Goal: Task Accomplishment & Management: Manage account settings

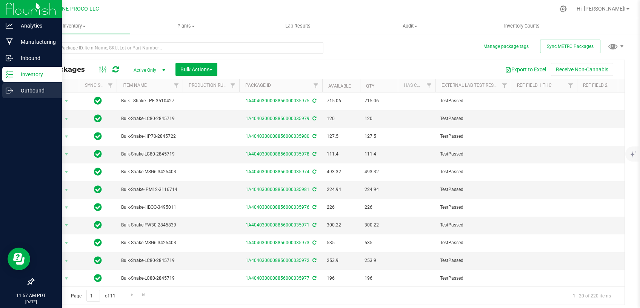
click at [18, 87] on p "Outbound" at bounding box center [35, 90] width 45 height 9
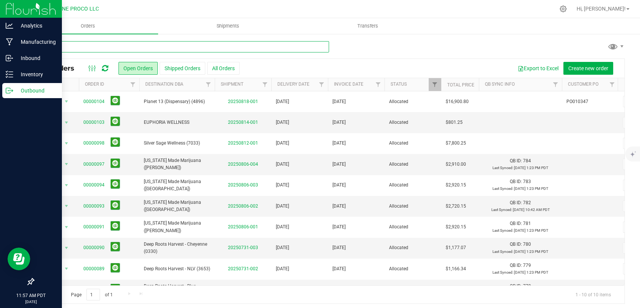
click at [109, 51] on input "text" at bounding box center [181, 46] width 296 height 11
click at [226, 66] on button "All Orders" at bounding box center [223, 68] width 32 height 13
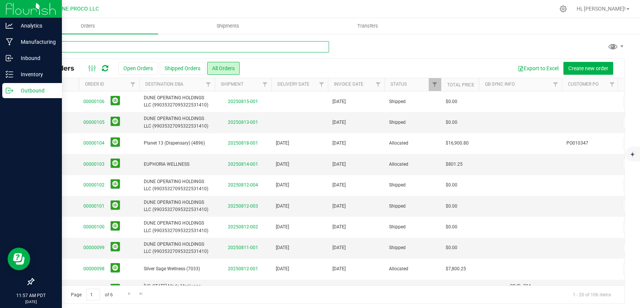
click at [132, 50] on input "text" at bounding box center [181, 46] width 296 height 11
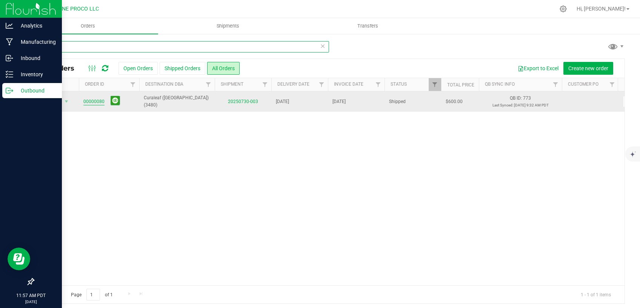
type input "0080"
click at [90, 101] on link "00000080" at bounding box center [93, 101] width 21 height 7
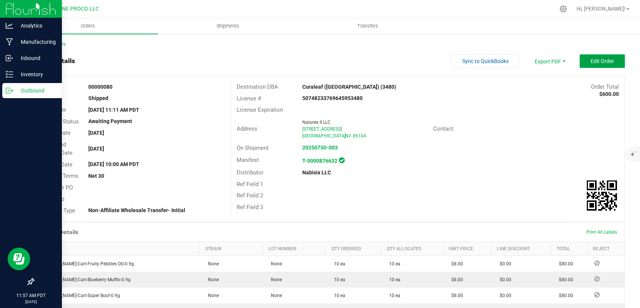
click at [587, 65] on button "Edit Order" at bounding box center [602, 61] width 45 height 14
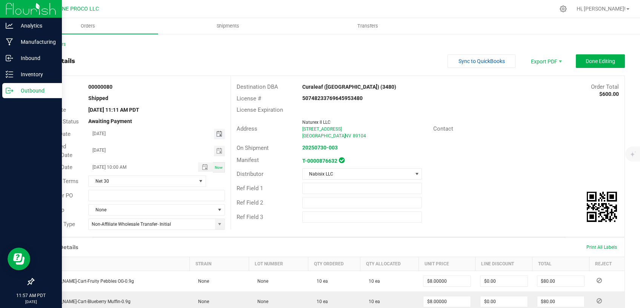
click at [218, 133] on span "Toggle calendar" at bounding box center [219, 134] width 6 height 6
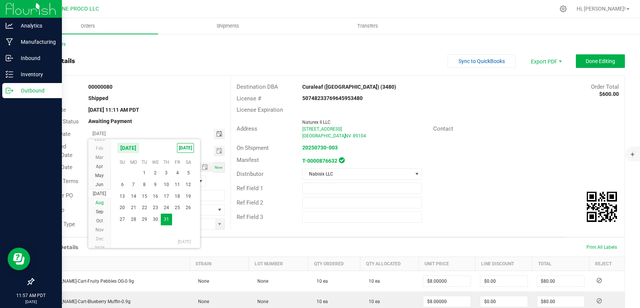
click at [101, 200] on span "Aug" at bounding box center [100, 202] width 8 height 5
click at [142, 219] on span "26" at bounding box center [144, 220] width 11 height 12
type input "[DATE]"
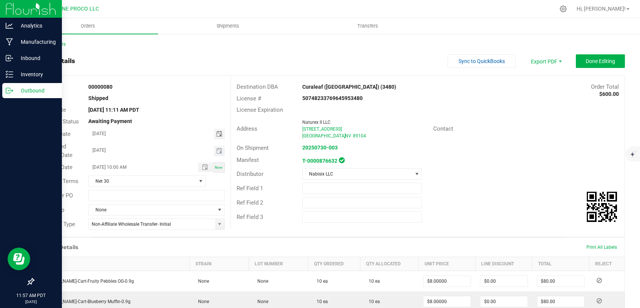
click at [217, 148] on span "Toggle calendar" at bounding box center [219, 151] width 11 height 11
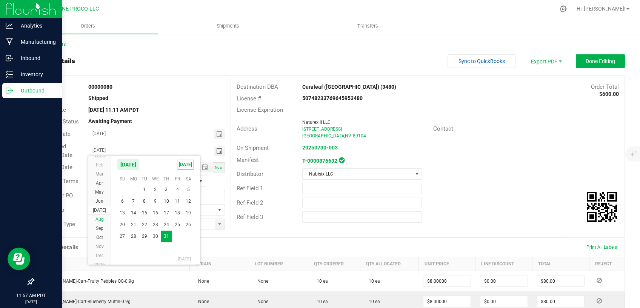
click at [100, 218] on span "Aug" at bounding box center [100, 219] width 8 height 5
click at [142, 235] on span "26" at bounding box center [144, 237] width 11 height 12
type input "[DATE]"
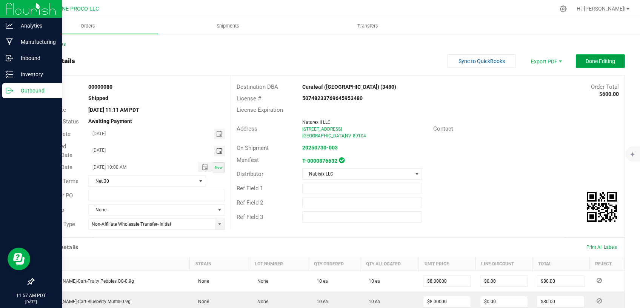
click at [602, 62] on span "Done Editing" at bounding box center [600, 61] width 29 height 6
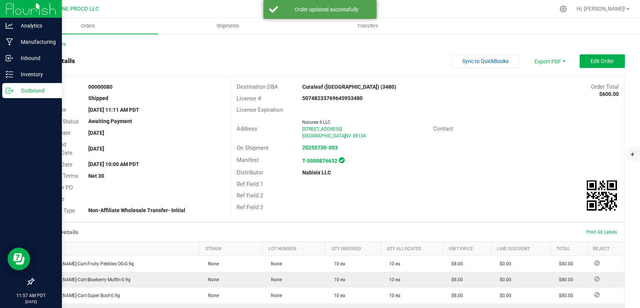
click at [54, 41] on div "Back to Orders" at bounding box center [329, 44] width 592 height 7
click at [63, 45] on link "Back to Orders" at bounding box center [49, 44] width 32 height 5
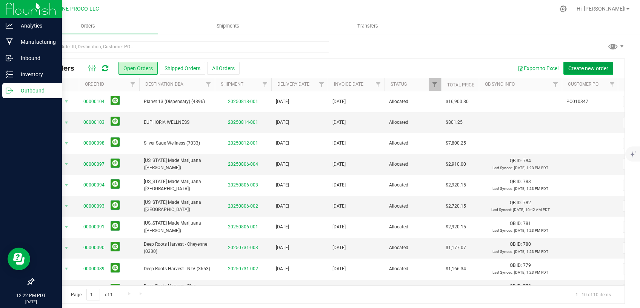
click at [572, 73] on button "Create new order" at bounding box center [589, 68] width 50 height 13
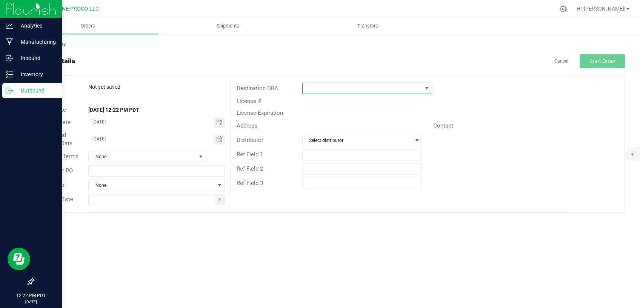
click at [346, 88] on span at bounding box center [363, 88] width 120 height 11
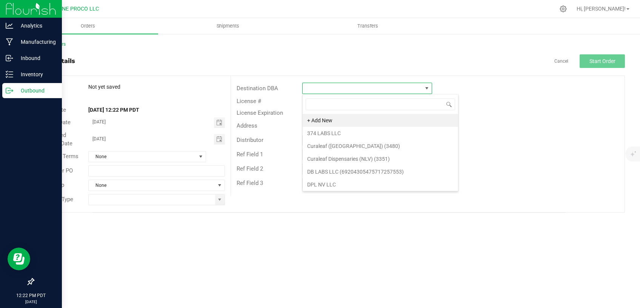
scroll to position [11, 129]
type input "NuWu"
click at [332, 122] on li "Nuwu (6181)" at bounding box center [367, 120] width 129 height 13
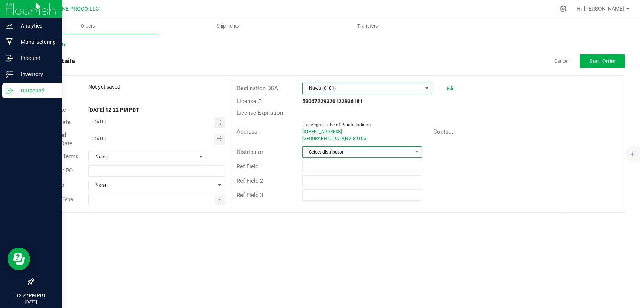
click at [323, 156] on span "Select distributor" at bounding box center [358, 152] width 110 height 11
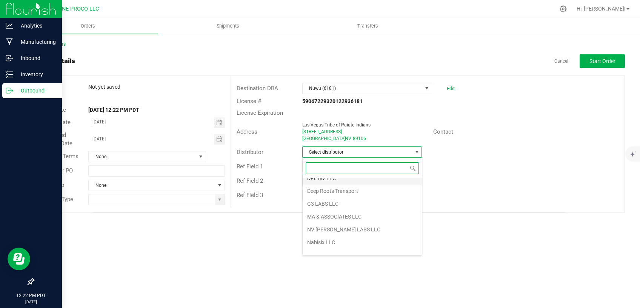
scroll to position [52, 0]
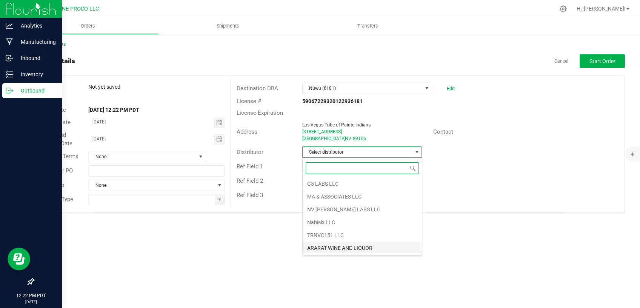
click at [341, 244] on li "ARARAT WINE AND LIQUOR" at bounding box center [362, 248] width 119 height 13
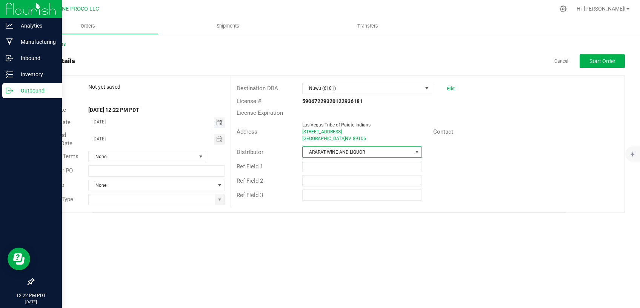
click at [221, 124] on span "Toggle calendar" at bounding box center [219, 123] width 6 height 6
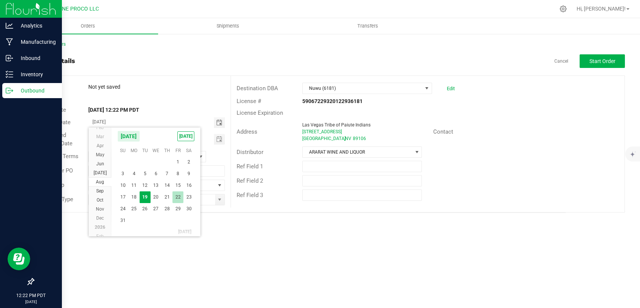
click at [178, 196] on span "22" at bounding box center [178, 197] width 11 height 12
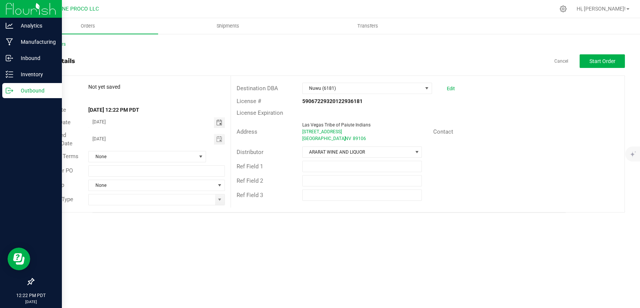
type input "[DATE]"
click at [216, 140] on span "Toggle calendar" at bounding box center [219, 139] width 11 height 11
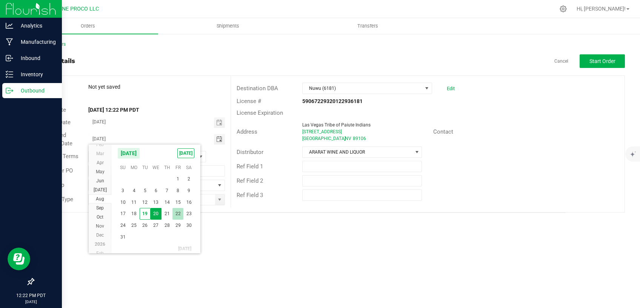
click at [177, 213] on span "22" at bounding box center [178, 214] width 11 height 12
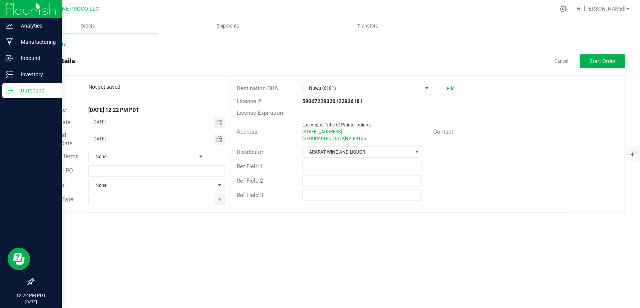
type input "[DATE]"
click at [164, 158] on span "None" at bounding box center [142, 156] width 107 height 11
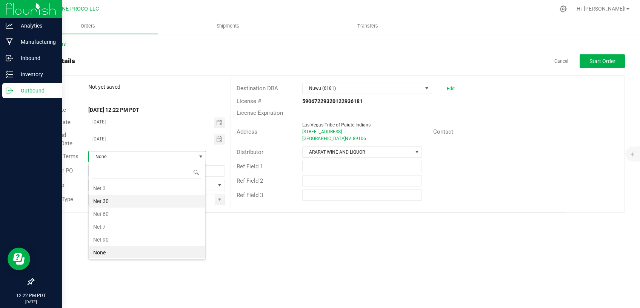
click at [123, 202] on li "Net 30" at bounding box center [147, 201] width 117 height 13
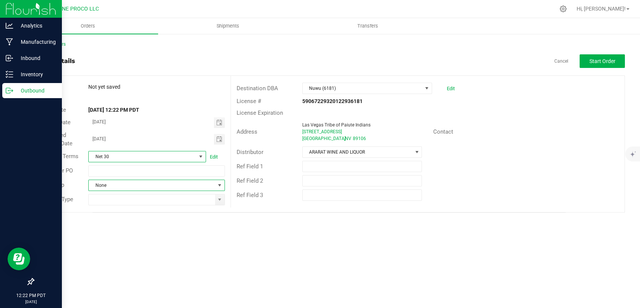
click at [170, 183] on span "None" at bounding box center [152, 185] width 126 height 11
click at [209, 185] on span "None" at bounding box center [152, 185] width 126 height 11
click at [218, 202] on span at bounding box center [220, 200] width 6 height 6
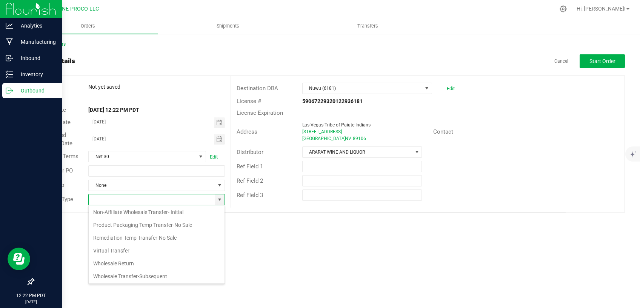
scroll to position [0, 0]
click at [134, 250] on li "Non-Affiliate Wholesale Transfer- Initial" at bounding box center [157, 251] width 136 height 13
type input "Non-Affiliate Wholesale Transfer- Initial"
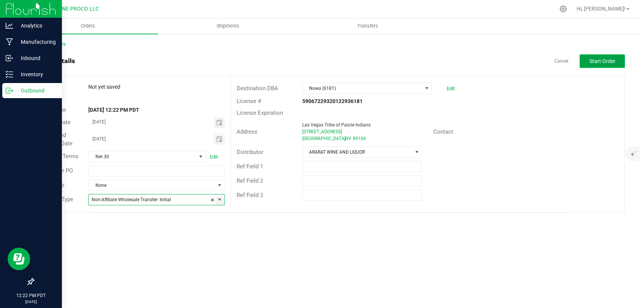
click at [596, 59] on span "Start Order" at bounding box center [603, 61] width 26 height 6
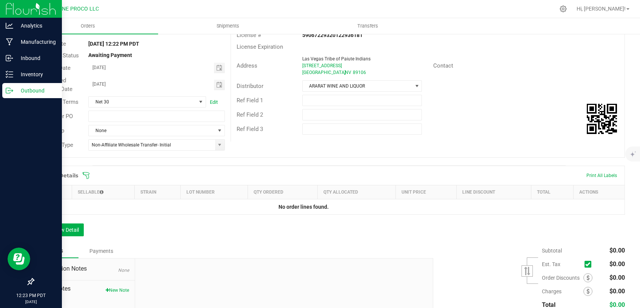
scroll to position [96, 0]
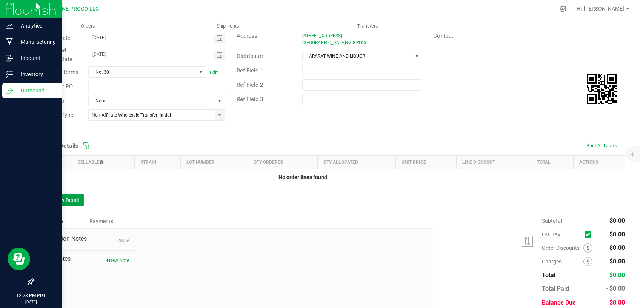
click at [59, 198] on button "Add New Detail" at bounding box center [58, 200] width 51 height 13
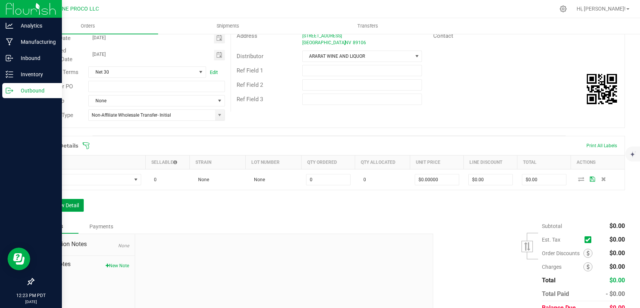
click at [69, 204] on button "Add New Detail" at bounding box center [58, 205] width 51 height 13
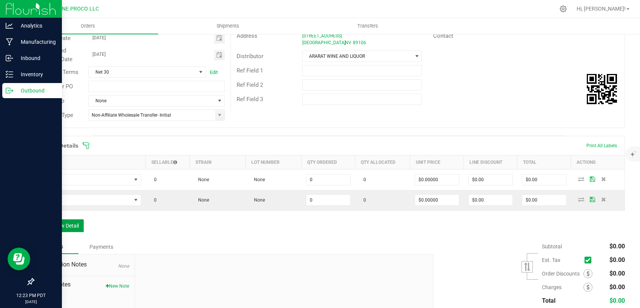
click at [62, 229] on button "Add New Detail" at bounding box center [58, 225] width 51 height 13
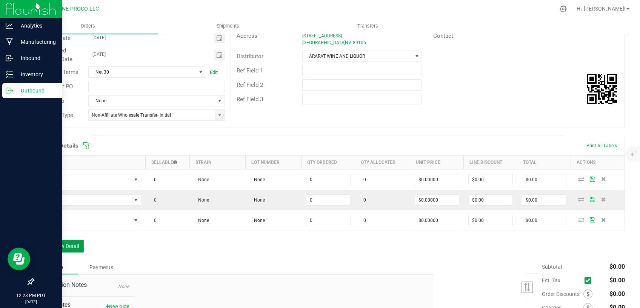
click at [67, 249] on button "Add New Detail" at bounding box center [58, 246] width 51 height 13
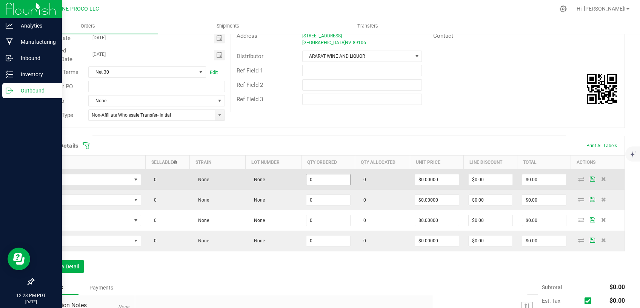
click at [311, 179] on input "0" at bounding box center [329, 179] width 44 height 11
drag, startPoint x: 315, startPoint y: 178, endPoint x: 276, endPoint y: 185, distance: 39.6
click at [307, 185] on input "75" at bounding box center [329, 179] width 44 height 11
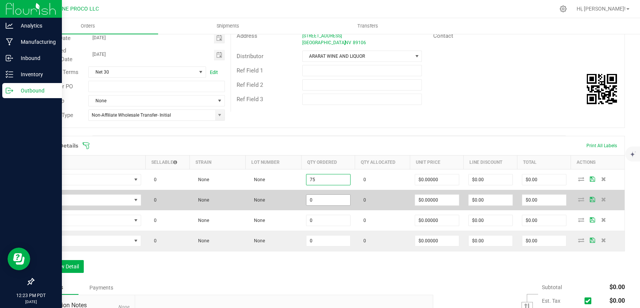
type input "75"
click at [315, 204] on input "0" at bounding box center [329, 200] width 44 height 11
paste input "75"
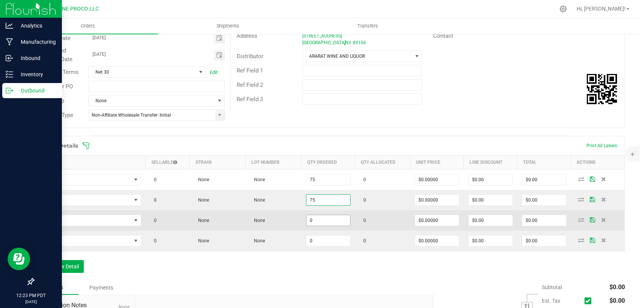
type input "75"
click at [314, 221] on input "0" at bounding box center [329, 220] width 44 height 11
paste input "75"
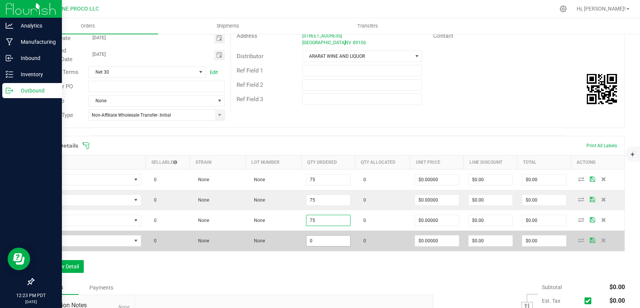
type input "75"
click at [318, 240] on input "0" at bounding box center [329, 241] width 44 height 11
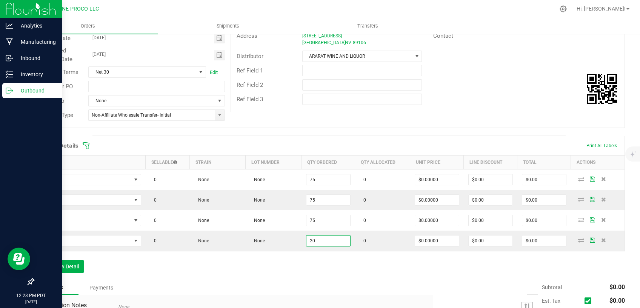
type input "20"
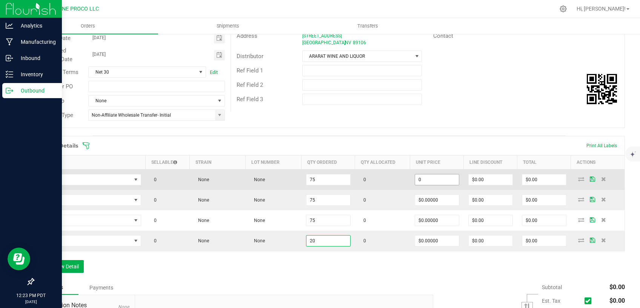
click at [420, 182] on input "0" at bounding box center [437, 179] width 44 height 11
drag, startPoint x: 425, startPoint y: 179, endPoint x: 389, endPoint y: 184, distance: 36.6
click at [415, 183] on input "20" at bounding box center [437, 179] width 44 height 11
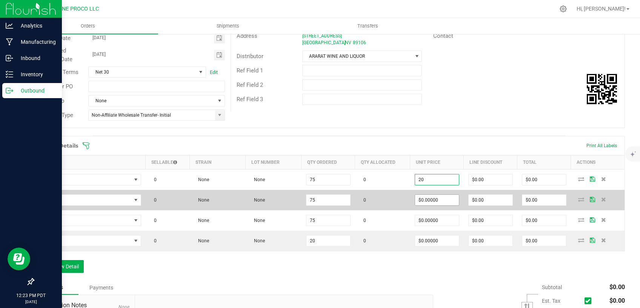
type input "$20.00000"
type input "$1,500.00"
click at [421, 195] on input "0" at bounding box center [437, 200] width 44 height 11
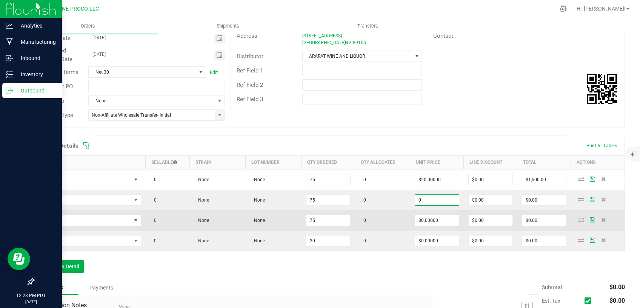
paste input "2"
type input "$20.00000"
type input "$1,500.00"
click at [427, 215] on span "$0.00000" at bounding box center [437, 220] width 45 height 11
click at [427, 227] on td "$0.00000" at bounding box center [437, 220] width 54 height 20
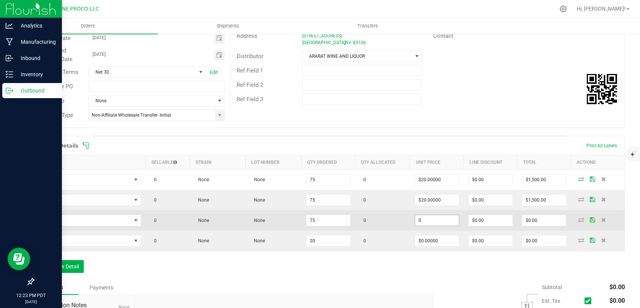
click at [427, 222] on input "0" at bounding box center [437, 220] width 44 height 11
paste input "2"
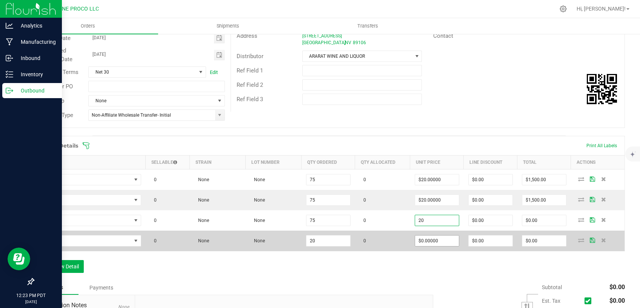
type input "$20.00000"
type input "$1,500.00"
click at [428, 238] on input "0" at bounding box center [437, 241] width 44 height 11
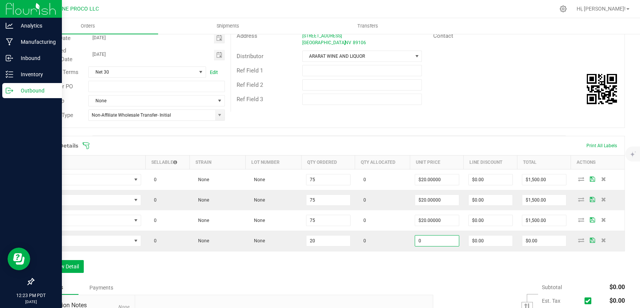
paste input "2"
type input "$20.00000"
type input "$400.00"
click at [425, 260] on div "Order Details Print All Labels Item Sellable Strain Lot Number Qty Ordered Qty …" at bounding box center [329, 208] width 592 height 145
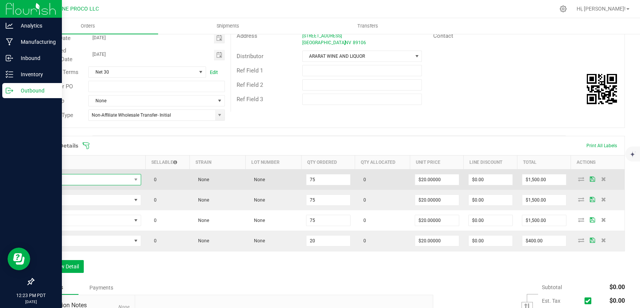
click at [92, 177] on span "NO DATA FOUND" at bounding box center [85, 179] width 92 height 11
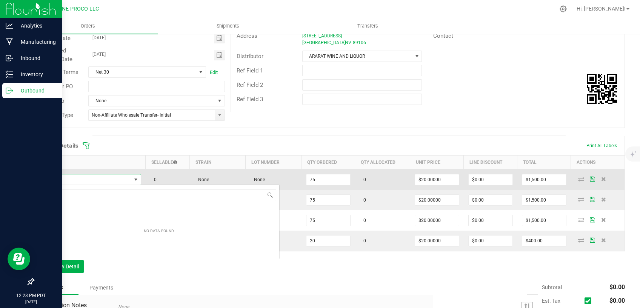
scroll to position [37736, 37646]
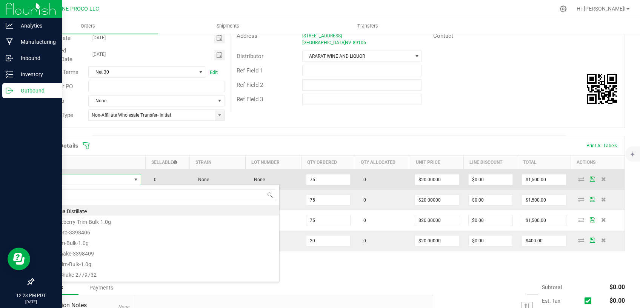
type input "Packs-Classics-INFPR-Rose OG-2.5g"
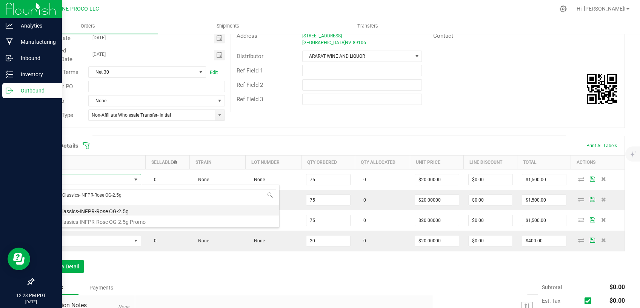
click at [89, 213] on li "Packs-Classics-INFPR-Rose OG-2.5g" at bounding box center [159, 210] width 241 height 11
type input "75 ea"
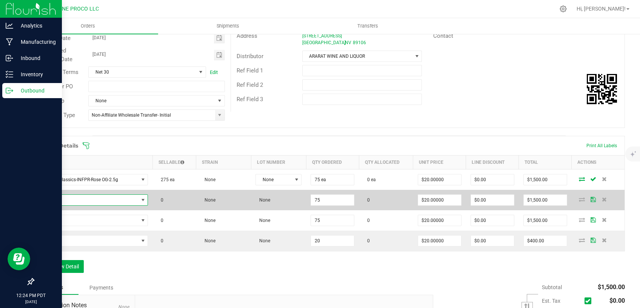
click at [51, 195] on span "NO DATA FOUND" at bounding box center [89, 200] width 100 height 11
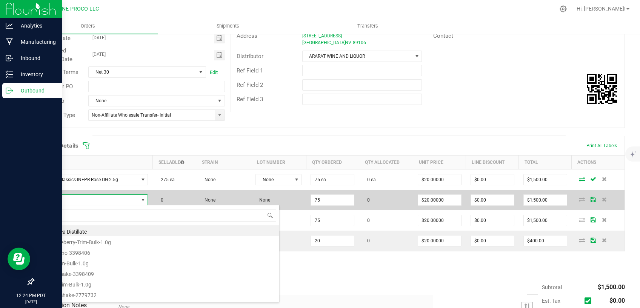
scroll to position [11, 107]
type input "Packs-Classics-INFPR-[GEOGRAPHIC_DATA] Sour Diesel-2.5g"
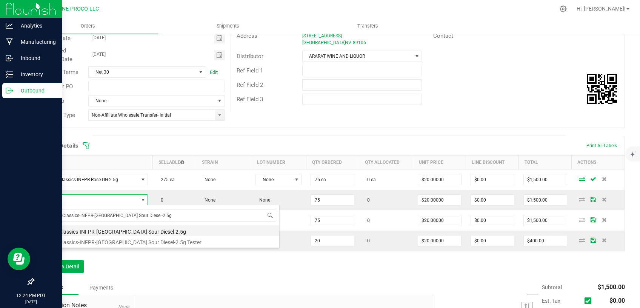
click at [82, 230] on li "Packs-Classics-INFPR-[GEOGRAPHIC_DATA] Sour Diesel-2.5g" at bounding box center [159, 230] width 241 height 11
type input "75 ea"
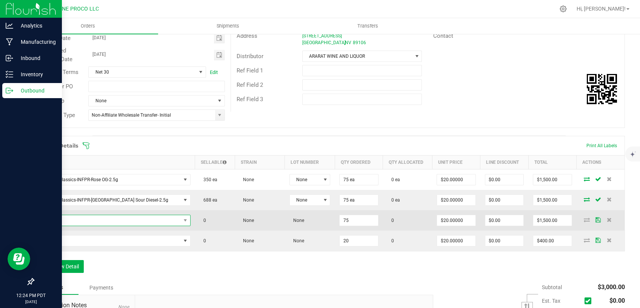
click at [113, 224] on span "NO DATA FOUND" at bounding box center [110, 220] width 142 height 11
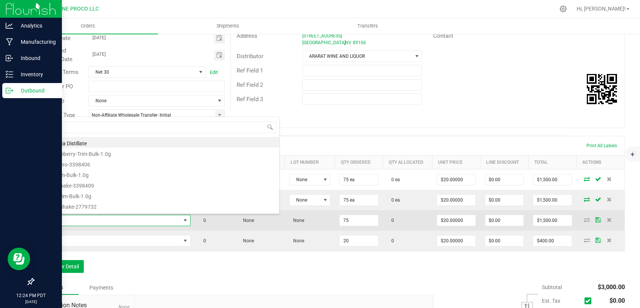
scroll to position [11, 120]
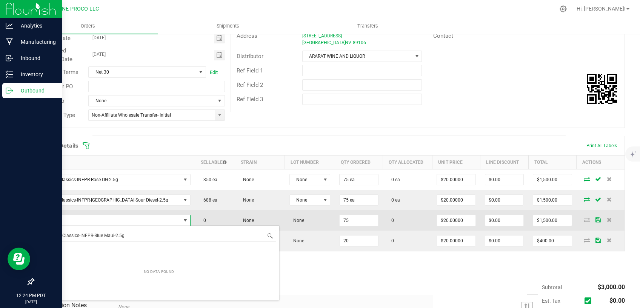
type input "Packs-Classics-INFPR-Blue Maui-2.5g"
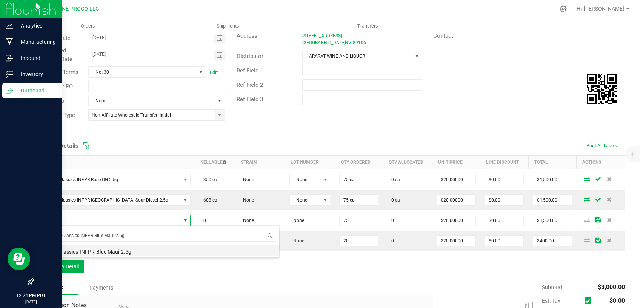
click at [107, 248] on li "Packs-Classics-INFPR-Blue Maui-2.5g" at bounding box center [159, 250] width 241 height 11
type input "75 ea"
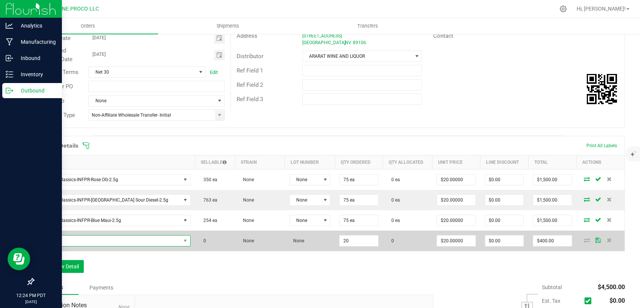
click at [107, 244] on span "NO DATA FOUND" at bounding box center [110, 241] width 142 height 11
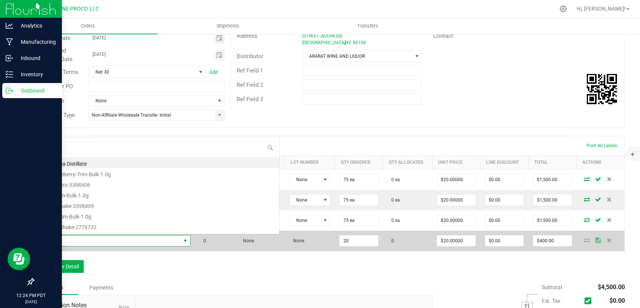
scroll to position [11, 120]
type input "Packs-Classics-INFPR-Chem Dawg-2.5g"
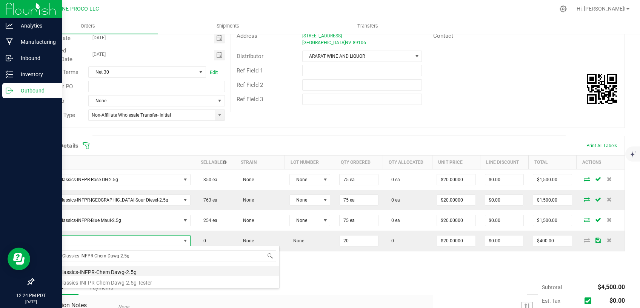
click at [105, 271] on li "Packs-Classics-INFPR-Chem Dawg-2.5g" at bounding box center [159, 271] width 241 height 11
type input "20 ea"
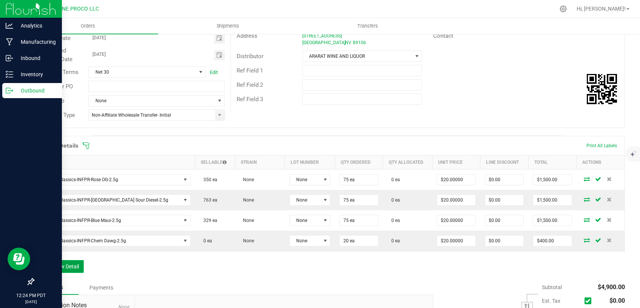
click at [63, 266] on button "Add New Detail" at bounding box center [58, 266] width 51 height 13
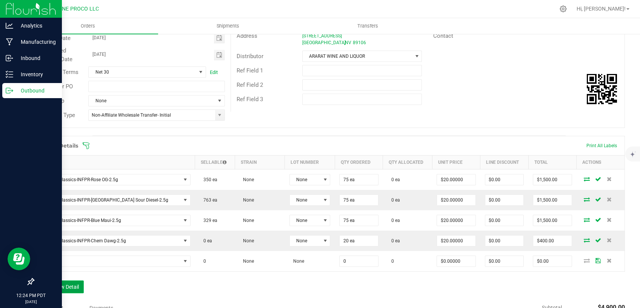
click at [79, 284] on button "Add New Detail" at bounding box center [58, 286] width 51 height 13
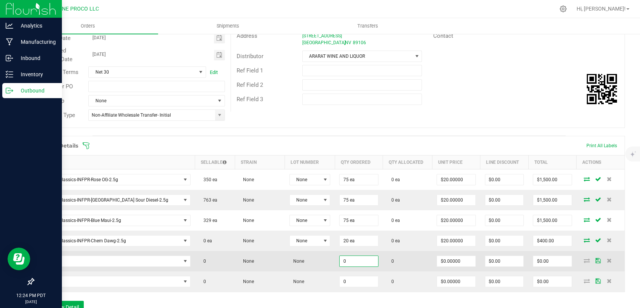
click at [340, 259] on input "0" at bounding box center [359, 261] width 38 height 11
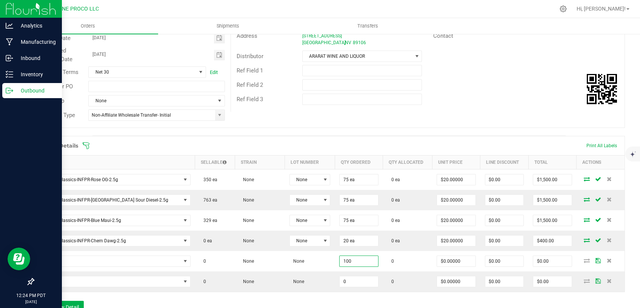
type input "100"
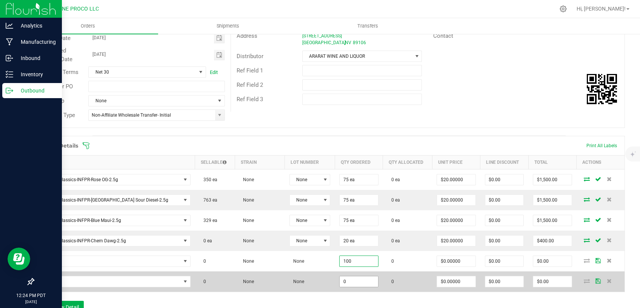
click at [340, 282] on input "0" at bounding box center [359, 281] width 38 height 11
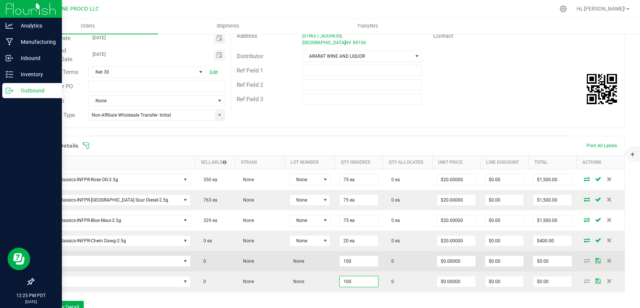
type input "100"
click at [432, 262] on td "$0.00000" at bounding box center [456, 261] width 48 height 20
click at [437, 262] on input "0" at bounding box center [456, 261] width 38 height 11
drag, startPoint x: 439, startPoint y: 260, endPoint x: 404, endPoint y: 264, distance: 35.3
click at [437, 263] on input "10" at bounding box center [456, 261] width 38 height 11
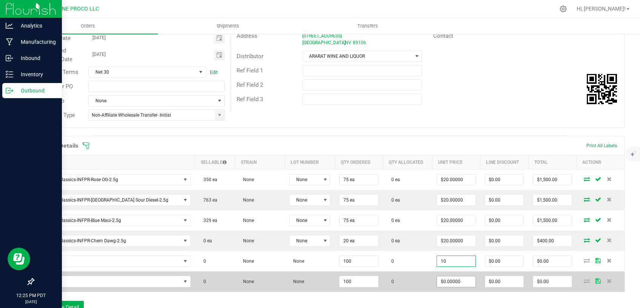
type input "$10.00000"
type input "$1,000.00"
click at [437, 279] on input "0" at bounding box center [456, 281] width 38 height 11
paste input "1"
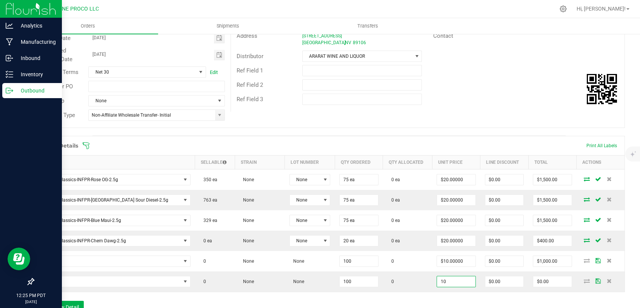
type input "$10.00000"
type input "$1,000.00"
click at [410, 293] on div "Order Details Print All Labels Item Sellable Strain Lot Number Qty Ordered Qty …" at bounding box center [329, 228] width 592 height 185
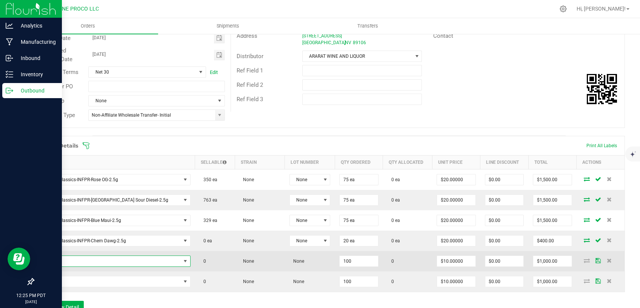
click at [123, 264] on span "NO DATA FOUND" at bounding box center [110, 261] width 142 height 11
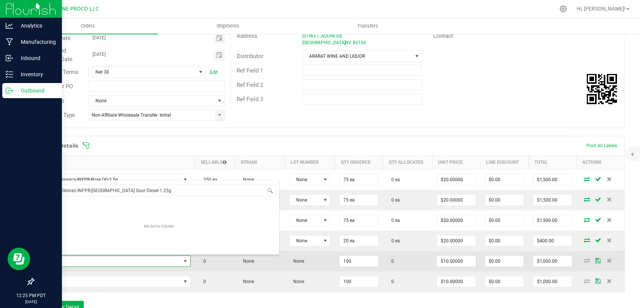
type input "Packs-Glonez-INFPR-[GEOGRAPHIC_DATA] Sour Diesel-1.25g"
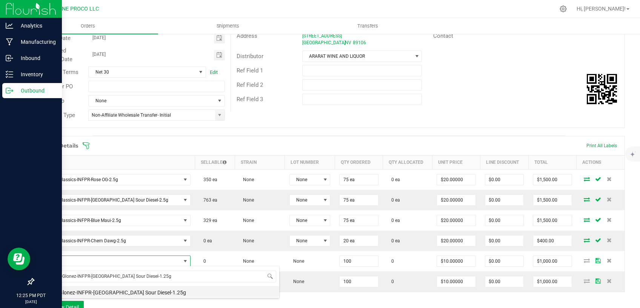
click at [110, 292] on li "Packs-Glonez-INFPR-[GEOGRAPHIC_DATA] Sour Diesel-1.25g" at bounding box center [159, 291] width 241 height 11
type input "100 ea"
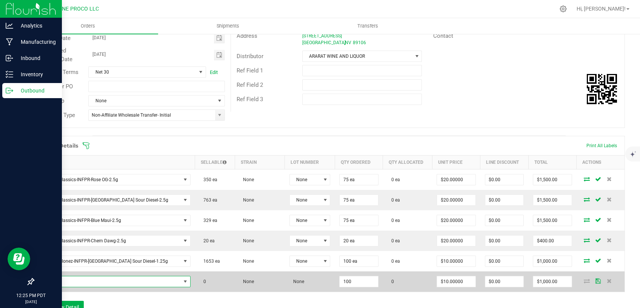
click at [128, 278] on span "NO DATA FOUND" at bounding box center [110, 281] width 142 height 11
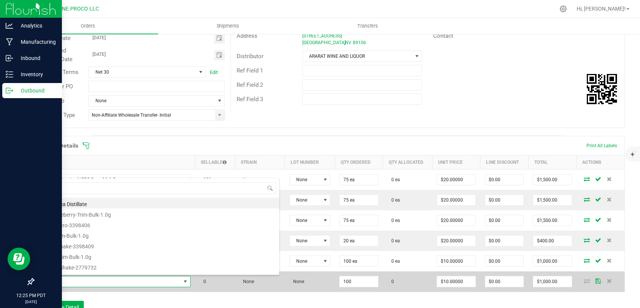
type input "Packs-Glonez-INFPR-Miami Haze-1.5g"
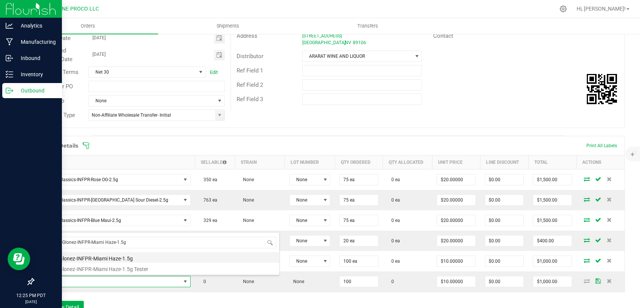
click at [123, 256] on li "Packs-Glonez-INFPR-Miami Haze-1.5g" at bounding box center [159, 257] width 241 height 11
type input "100 ea"
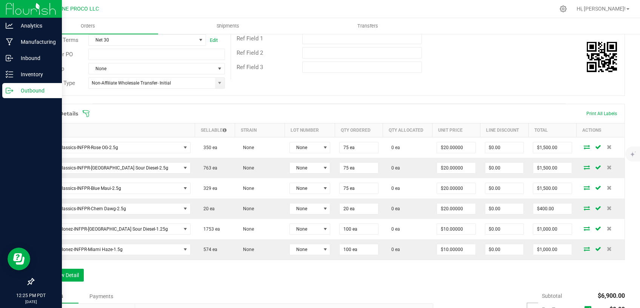
scroll to position [192, 0]
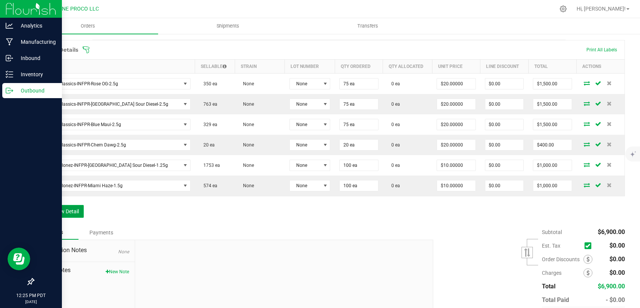
click at [69, 208] on button "Add New Detail" at bounding box center [58, 211] width 51 height 13
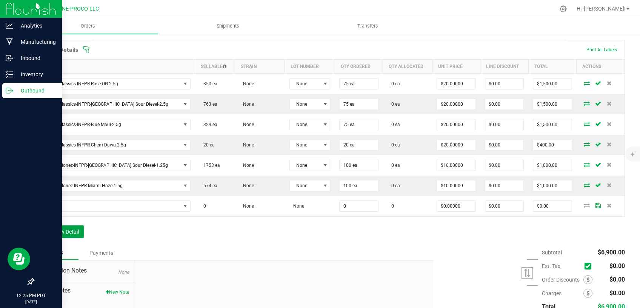
click at [72, 230] on button "Add New Detail" at bounding box center [58, 231] width 51 height 13
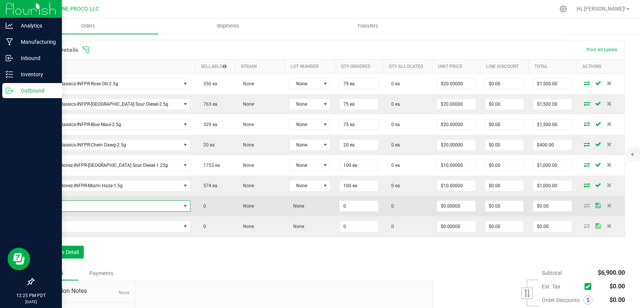
click at [114, 202] on span "NO DATA FOUND" at bounding box center [110, 206] width 142 height 11
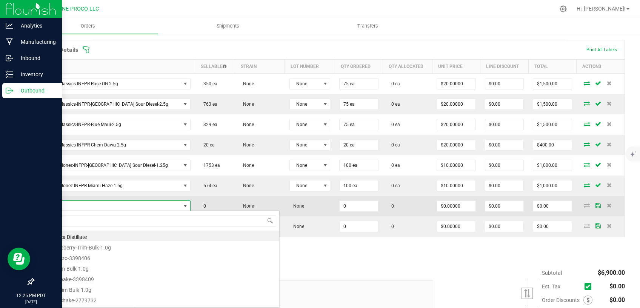
type input "Packs-Classics-INFPR-[GEOGRAPHIC_DATA] Sour Diesel-2.5g"
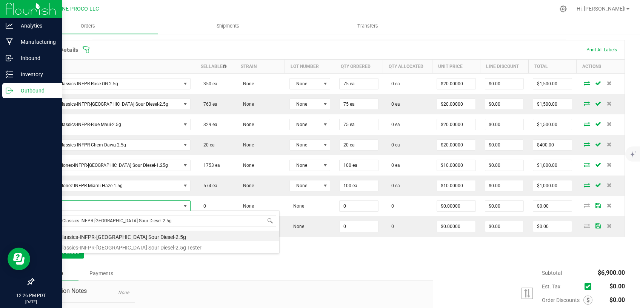
click at [126, 252] on div "Packs-Classics-INFPR-[GEOGRAPHIC_DATA] Sour Diesel-2.5g Packs-Classics-INFPR-NY…" at bounding box center [159, 231] width 242 height 43
click at [126, 250] on li "Packs-Classics-INFPR-[GEOGRAPHIC_DATA] Sour Diesel-2.5g Tester" at bounding box center [159, 246] width 241 height 11
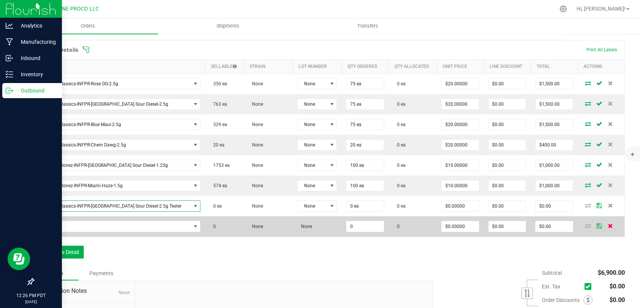
click at [608, 225] on icon at bounding box center [610, 225] width 5 height 5
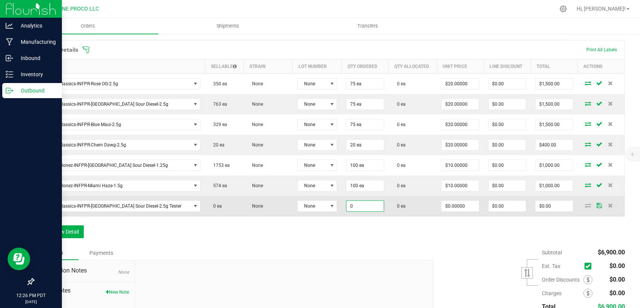
click at [347, 206] on input "0" at bounding box center [365, 206] width 37 height 11
type input "30 ea"
type input "0"
click at [442, 204] on input "0" at bounding box center [460, 206] width 37 height 11
click at [444, 206] on input "0" at bounding box center [460, 206] width 37 height 11
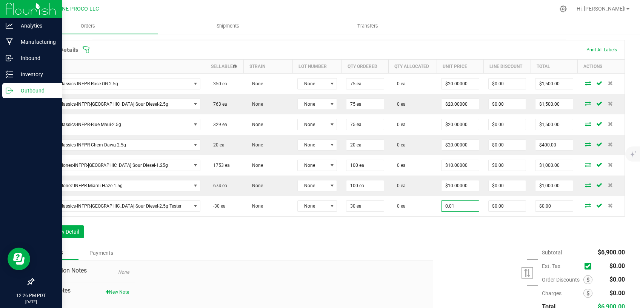
type input "$0.01000"
type input "$0.30"
click at [424, 227] on div "Order Details Print All Labels Item Sellable Strain Lot Number Qty Ordered Qty …" at bounding box center [329, 143] width 592 height 206
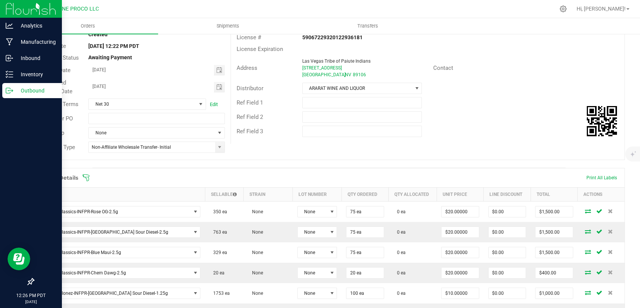
scroll to position [0, 0]
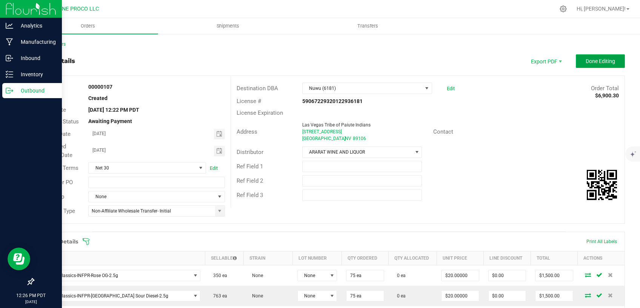
click at [593, 60] on span "Done Editing" at bounding box center [600, 61] width 29 height 6
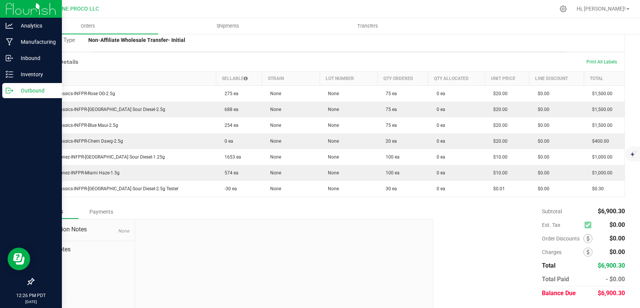
scroll to position [160, 0]
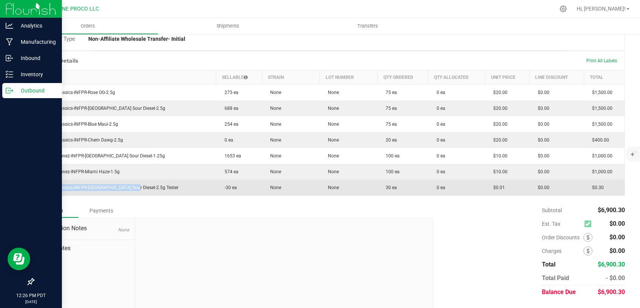
drag, startPoint x: 43, startPoint y: 187, endPoint x: 130, endPoint y: 185, distance: 87.2
click at [130, 185] on span "Packs-Classics-INFPR-[GEOGRAPHIC_DATA] Sour Diesel-2.5g Tester" at bounding box center [109, 187] width 140 height 5
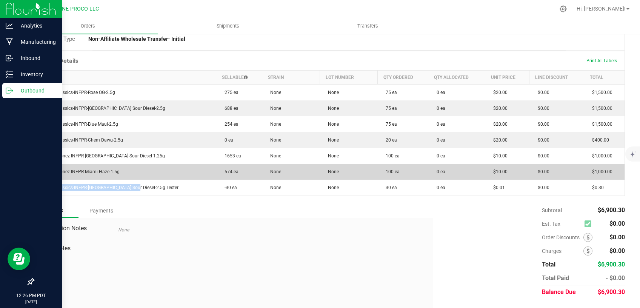
copy span "Packs-Classics-INFPR-[GEOGRAPHIC_DATA] Sour Diesel-2.5g"
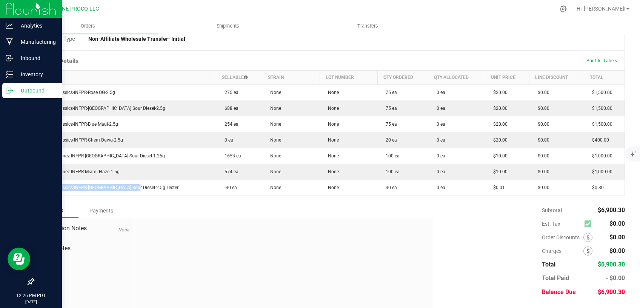
scroll to position [0, 0]
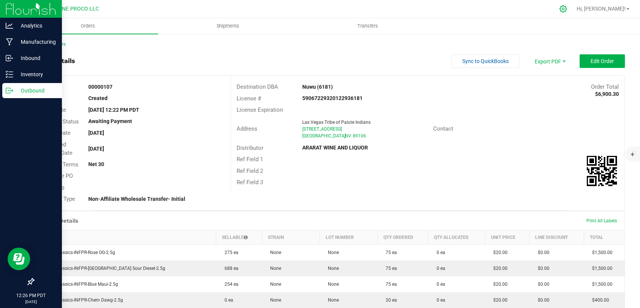
click at [567, 7] on icon at bounding box center [563, 8] width 7 height 7
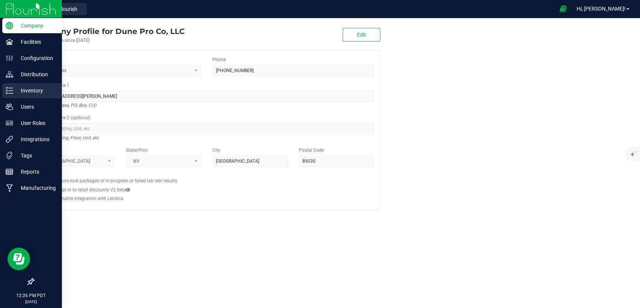
click at [31, 89] on p "Inventory" at bounding box center [35, 90] width 45 height 9
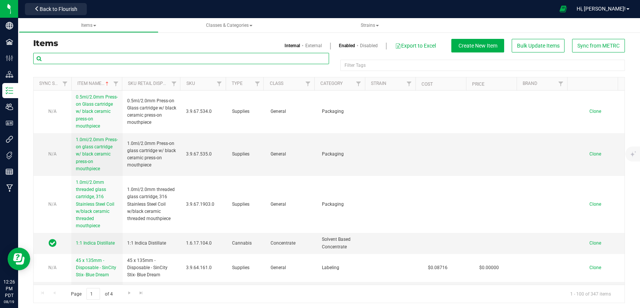
click at [122, 58] on input "text" at bounding box center [181, 58] width 296 height 11
paste input "Packs-Classics-INFPR-[GEOGRAPHIC_DATA] Sour Diesel-2.5g"
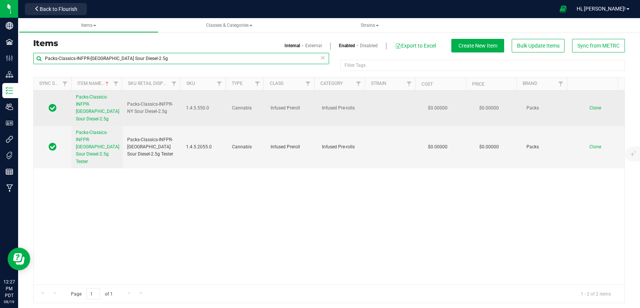
type input "Packs-Classics-INFPR-[GEOGRAPHIC_DATA] Sour Diesel-2.5g"
click at [590, 105] on link "Clone" at bounding box center [599, 107] width 19 height 5
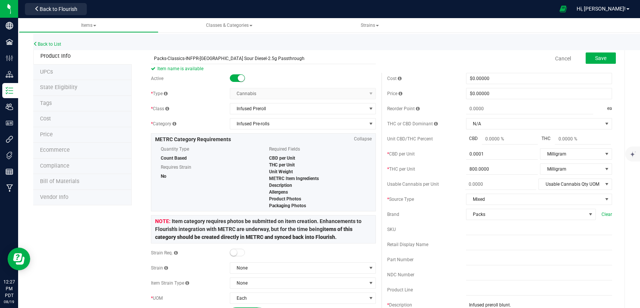
type input "Packs-Classics-INFPR-[GEOGRAPHIC_DATA] Sour Diesel-2.5g Passthrough"
click at [596, 57] on span "Save" at bounding box center [600, 58] width 11 height 6
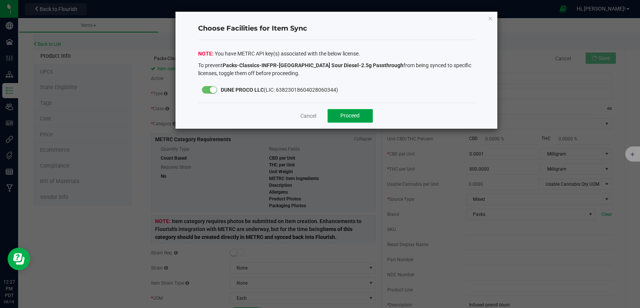
click at [359, 113] on span "Proceed" at bounding box center [349, 115] width 19 height 6
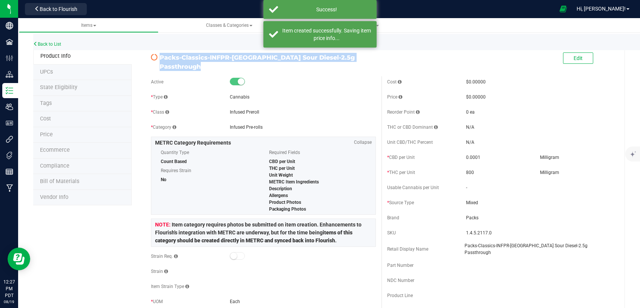
drag, startPoint x: 343, startPoint y: 59, endPoint x: 156, endPoint y: 56, distance: 186.5
click at [156, 56] on div "Packs-Classics-INFPR-[GEOGRAPHIC_DATA] Sour Diesel-2.5g Passthrough" at bounding box center [263, 60] width 236 height 22
copy div "Packs-Classics-INFPR-[GEOGRAPHIC_DATA] Sour Diesel-2.5g Passthrough"
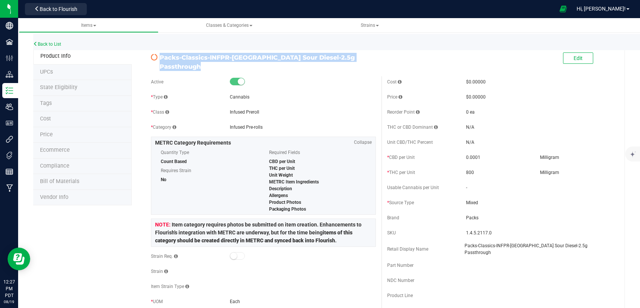
click at [282, 81] on div at bounding box center [303, 82] width 146 height 8
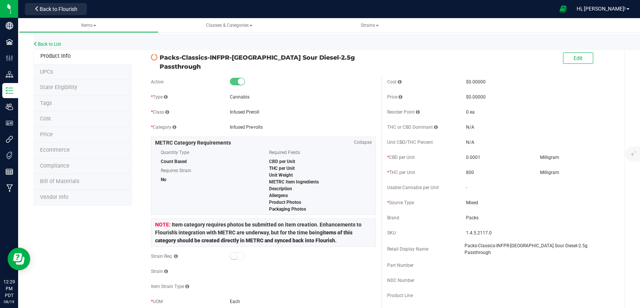
click at [61, 85] on span "State Eligibility" at bounding box center [58, 87] width 37 height 6
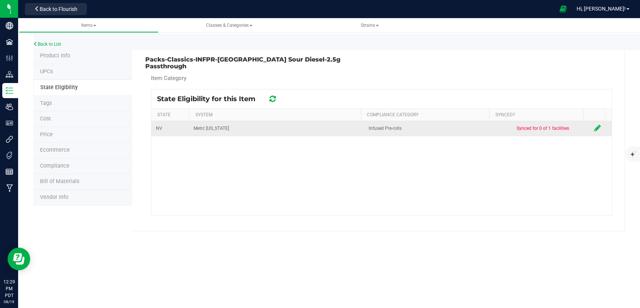
click at [595, 124] on icon at bounding box center [598, 128] width 6 height 8
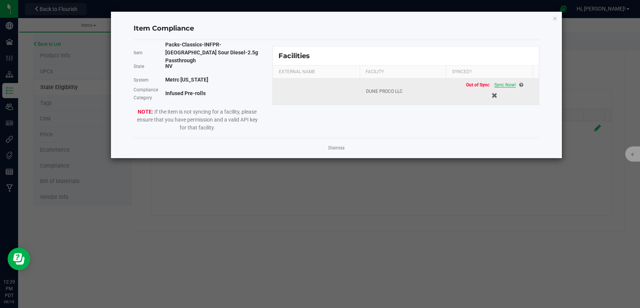
click at [504, 83] on span "Sync Now!" at bounding box center [505, 84] width 22 height 5
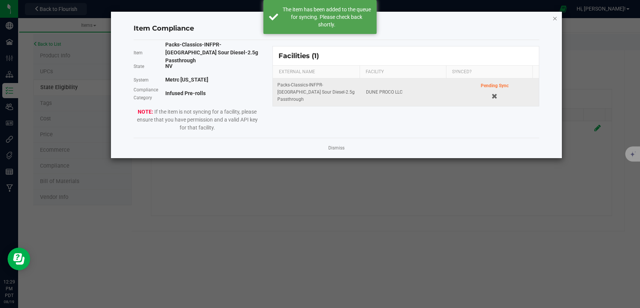
click at [553, 19] on icon "Close modal" at bounding box center [555, 18] width 5 height 9
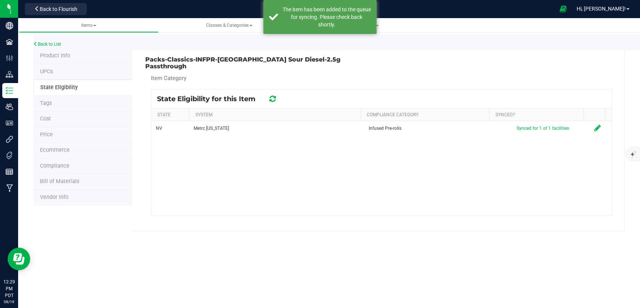
click at [53, 55] on span "Product Info" at bounding box center [55, 55] width 30 height 6
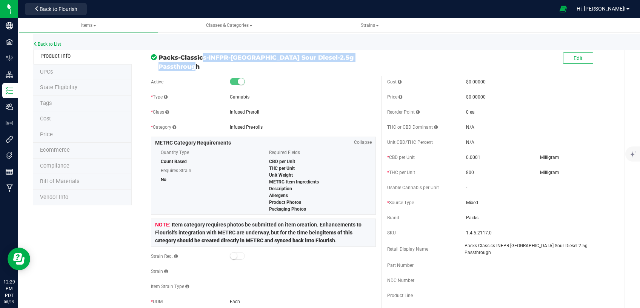
drag, startPoint x: 340, startPoint y: 58, endPoint x: 158, endPoint y: 57, distance: 181.9
click at [159, 57] on span "Packs-Classics-INFPR-[GEOGRAPHIC_DATA] Sour Diesel-2.5g Passthrough" at bounding box center [267, 62] width 217 height 18
copy span "Packs-Classics-INFPR-[GEOGRAPHIC_DATA] Sour Diesel-2.5g Passthrough"
click at [43, 12] on span "Back to Flourish" at bounding box center [59, 9] width 38 height 6
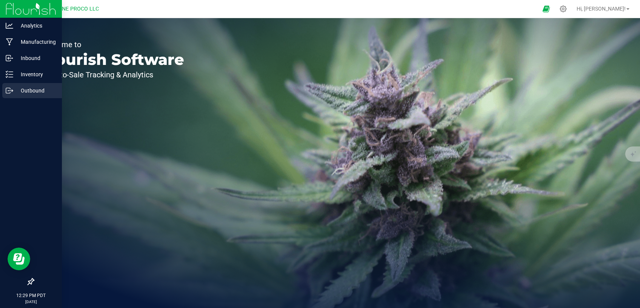
click at [20, 89] on p "Outbound" at bounding box center [35, 90] width 45 height 9
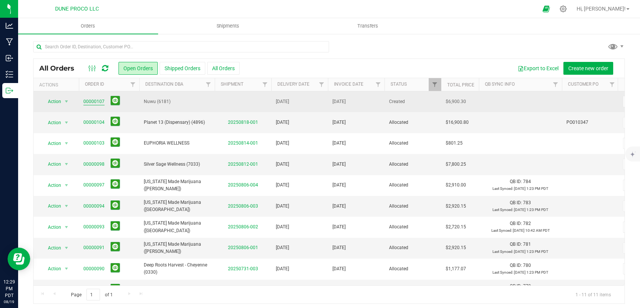
click at [97, 102] on link "00000107" at bounding box center [93, 101] width 21 height 7
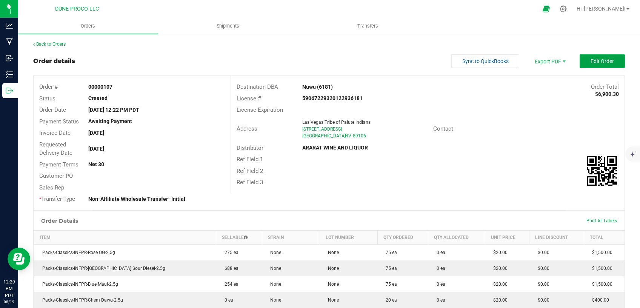
click at [593, 60] on span "Edit Order" at bounding box center [602, 61] width 23 height 6
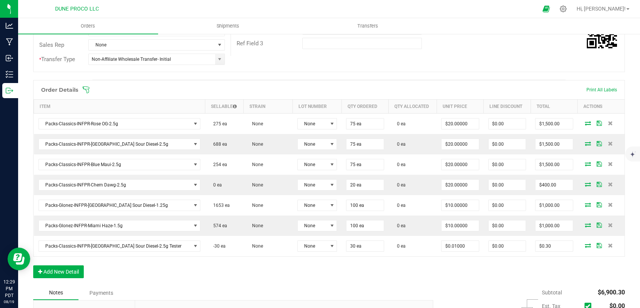
scroll to position [160, 0]
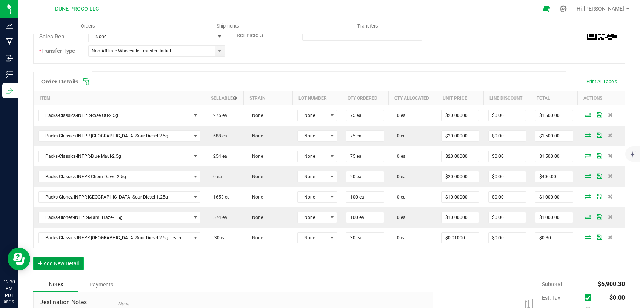
click at [59, 258] on button "Add New Detail" at bounding box center [58, 263] width 51 height 13
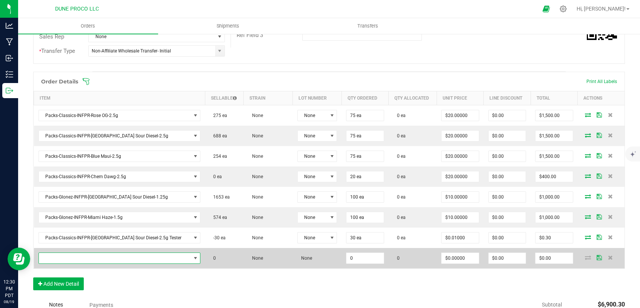
click at [117, 255] on span "NO DATA FOUND" at bounding box center [115, 258] width 152 height 11
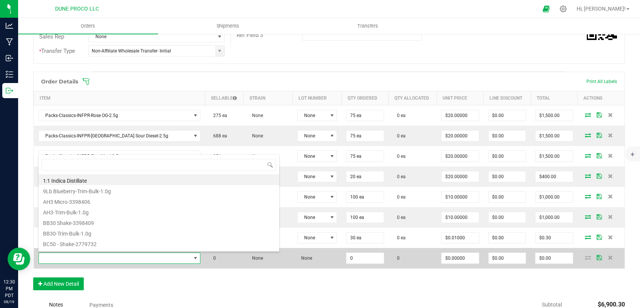
scroll to position [11, 132]
type input "Packs-Classics-INFPR-[GEOGRAPHIC_DATA] Sour Diesel-2.5g Passthrough"
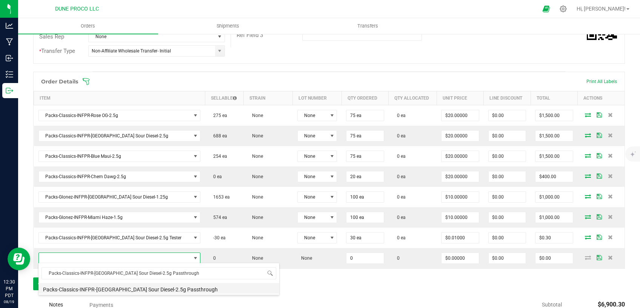
click at [119, 291] on li "Packs-Classics-INFPR-[GEOGRAPHIC_DATA] Sour Diesel-2.5g Passthrough" at bounding box center [159, 288] width 241 height 11
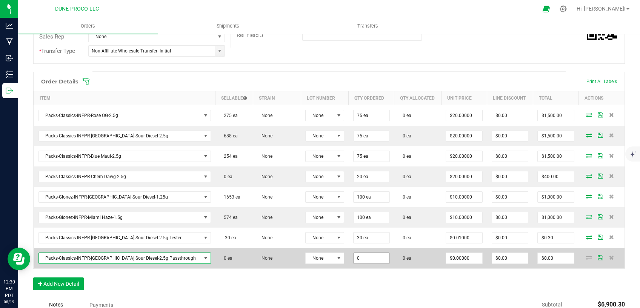
click at [354, 256] on input "0" at bounding box center [372, 258] width 36 height 11
type input "50 ea"
type input "0"
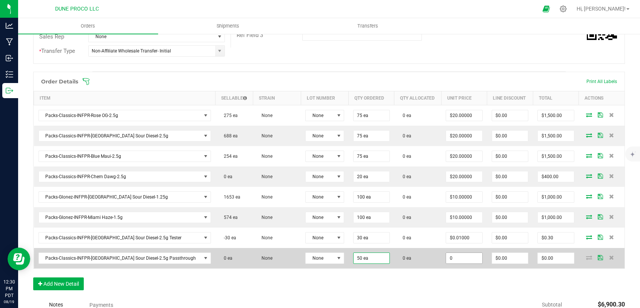
click at [446, 259] on input "0" at bounding box center [464, 258] width 36 height 11
click at [446, 260] on input "0" at bounding box center [464, 258] width 36 height 11
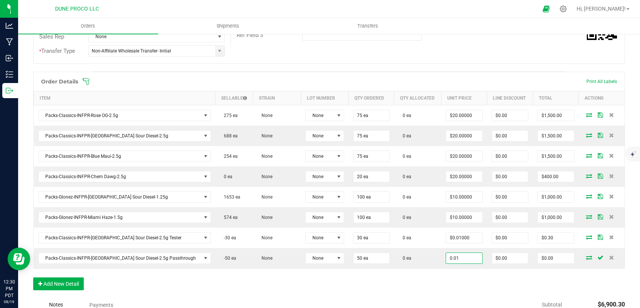
type input "$0.01000"
type input "$0.50"
click at [409, 285] on div "Order Details Print All Labels Item Sellable Strain Lot Number Qty Ordered Qty …" at bounding box center [329, 185] width 592 height 226
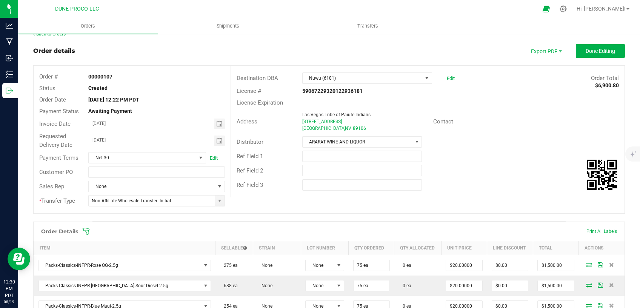
scroll to position [0, 0]
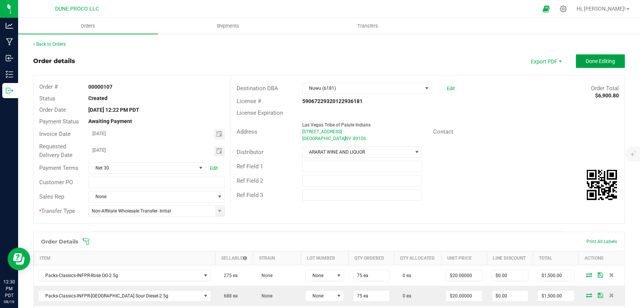
click at [595, 62] on span "Done Editing" at bounding box center [600, 61] width 29 height 6
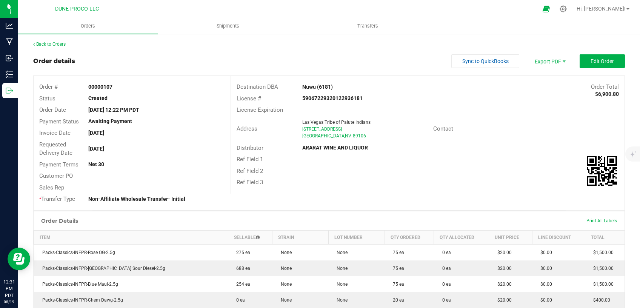
drag, startPoint x: 612, startPoint y: 94, endPoint x: 592, endPoint y: 94, distance: 20.0
click at [595, 94] on strong "$6,900.80" at bounding box center [607, 94] width 24 height 6
copy strong "6,900.80"
click at [604, 57] on button "Edit Order" at bounding box center [602, 61] width 45 height 14
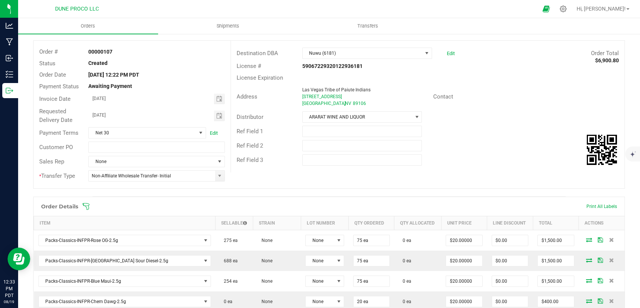
scroll to position [128, 0]
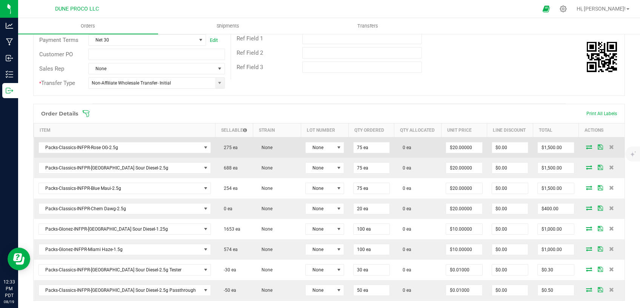
click at [586, 146] on icon at bounding box center [589, 147] width 6 height 5
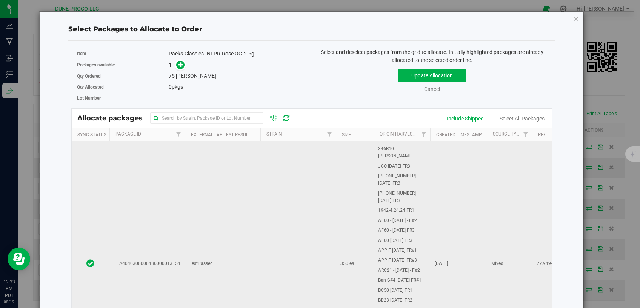
click at [230, 251] on td "TestPassed" at bounding box center [222, 263] width 75 height 501
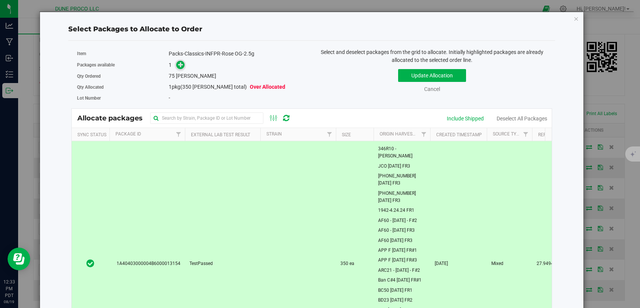
click at [178, 63] on icon at bounding box center [180, 64] width 5 height 5
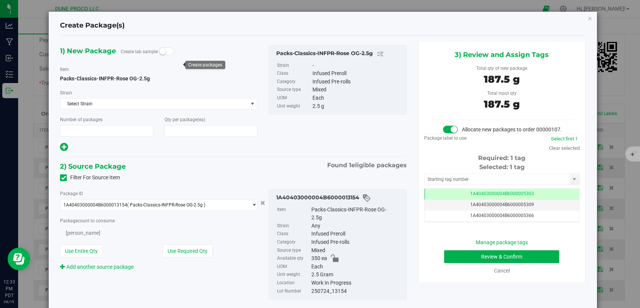
type input "1"
type input "75"
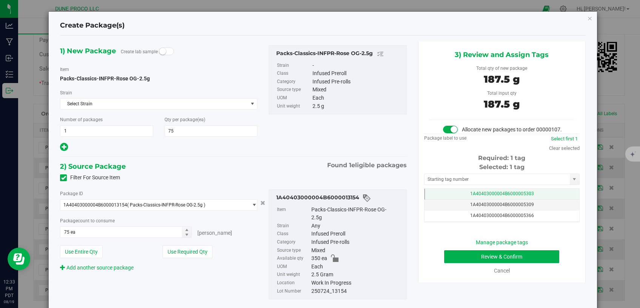
click at [478, 196] on span "1A40403000004B6000005303" at bounding box center [502, 193] width 64 height 5
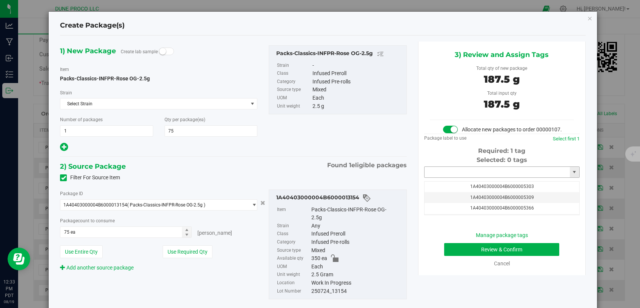
click at [475, 177] on input "text" at bounding box center [497, 172] width 145 height 11
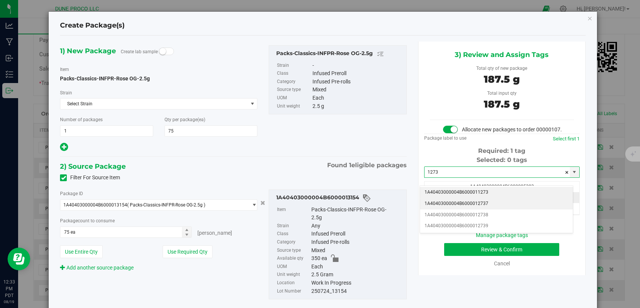
click at [465, 203] on li "1A40403000004B6000012737" at bounding box center [496, 203] width 153 height 11
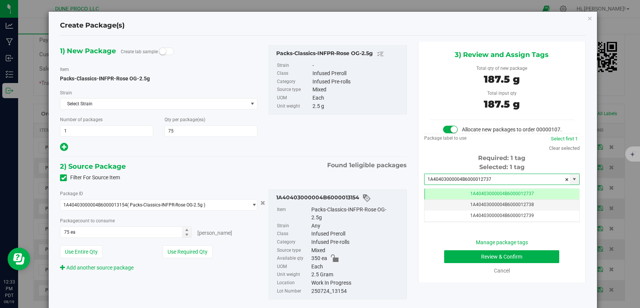
type input "1A40403000004B6000012737"
click at [456, 262] on button "Review & Confirm" at bounding box center [502, 256] width 116 height 13
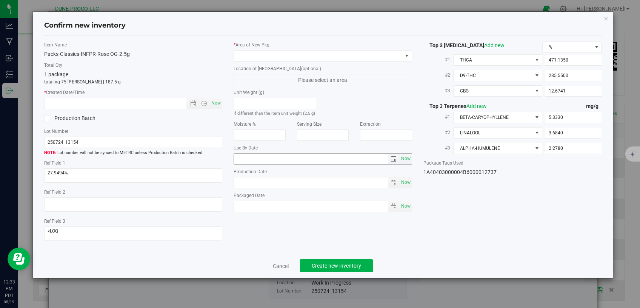
type input "[DATE]"
click at [316, 57] on span at bounding box center [318, 56] width 168 height 11
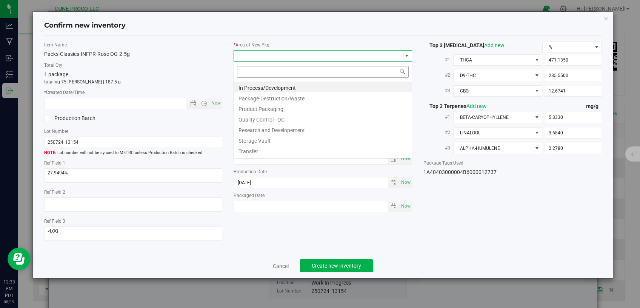
scroll to position [11, 178]
click at [280, 137] on li "Storage Vault" at bounding box center [323, 139] width 178 height 11
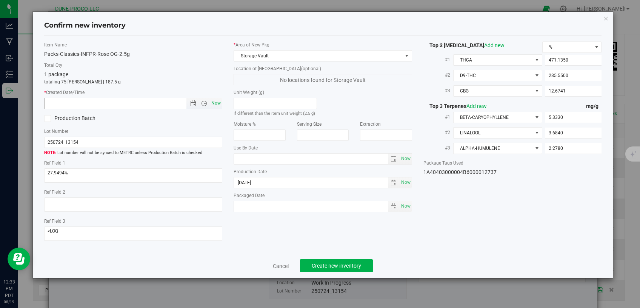
click at [219, 102] on span "Now" at bounding box center [216, 103] width 13 height 11
type input "[DATE] 12:33 PM"
click at [314, 263] on span "Create new inventory" at bounding box center [336, 266] width 49 height 6
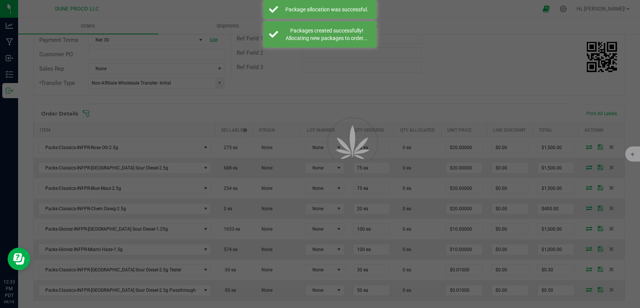
scroll to position [128, 0]
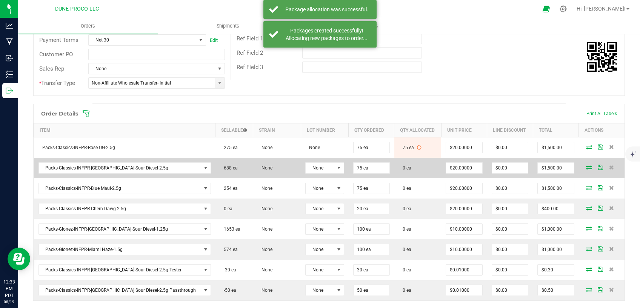
click at [586, 166] on icon at bounding box center [589, 167] width 6 height 5
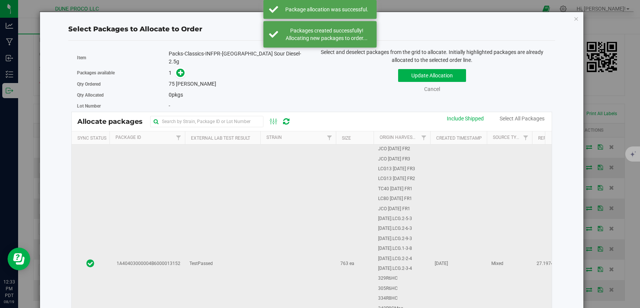
click at [245, 222] on td "TestPassed" at bounding box center [222, 264] width 75 height 238
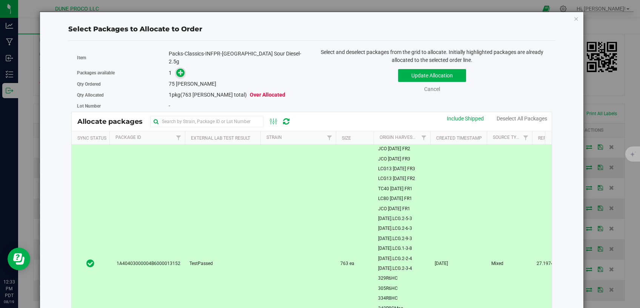
click at [179, 70] on icon at bounding box center [180, 72] width 5 height 5
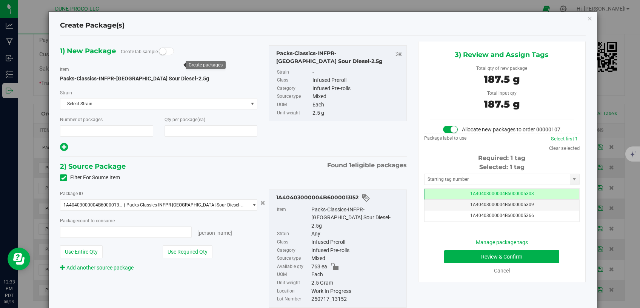
type input "1"
type input "75"
type input "75 ea"
click at [427, 200] on td "1A40403000004B6000005303" at bounding box center [502, 194] width 155 height 11
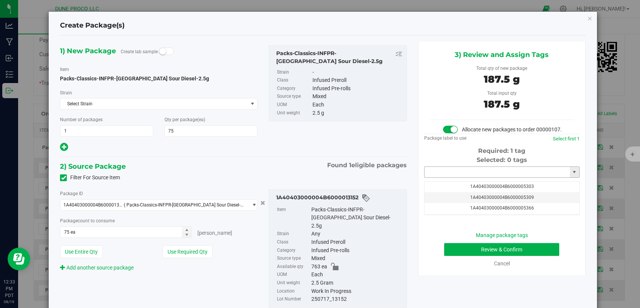
click at [437, 177] on input "text" at bounding box center [497, 172] width 145 height 11
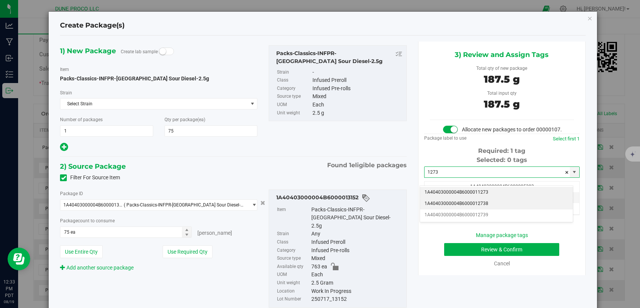
click at [443, 206] on li "1A40403000004B6000012738" at bounding box center [496, 203] width 153 height 11
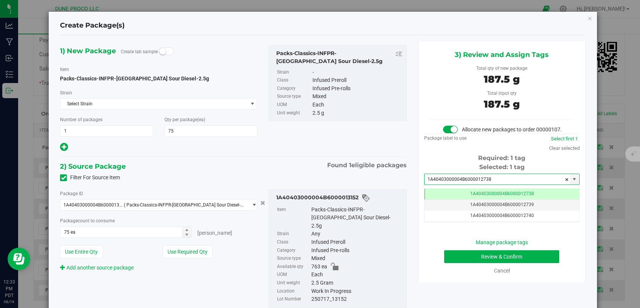
type input "1A40403000004B6000012738"
click at [456, 263] on button "Review & Confirm" at bounding box center [502, 256] width 116 height 13
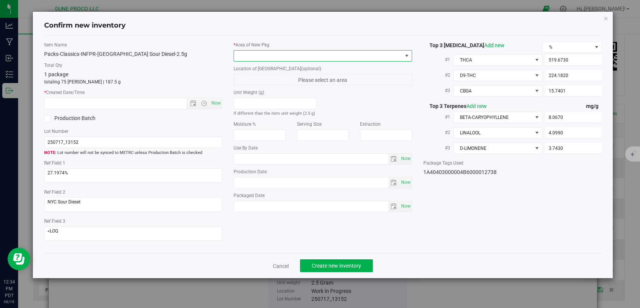
click at [347, 57] on span at bounding box center [318, 56] width 168 height 11
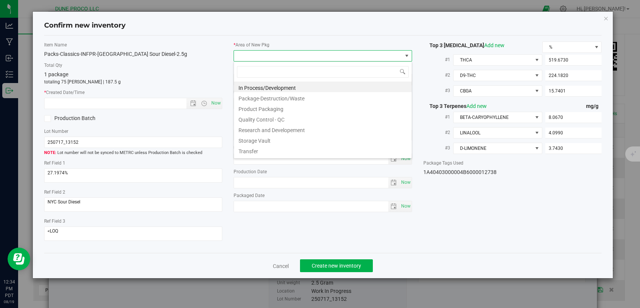
scroll to position [11, 178]
click at [251, 127] on li "Research and Developement" at bounding box center [323, 129] width 178 height 11
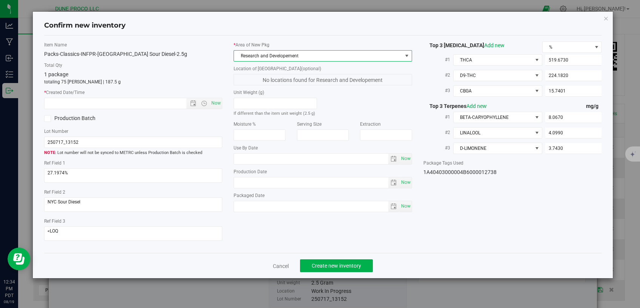
click at [310, 55] on span "Research and Developement" at bounding box center [318, 56] width 168 height 11
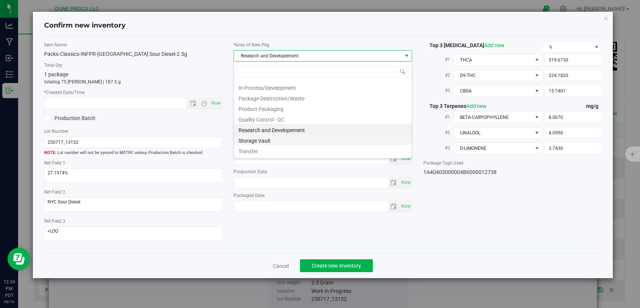
click at [282, 141] on li "Storage Vault" at bounding box center [323, 139] width 178 height 11
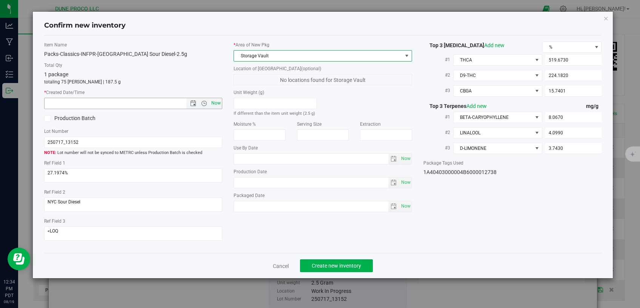
click at [218, 106] on span "Now" at bounding box center [216, 103] width 13 height 11
type input "[DATE] 12:34 PM"
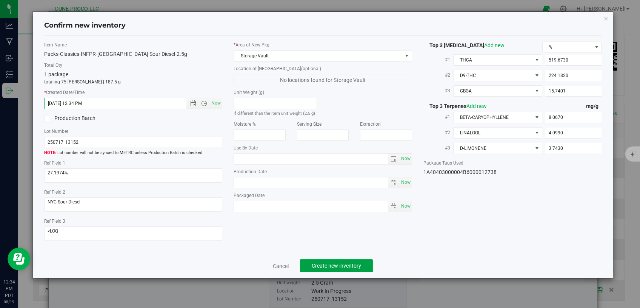
click at [315, 259] on button "Create new inventory" at bounding box center [336, 265] width 73 height 13
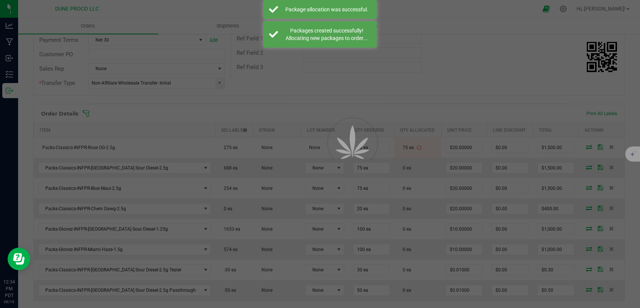
scroll to position [128, 0]
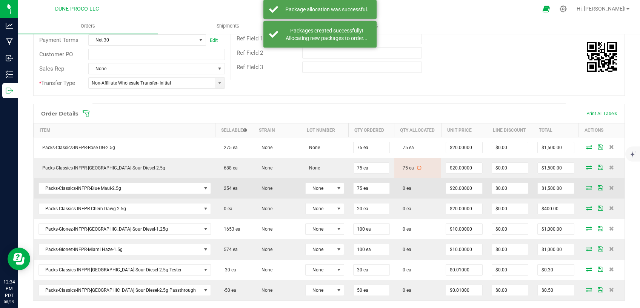
click at [586, 186] on icon at bounding box center [589, 187] width 6 height 5
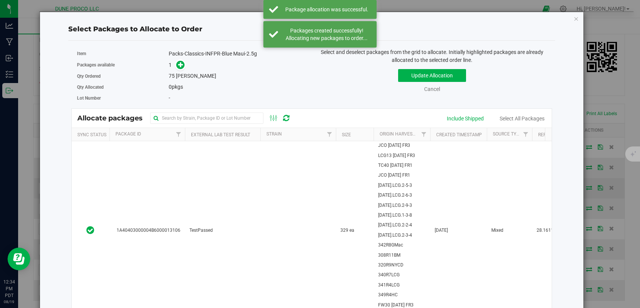
scroll to position [128, 0]
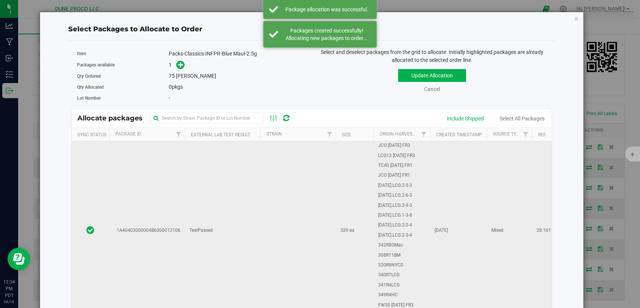
click at [226, 260] on td "TestPassed" at bounding box center [222, 230] width 75 height 178
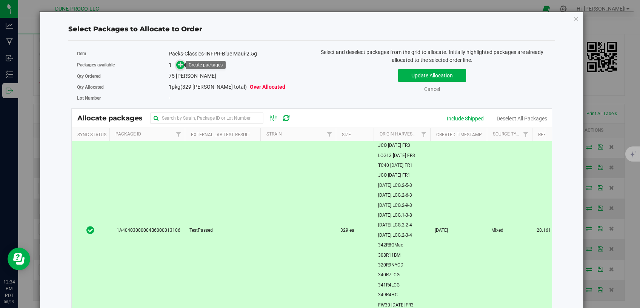
click at [180, 66] on icon at bounding box center [180, 64] width 5 height 5
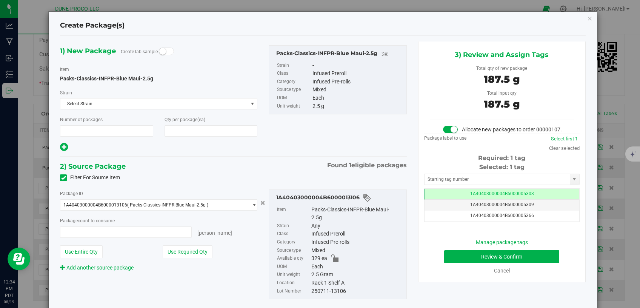
type input "1"
type input "75"
type input "75 ea"
click at [433, 199] on td "1A40403000004B6000005303" at bounding box center [502, 194] width 155 height 11
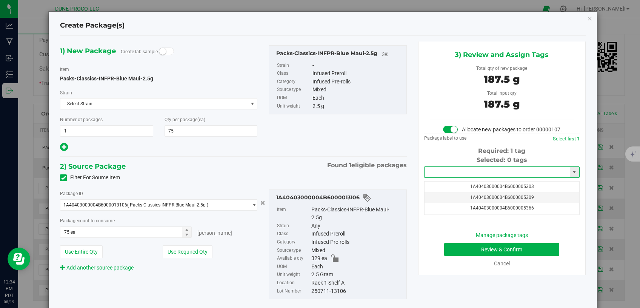
click at [446, 177] on input "text" at bounding box center [497, 172] width 145 height 11
click at [453, 204] on li "1A40403000004B6000012739" at bounding box center [496, 203] width 153 height 11
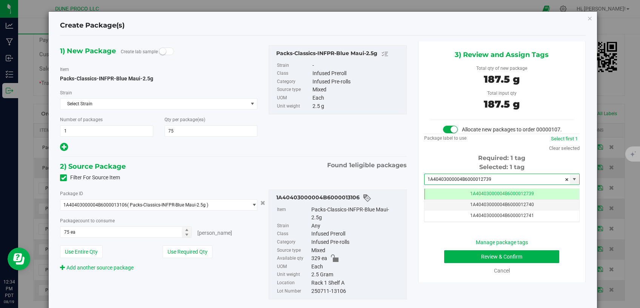
type input "1A40403000004B6000012739"
click at [457, 263] on button "Review & Confirm" at bounding box center [502, 256] width 116 height 13
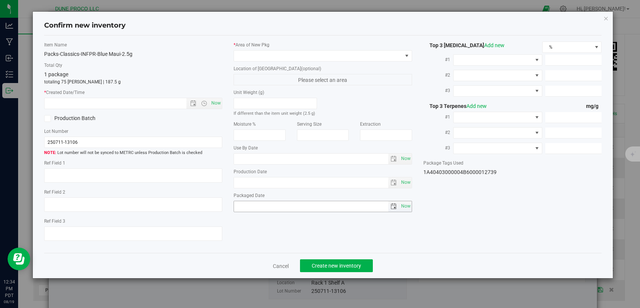
type textarea "28.1611%"
type textarea "0.0926%"
type input "708.4580"
type input "82.7100"
type input "11.1680"
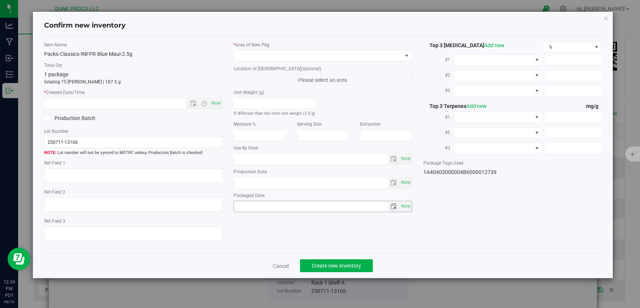
type input "6.0680"
type input "2.6450"
type input "1.8380"
type input "[DATE]"
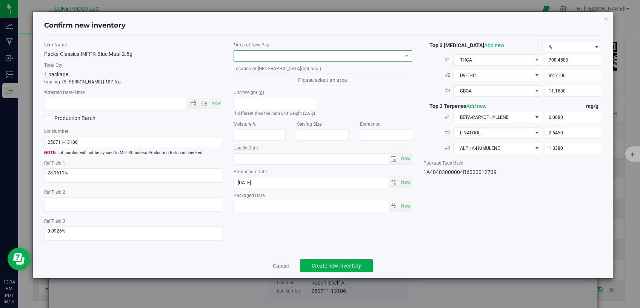
click at [359, 54] on span at bounding box center [318, 56] width 168 height 11
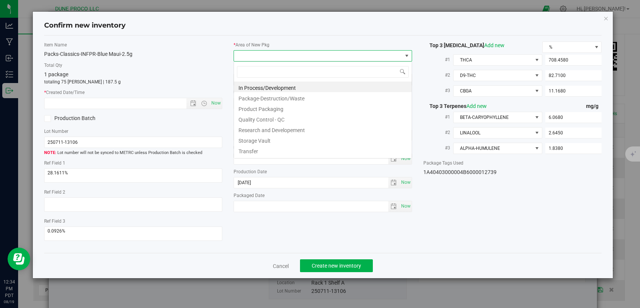
scroll to position [11, 178]
click at [259, 137] on li "Storage Vault" at bounding box center [323, 139] width 178 height 11
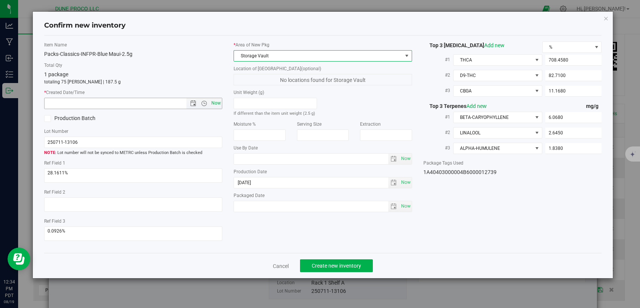
click at [214, 102] on span "Now" at bounding box center [216, 103] width 13 height 11
type input "[DATE] 12:34 PM"
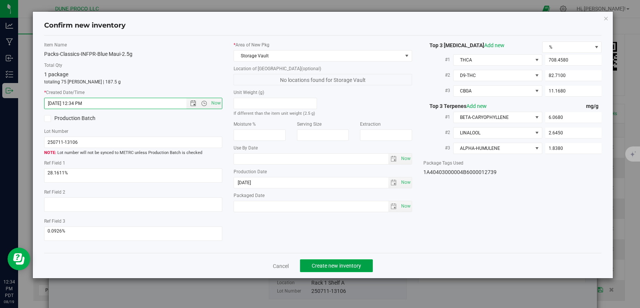
click at [339, 263] on span "Create new inventory" at bounding box center [336, 266] width 49 height 6
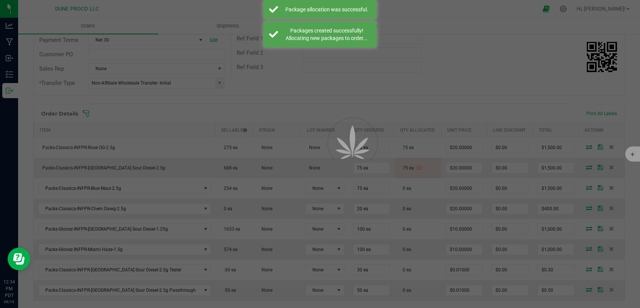
scroll to position [128, 0]
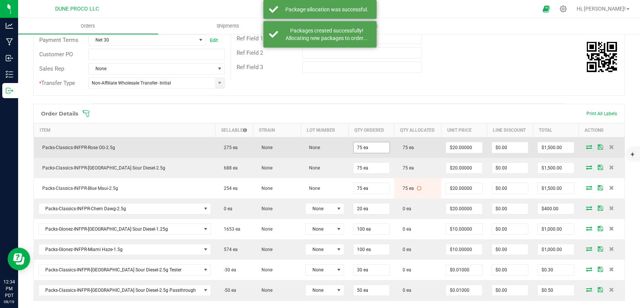
scroll to position [192, 0]
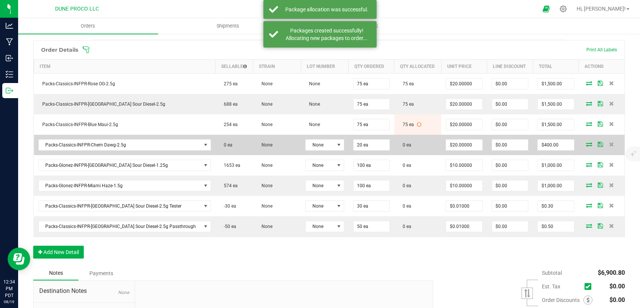
click at [586, 142] on icon at bounding box center [589, 144] width 6 height 5
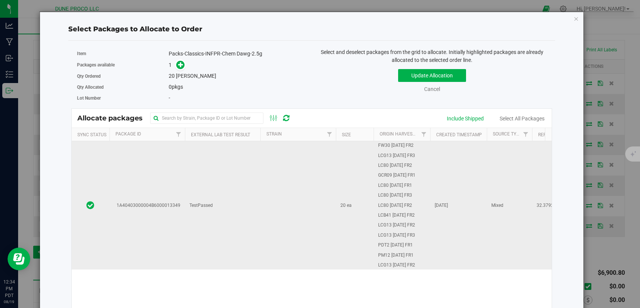
click at [213, 236] on td "TestPassed" at bounding box center [222, 205] width 75 height 128
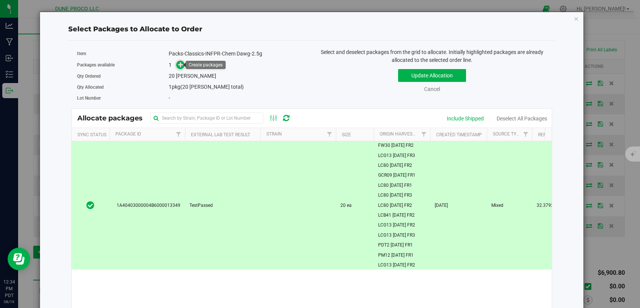
click at [176, 64] on span at bounding box center [180, 65] width 9 height 9
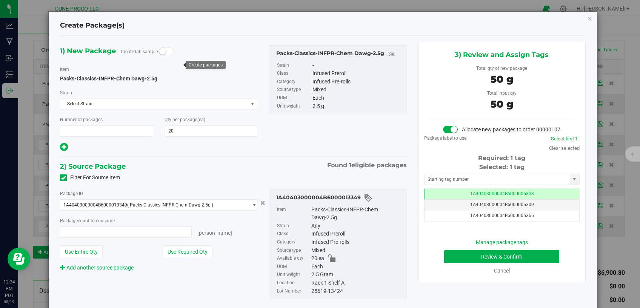
type input "1"
type input "20 ea"
click at [472, 196] on span "1A40403000004B6000005303" at bounding box center [502, 193] width 64 height 5
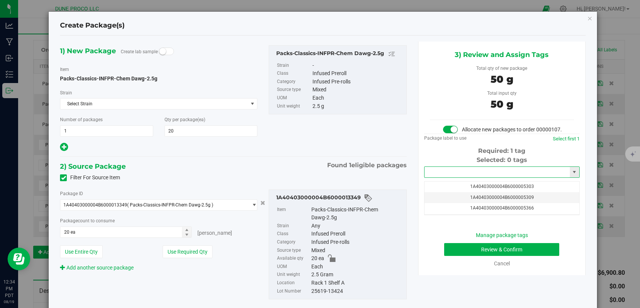
click at [466, 177] on input "text" at bounding box center [497, 172] width 145 height 11
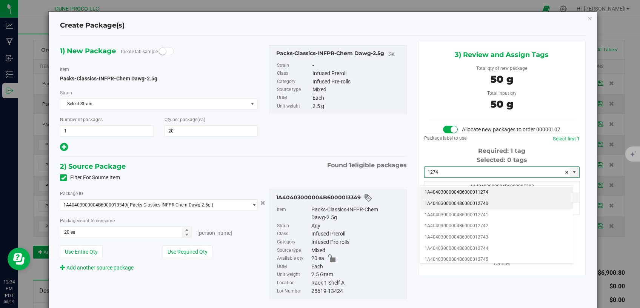
click at [471, 203] on li "1A40403000004B6000012740" at bounding box center [496, 203] width 153 height 11
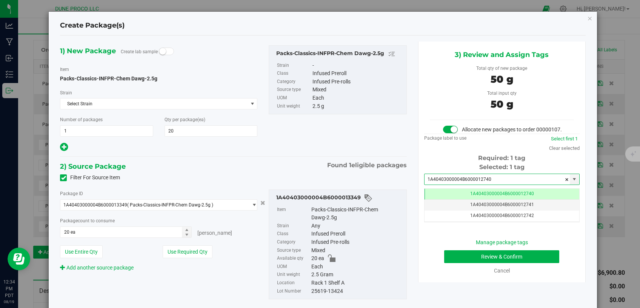
type input "1A40403000004B6000012740"
click at [474, 261] on button "Review & Confirm" at bounding box center [502, 256] width 116 height 13
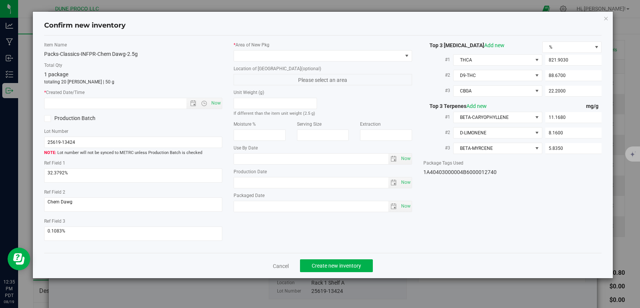
type input "[DATE]"
click at [336, 50] on div "* Area of [GEOGRAPHIC_DATA]" at bounding box center [323, 52] width 179 height 20
click at [327, 56] on span at bounding box center [318, 56] width 168 height 11
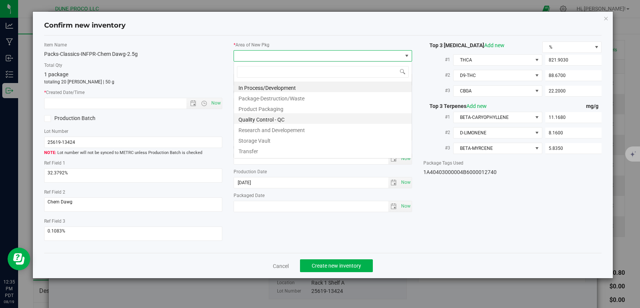
scroll to position [11, 178]
click at [271, 142] on li "Storage Vault" at bounding box center [323, 139] width 178 height 11
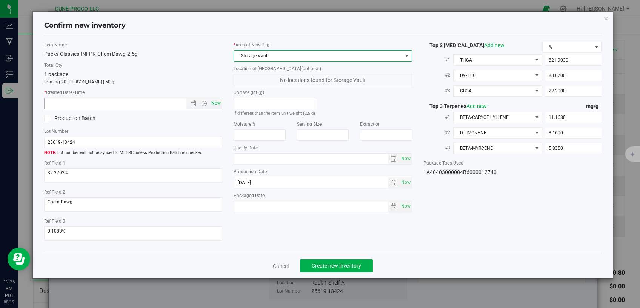
click at [214, 102] on span "Now" at bounding box center [216, 103] width 13 height 11
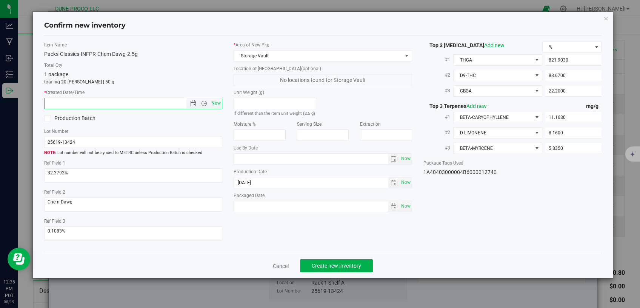
type input "[DATE] 12:35 PM"
click at [316, 259] on button "Create new inventory" at bounding box center [336, 265] width 73 height 13
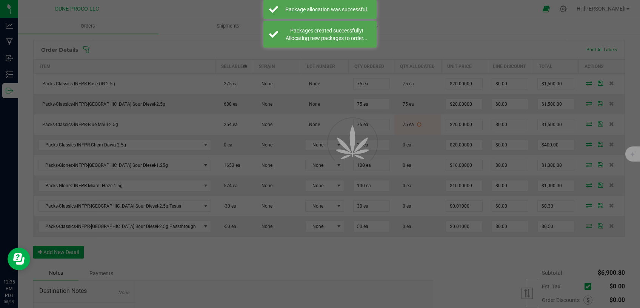
scroll to position [192, 0]
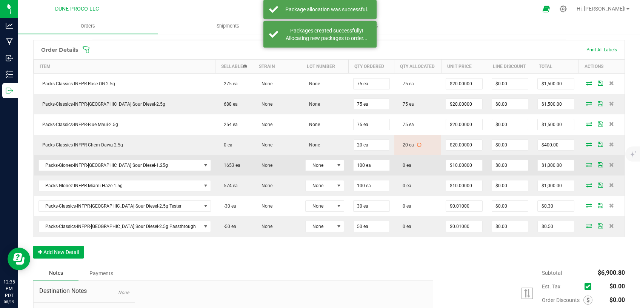
click at [586, 163] on icon at bounding box center [589, 164] width 6 height 5
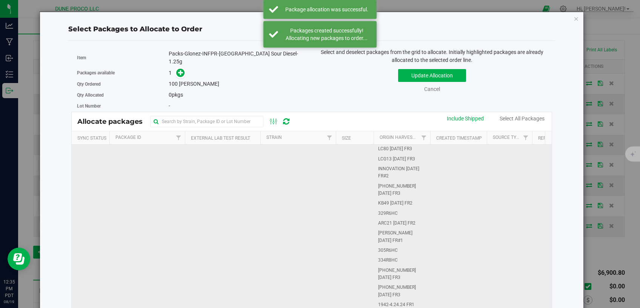
scroll to position [96, 0]
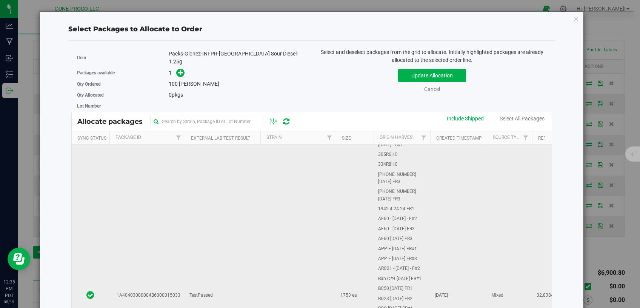
click at [237, 240] on td "TestPassed" at bounding box center [222, 296] width 75 height 494
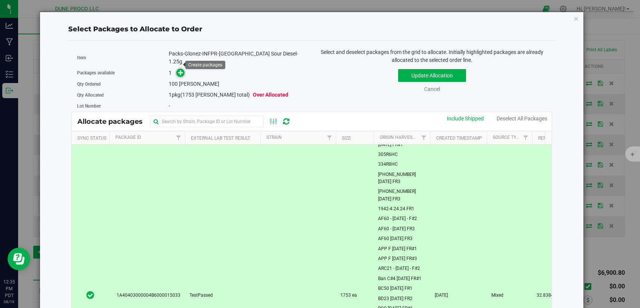
click at [178, 70] on icon at bounding box center [180, 72] width 5 height 5
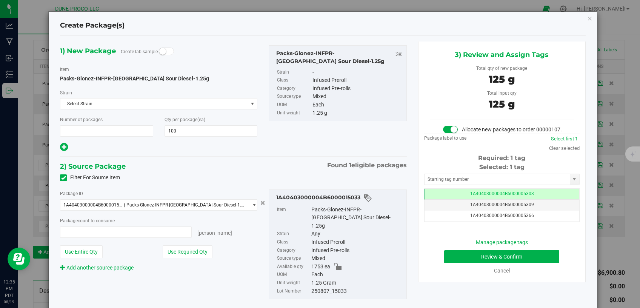
type input "1"
type input "100 ea"
click at [441, 199] on td "1A40403000004B6000005303" at bounding box center [502, 194] width 155 height 11
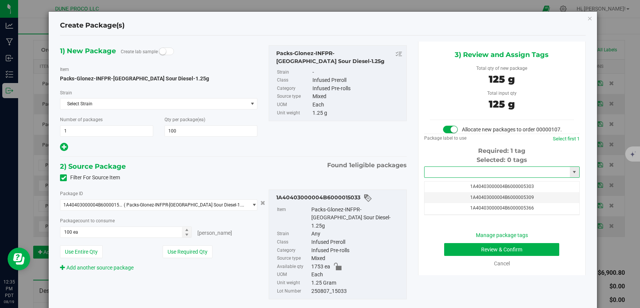
click at [451, 177] on input "text" at bounding box center [497, 172] width 145 height 11
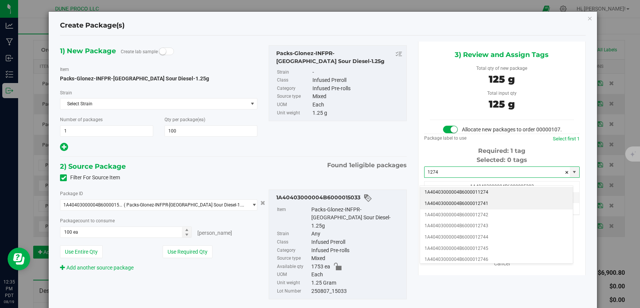
click at [450, 204] on li "1A40403000004B6000012741" at bounding box center [496, 203] width 153 height 11
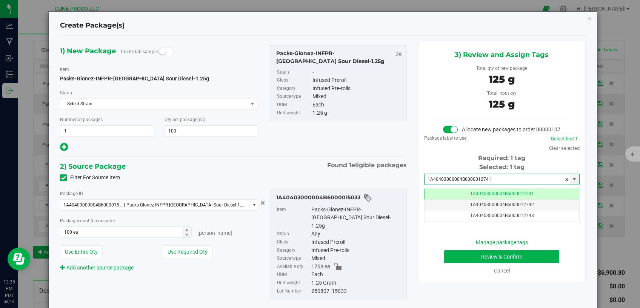
type input "1A40403000004B6000012741"
click at [464, 262] on button "Review & Confirm" at bounding box center [502, 256] width 116 height 13
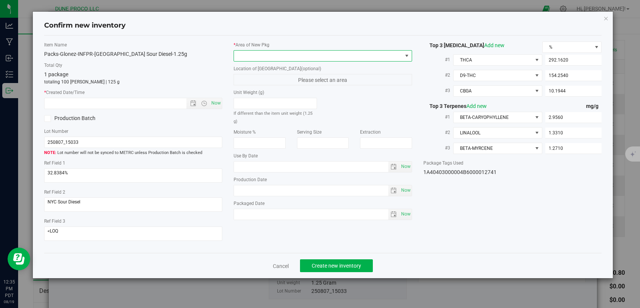
click at [365, 54] on span at bounding box center [318, 56] width 168 height 11
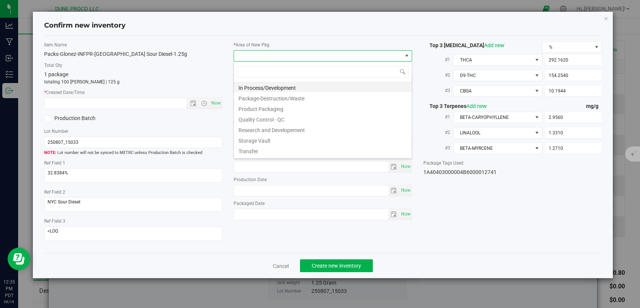
scroll to position [11, 178]
click at [264, 137] on li "Storage Vault" at bounding box center [323, 139] width 178 height 11
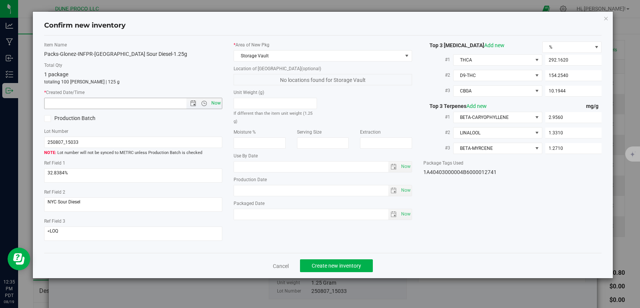
click at [213, 100] on span "Now" at bounding box center [216, 103] width 13 height 11
type input "[DATE] 12:35 PM"
drag, startPoint x: 353, startPoint y: 258, endPoint x: 298, endPoint y: 211, distance: 72.0
click at [352, 259] on button "Create new inventory" at bounding box center [336, 265] width 73 height 13
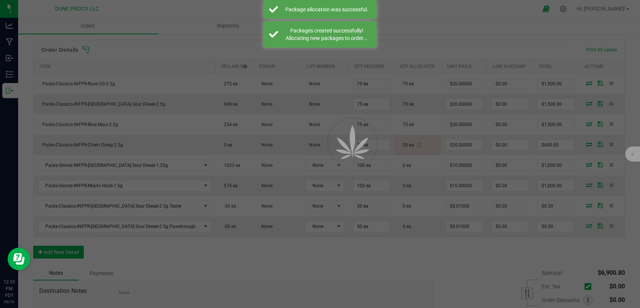
scroll to position [192, 0]
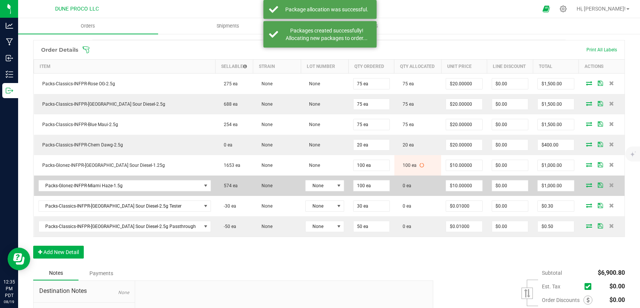
click at [586, 183] on icon at bounding box center [589, 185] width 6 height 5
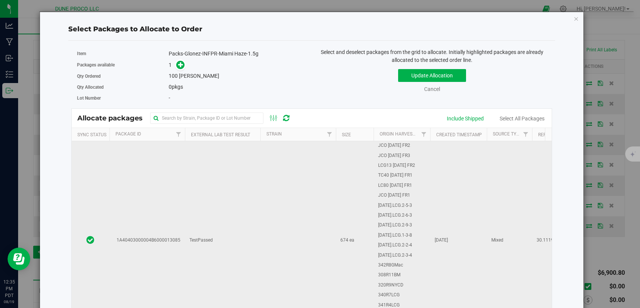
click at [243, 267] on td "TestPassed" at bounding box center [222, 240] width 75 height 198
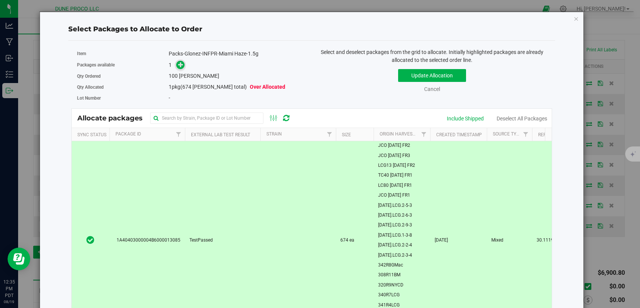
click at [178, 65] on icon at bounding box center [180, 64] width 5 height 5
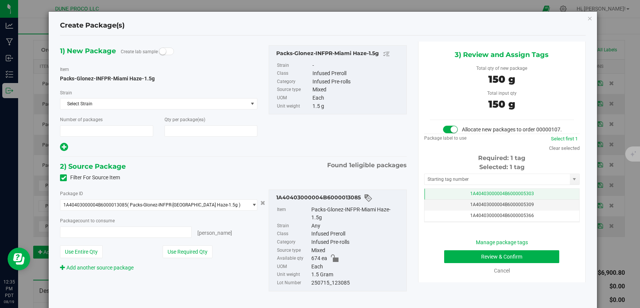
type input "1"
type input "100"
type input "100 ea"
click at [431, 200] on td "1A40403000004B6000005303" at bounding box center [502, 194] width 155 height 11
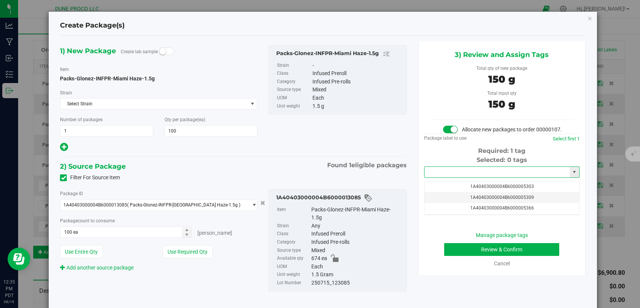
click at [441, 177] on input "text" at bounding box center [497, 172] width 145 height 11
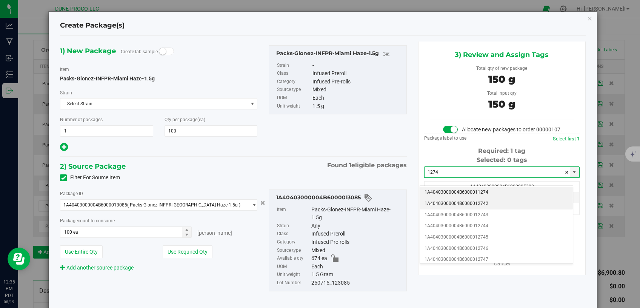
click at [452, 203] on li "1A40403000004B6000012742" at bounding box center [496, 203] width 153 height 11
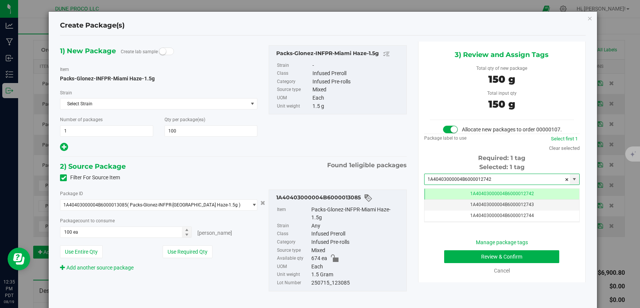
type input "1A40403000004B6000012742"
click at [470, 262] on button "Review & Confirm" at bounding box center [502, 256] width 116 height 13
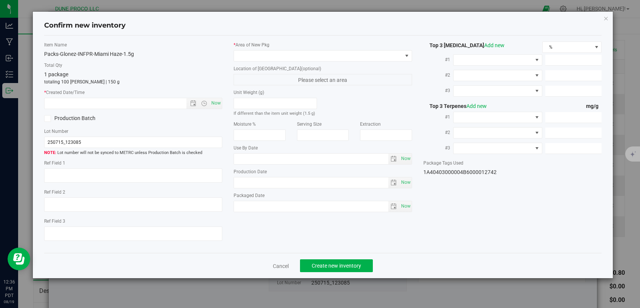
type textarea "30.1119%"
type textarea "0.0786522%"
type input "287.9140"
type input "48.6183"
type input "7.8493"
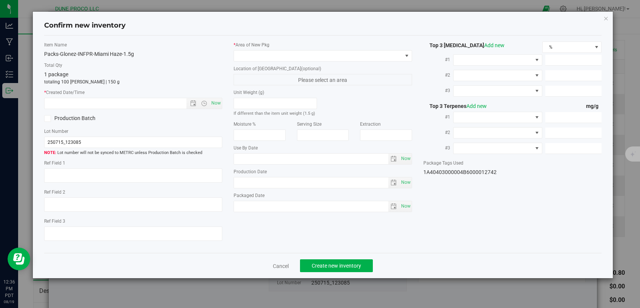
type input "1.7720"
type input "0.9831"
type input "0.8222"
type input "[DATE]"
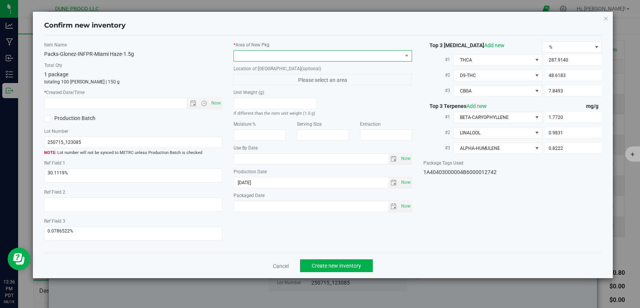
click at [318, 51] on span at bounding box center [318, 56] width 168 height 11
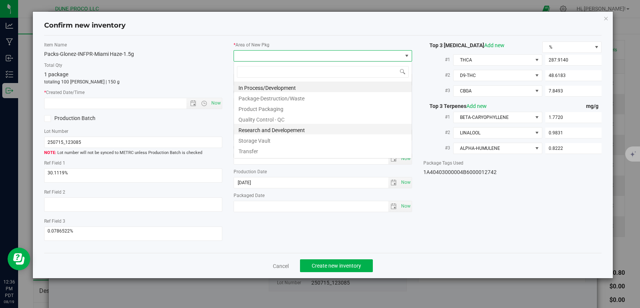
scroll to position [11, 178]
click at [274, 139] on li "Storage Vault" at bounding box center [323, 139] width 178 height 11
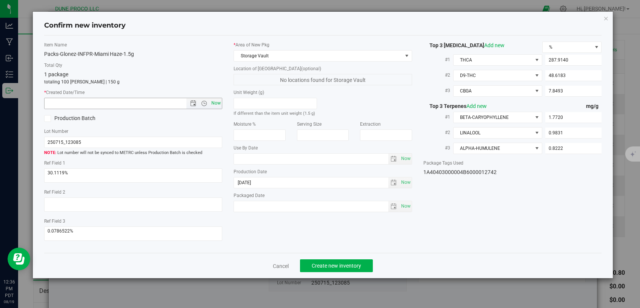
click at [221, 105] on span "Now" at bounding box center [216, 103] width 13 height 11
type input "[DATE] 12:36 PM"
click at [331, 263] on span "Create new inventory" at bounding box center [336, 266] width 49 height 6
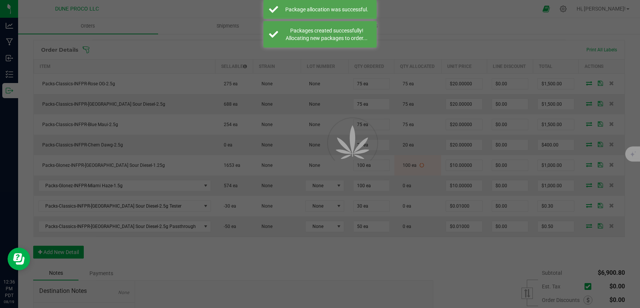
scroll to position [192, 0]
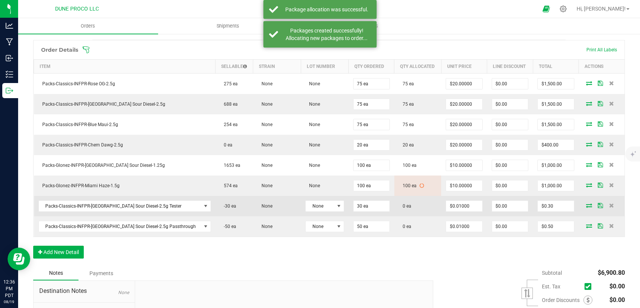
click at [586, 205] on icon at bounding box center [589, 205] width 6 height 5
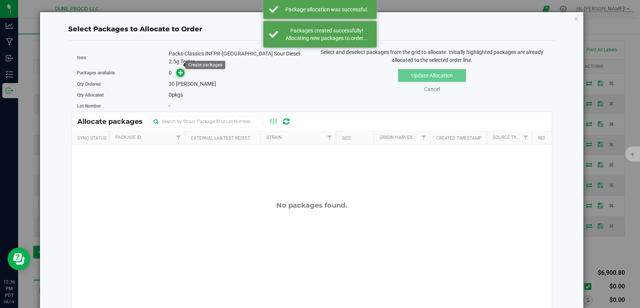
click at [177, 69] on span at bounding box center [180, 73] width 9 height 9
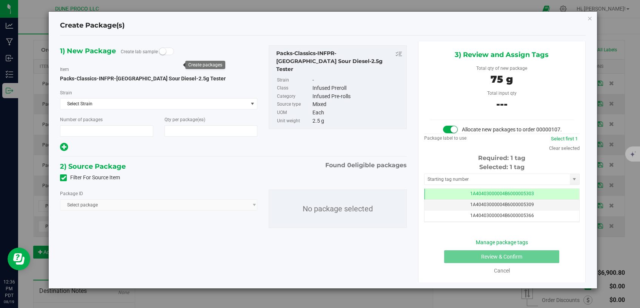
type input "1"
type input "30"
click at [62, 178] on icon at bounding box center [63, 178] width 5 height 0
click at [0, 0] on input "Filter For Source Item" at bounding box center [0, 0] width 0 height 0
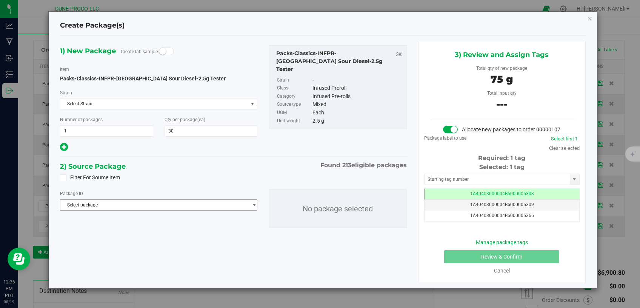
click at [95, 206] on span "Select package" at bounding box center [153, 205] width 187 height 11
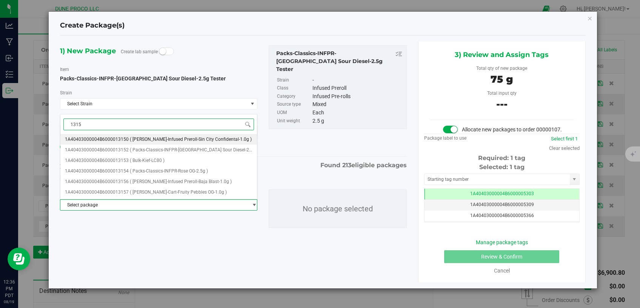
type input "13152"
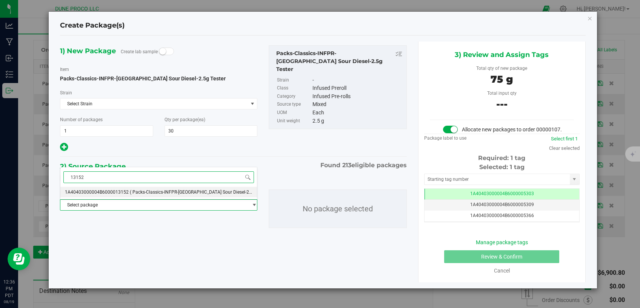
click at [105, 193] on span "1A40403000004B6000013152" at bounding box center [97, 191] width 64 height 5
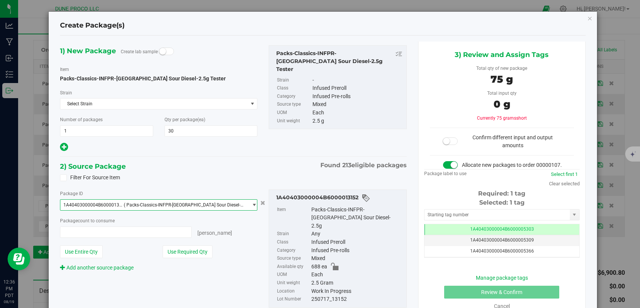
scroll to position [0, 0]
click at [167, 249] on button "Use Required Qty" at bounding box center [188, 251] width 50 height 13
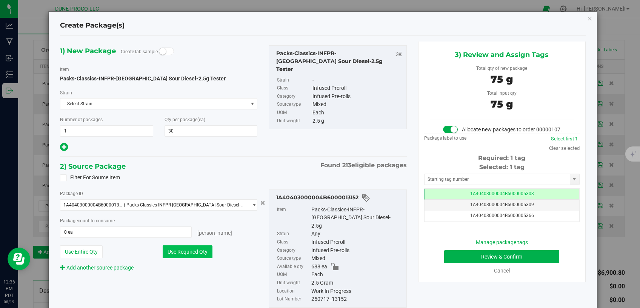
type input "30 ea"
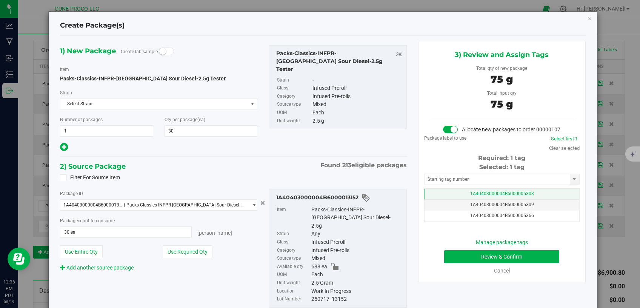
click at [470, 196] on span "1A40403000004B6000005303" at bounding box center [502, 193] width 64 height 5
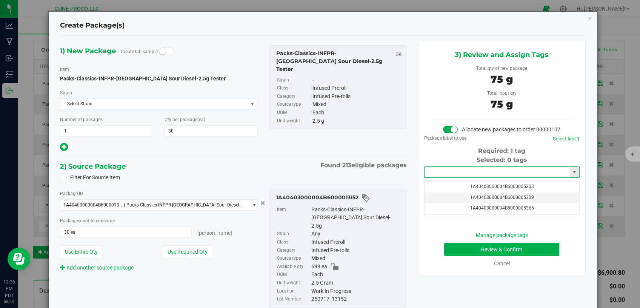
click at [453, 176] on input "text" at bounding box center [497, 172] width 145 height 11
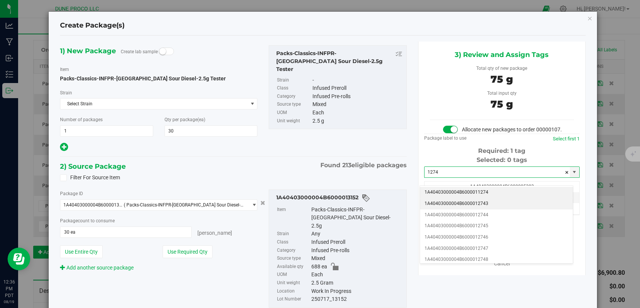
click at [461, 202] on li "1A40403000004B6000012743" at bounding box center [496, 203] width 153 height 11
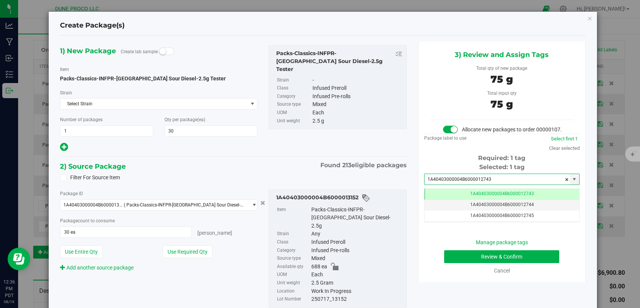
type input "1A40403000004B6000012743"
click at [466, 263] on button "Review & Confirm" at bounding box center [502, 256] width 116 height 13
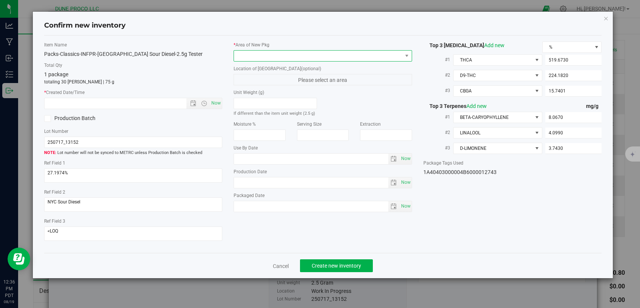
click at [323, 54] on span at bounding box center [318, 56] width 168 height 11
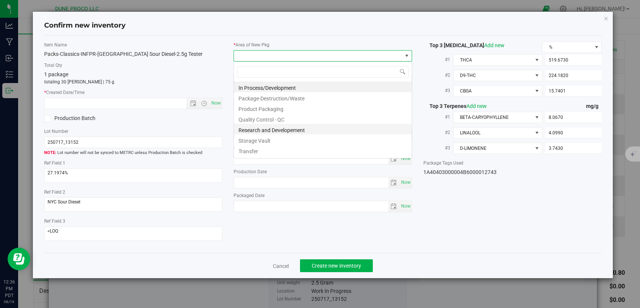
scroll to position [11, 178]
click at [249, 138] on li "Storage Vault" at bounding box center [323, 139] width 178 height 11
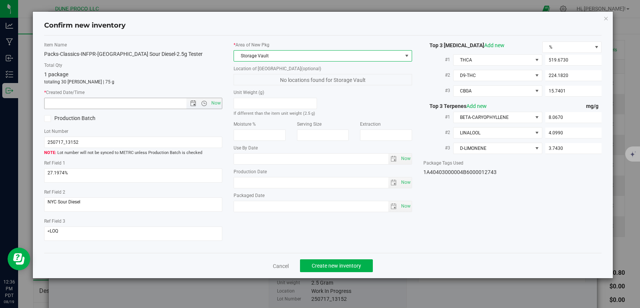
click at [213, 101] on span "Now" at bounding box center [216, 103] width 13 height 11
type input "[DATE] 12:36 PM"
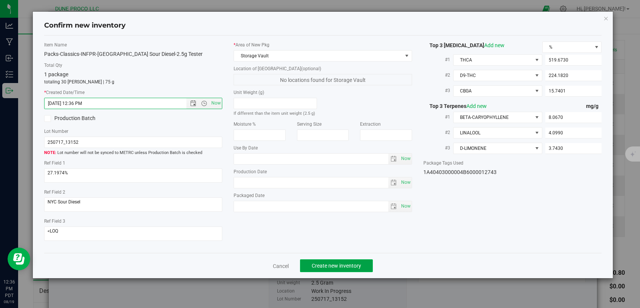
click at [330, 263] on span "Create new inventory" at bounding box center [336, 266] width 49 height 6
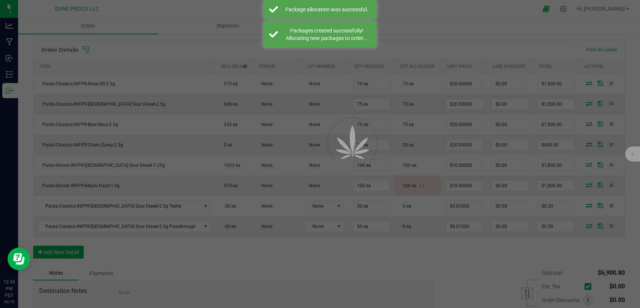
scroll to position [192, 0]
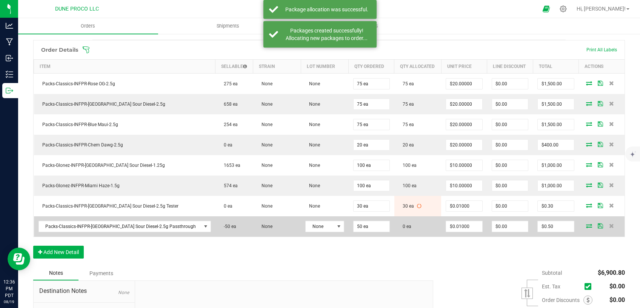
click at [586, 225] on icon at bounding box center [589, 225] width 6 height 5
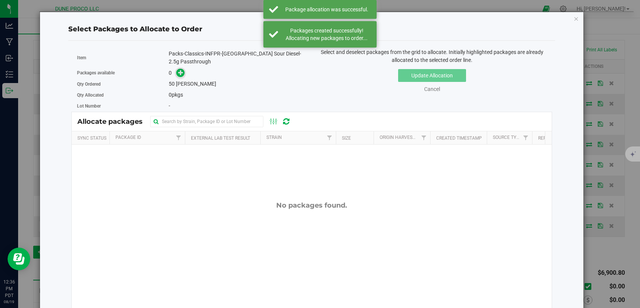
click at [178, 69] on span at bounding box center [180, 73] width 9 height 9
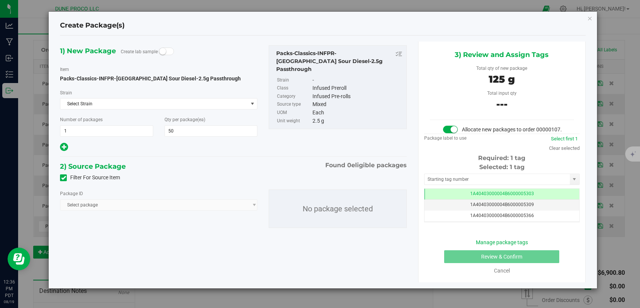
click at [66, 176] on span at bounding box center [63, 177] width 7 height 7
click at [0, 0] on input "Filter For Source Item" at bounding box center [0, 0] width 0 height 0
click at [106, 206] on span "Select package" at bounding box center [153, 205] width 187 height 11
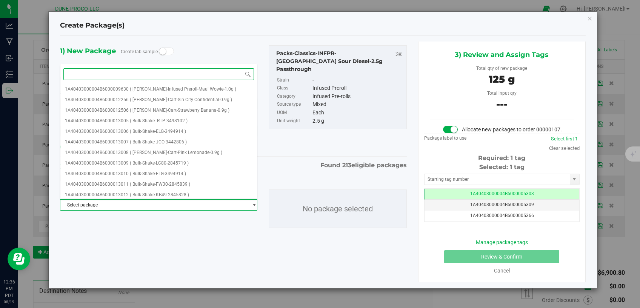
paste input "13152"
type input "13152"
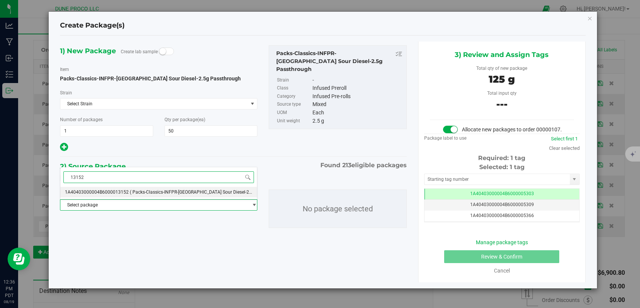
click at [107, 190] on span "1A40403000004B6000013152" at bounding box center [97, 191] width 64 height 5
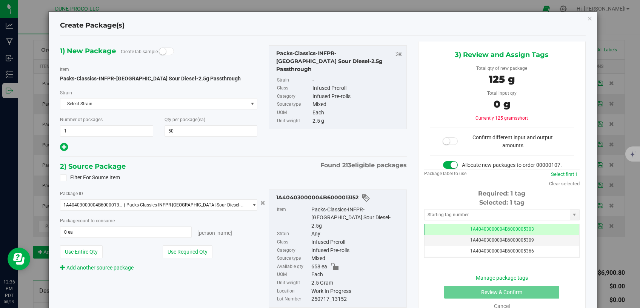
drag, startPoint x: 190, startPoint y: 248, endPoint x: 226, endPoint y: 240, distance: 36.5
click at [190, 249] on button "Use Required Qty" at bounding box center [188, 251] width 50 height 13
type input "50 ea"
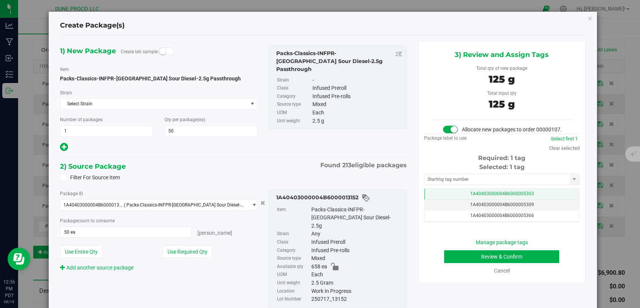
click at [442, 198] on td "1A40403000004B6000005303" at bounding box center [502, 194] width 155 height 11
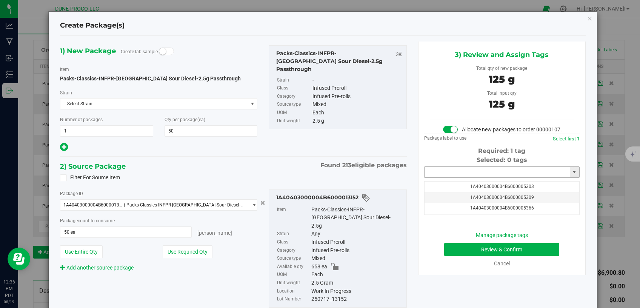
click at [467, 177] on input "text" at bounding box center [497, 172] width 145 height 11
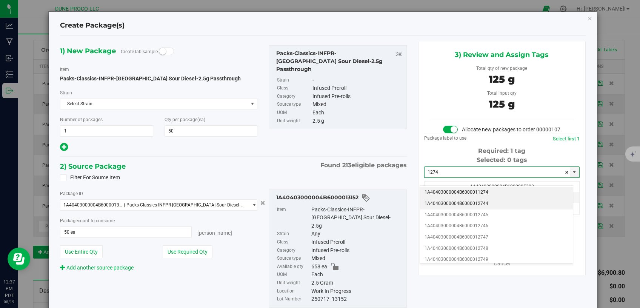
click at [456, 202] on li "1A40403000004B6000012744" at bounding box center [496, 203] width 153 height 11
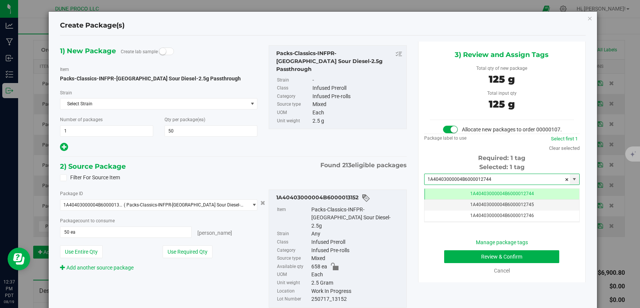
type input "1A40403000004B6000012744"
click at [462, 263] on button "Review & Confirm" at bounding box center [502, 256] width 116 height 13
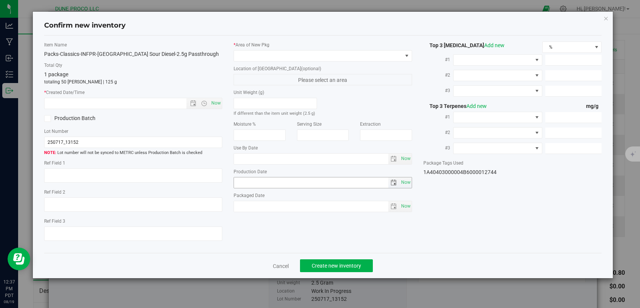
type textarea "27.1974%"
type textarea "NYC Sour Diesel"
type textarea "<LOQ"
type input "519.6730"
type input "224.1820"
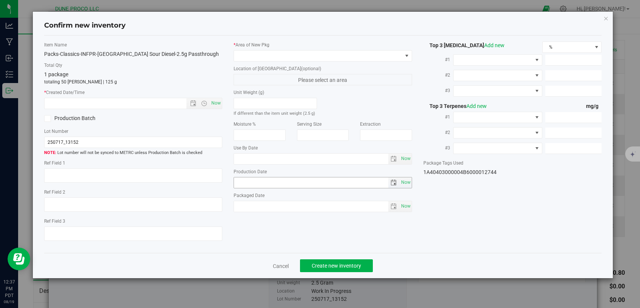
type input "15.7401"
type input "8.0670"
type input "4.0990"
type input "3.7430"
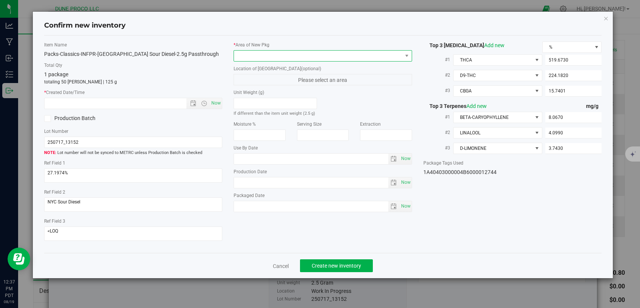
click at [287, 53] on span at bounding box center [318, 56] width 168 height 11
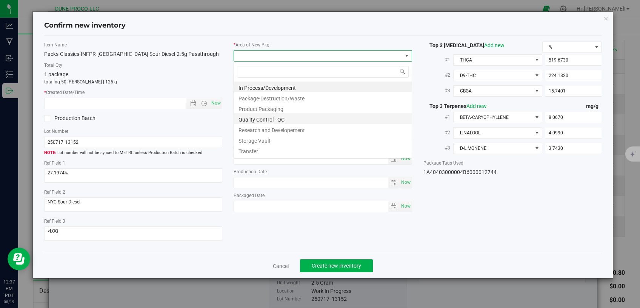
scroll to position [11, 178]
click at [290, 140] on li "Storage Vault" at bounding box center [323, 139] width 178 height 11
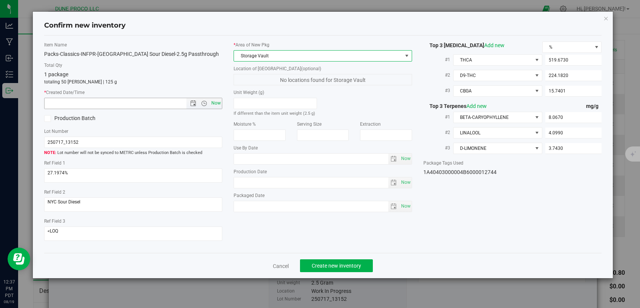
click at [218, 100] on span "Now" at bounding box center [216, 103] width 13 height 11
type input "[DATE] 12:37 PM"
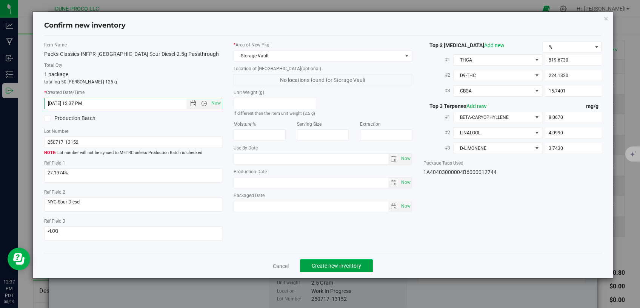
click at [344, 263] on span "Create new inventory" at bounding box center [336, 266] width 49 height 6
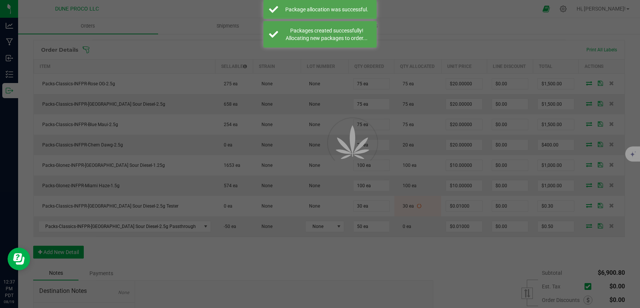
scroll to position [192, 0]
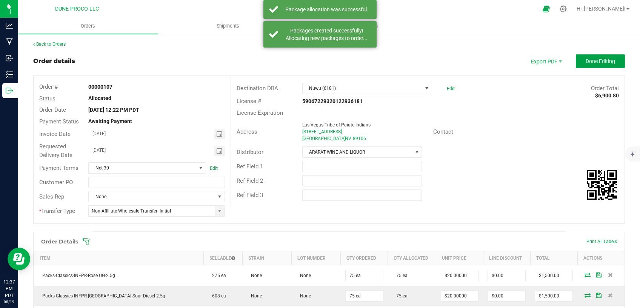
click at [596, 61] on span "Done Editing" at bounding box center [600, 61] width 29 height 6
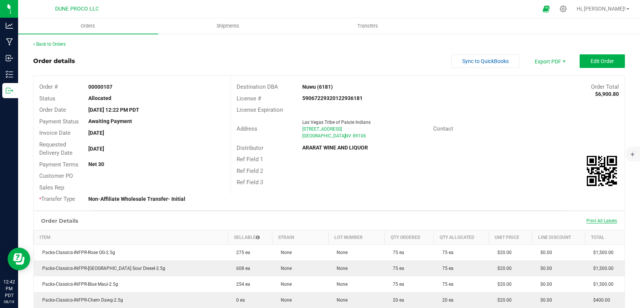
click at [587, 220] on span "Print All Labels" at bounding box center [602, 220] width 31 height 5
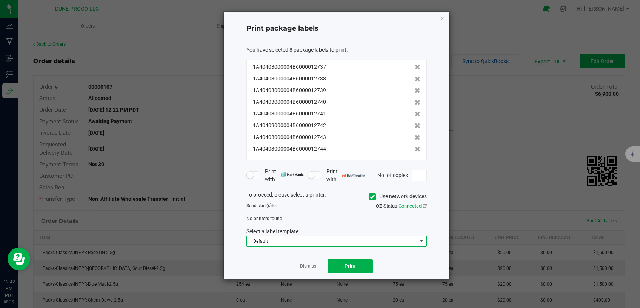
click at [324, 242] on span "Default" at bounding box center [332, 241] width 170 height 11
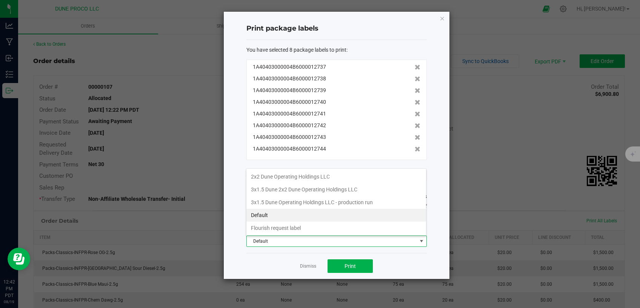
scroll to position [11, 180]
click at [321, 179] on li "2x2 Dune Operating Holdings LLC" at bounding box center [336, 176] width 180 height 13
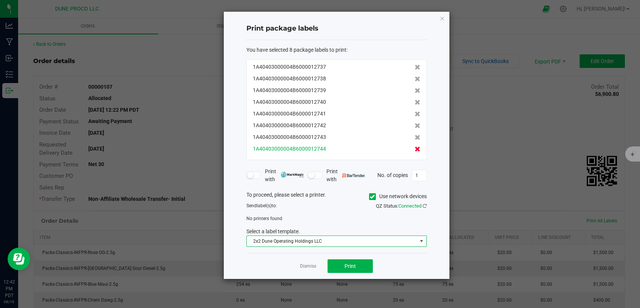
click at [415, 148] on icon at bounding box center [418, 148] width 6 height 5
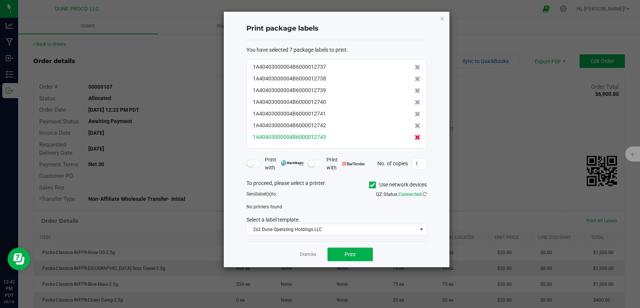
click at [415, 139] on icon at bounding box center [418, 137] width 6 height 5
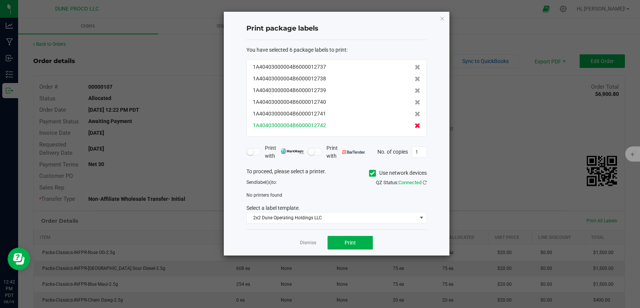
click at [415, 128] on icon at bounding box center [418, 125] width 6 height 5
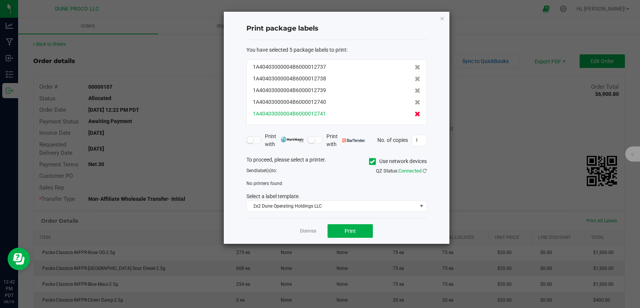
click at [415, 117] on icon at bounding box center [418, 113] width 6 height 5
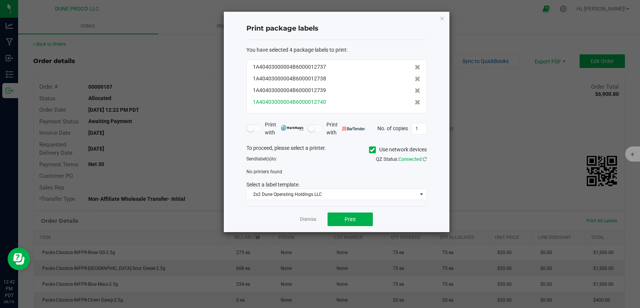
click at [408, 102] on div "1A40403000004B6000012740" at bounding box center [337, 102] width 168 height 8
click at [415, 90] on icon at bounding box center [418, 90] width 6 height 5
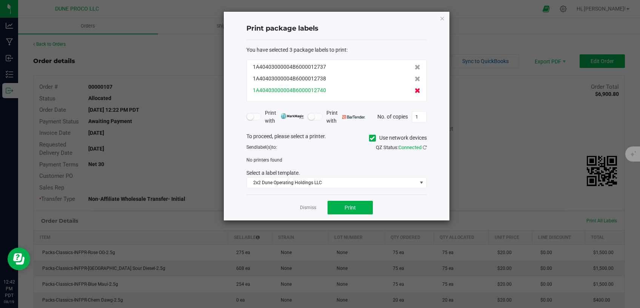
click at [415, 92] on icon at bounding box center [418, 90] width 6 height 5
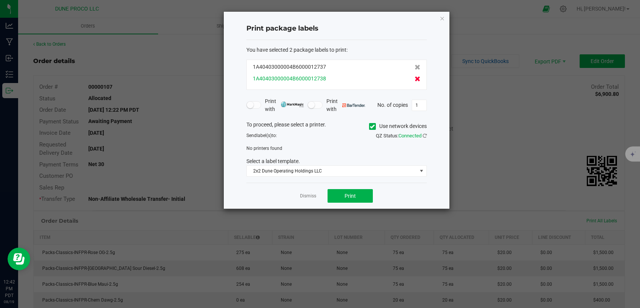
click at [415, 80] on icon at bounding box center [418, 78] width 6 height 5
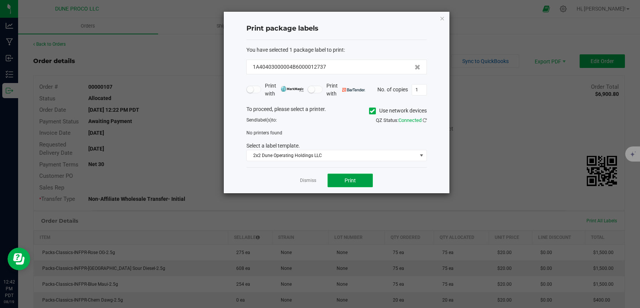
click at [345, 182] on span "Print" at bounding box center [350, 180] width 11 height 6
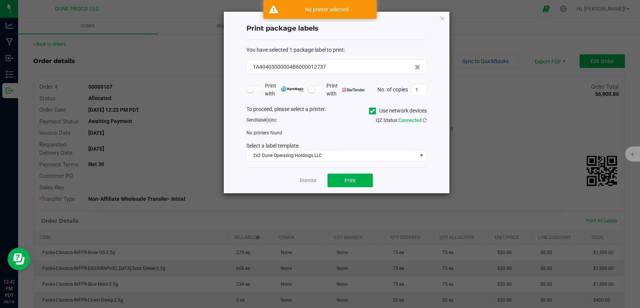
click at [371, 111] on icon at bounding box center [372, 111] width 5 height 0
click at [0, 0] on input "Use network devices" at bounding box center [0, 0] width 0 height 0
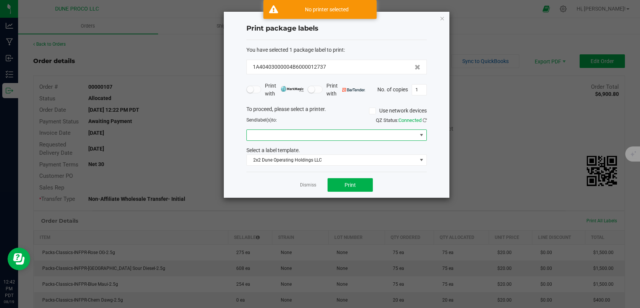
click at [375, 133] on span at bounding box center [332, 135] width 170 height 11
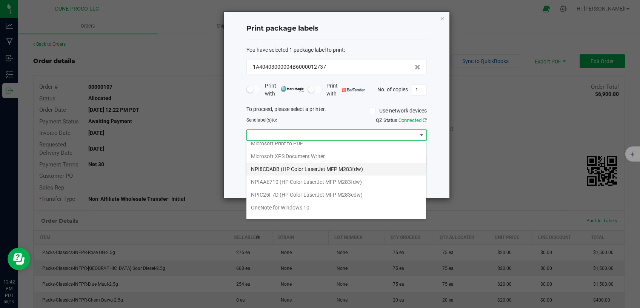
scroll to position [26, 0]
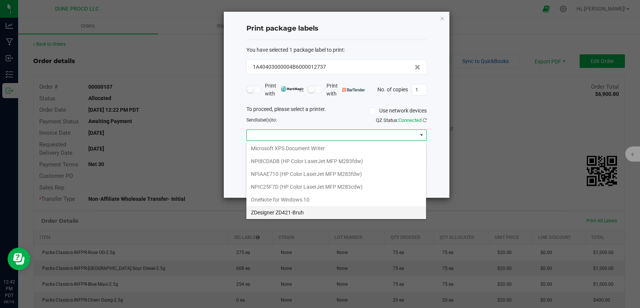
click at [302, 211] on ZD421-Bruh "ZDesigner ZD421-Bruh" at bounding box center [336, 212] width 180 height 13
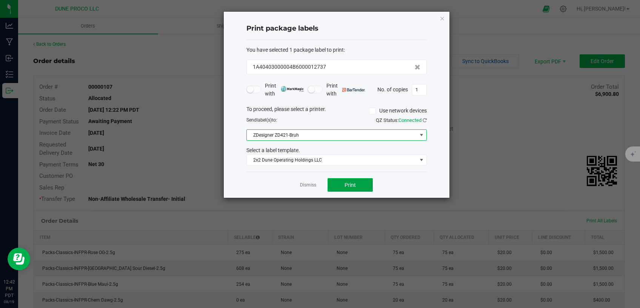
click at [361, 182] on button "Print" at bounding box center [350, 185] width 45 height 14
click at [442, 20] on icon "button" at bounding box center [442, 18] width 5 height 9
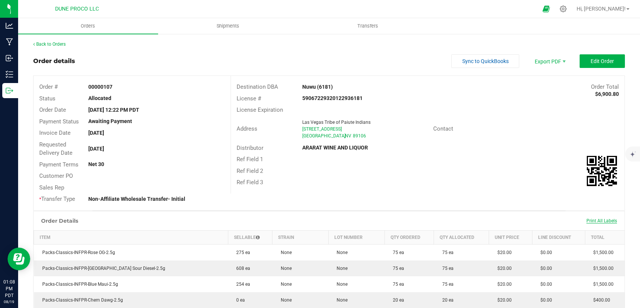
click at [589, 220] on span "Print All Labels" at bounding box center [602, 220] width 31 height 5
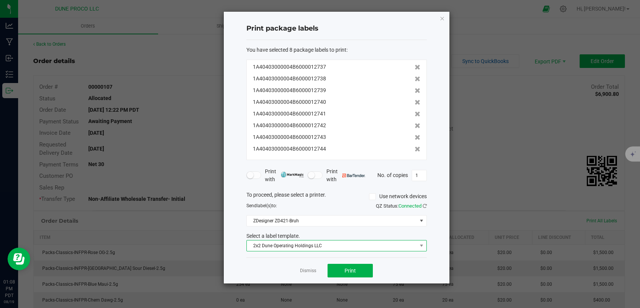
click at [338, 242] on span "2x2 Dune Operating Holdings LLC" at bounding box center [332, 245] width 170 height 11
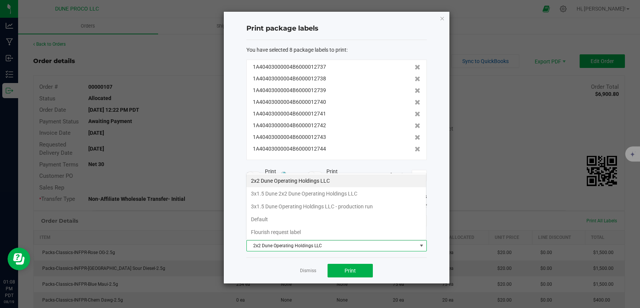
scroll to position [11, 180]
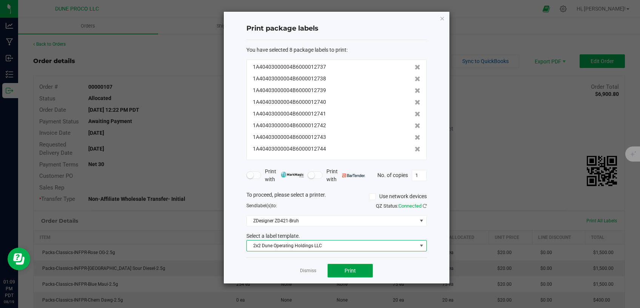
click at [346, 272] on span "Print" at bounding box center [350, 271] width 11 height 6
click at [341, 245] on span "2x2 Dune Operating Holdings LLC" at bounding box center [332, 245] width 170 height 11
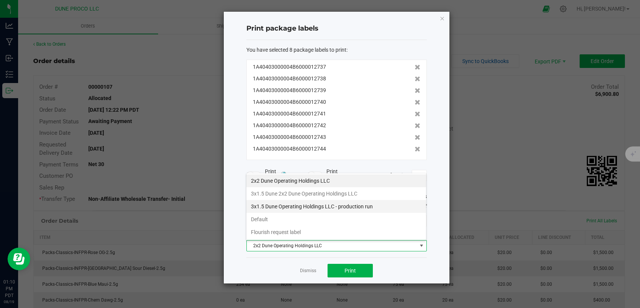
click at [331, 205] on li "3x1.5 Dune Operating Holdings LLC - production run" at bounding box center [336, 206] width 180 height 13
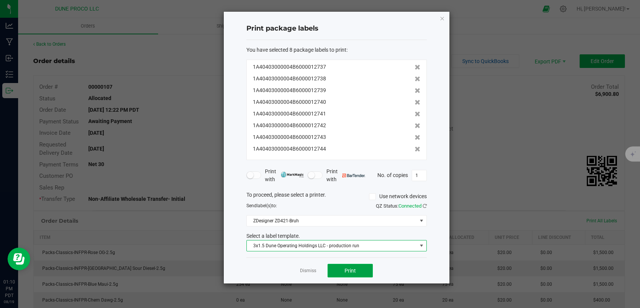
click at [342, 270] on button "Print" at bounding box center [350, 271] width 45 height 14
click at [310, 270] on link "Dismiss" at bounding box center [308, 271] width 16 height 6
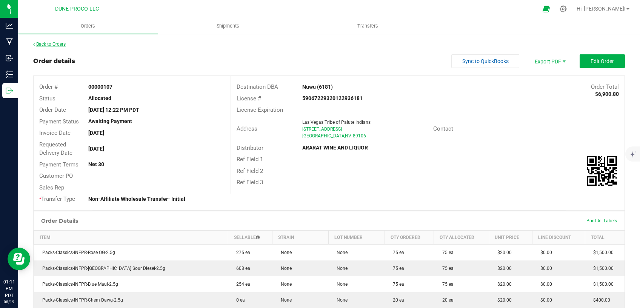
click at [47, 47] on link "Back to Orders" at bounding box center [49, 44] width 32 height 5
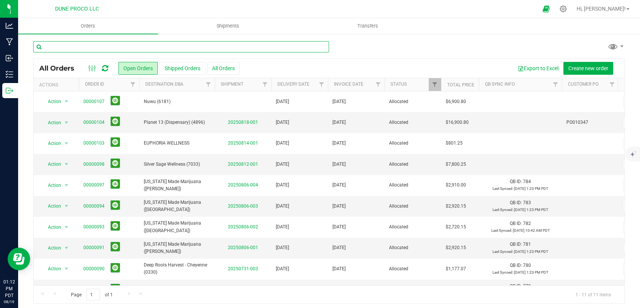
click at [66, 46] on input "text" at bounding box center [181, 46] width 296 height 11
type input "1"
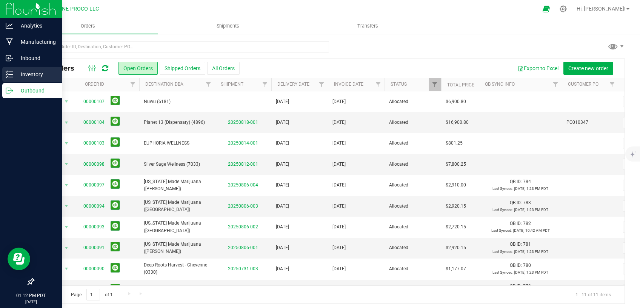
click at [19, 71] on p "Inventory" at bounding box center [35, 74] width 45 height 9
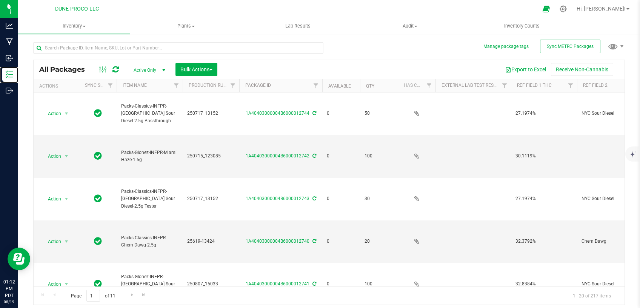
type input "[DATE]"
click at [158, 67] on span "Active Only" at bounding box center [148, 70] width 42 height 11
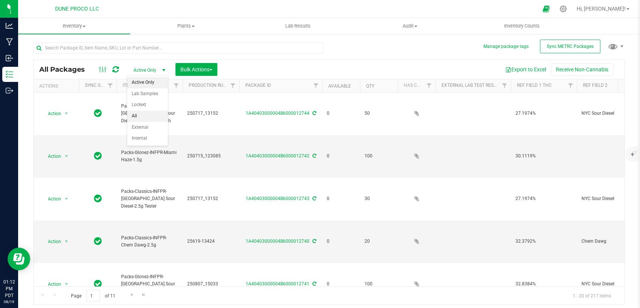
drag, startPoint x: 137, startPoint y: 123, endPoint x: 130, endPoint y: 122, distance: 7.4
click at [138, 123] on li "External" at bounding box center [147, 127] width 41 height 11
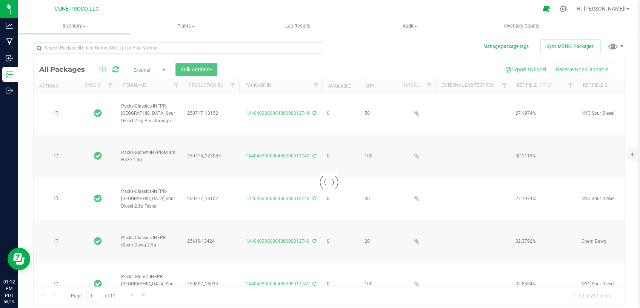
type input "[DATE]"
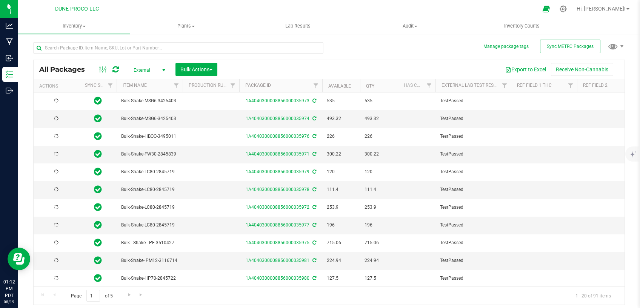
click at [157, 68] on span "External" at bounding box center [148, 70] width 42 height 11
drag, startPoint x: 135, startPoint y: 118, endPoint x: 105, endPoint y: 72, distance: 54.9
click at [135, 117] on li "All" at bounding box center [147, 116] width 41 height 11
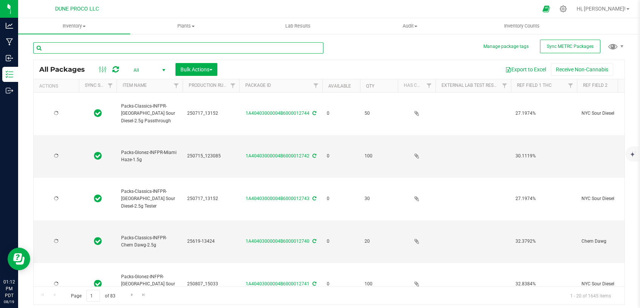
click at [98, 49] on input "text" at bounding box center [178, 47] width 290 height 11
type input "[DATE]"
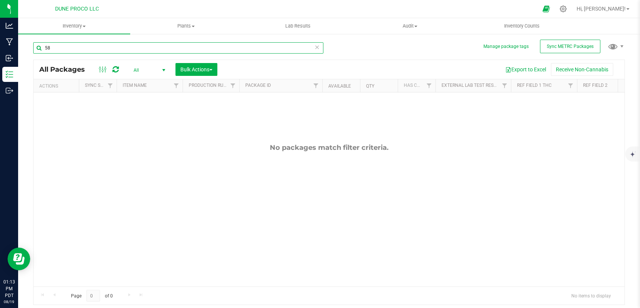
type input "5"
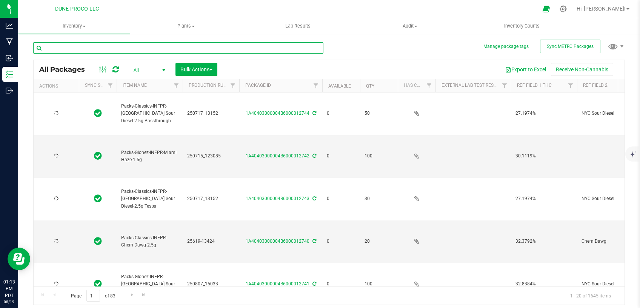
type input "[DATE]"
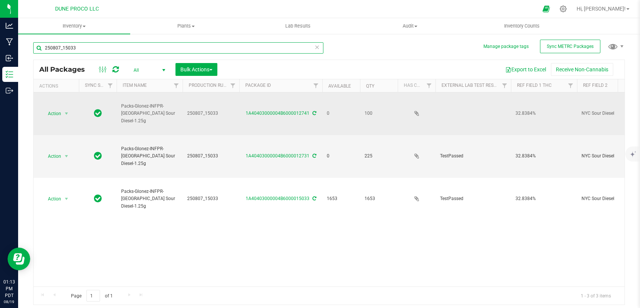
type input "250807_15033"
click at [314, 111] on icon at bounding box center [315, 113] width 4 height 5
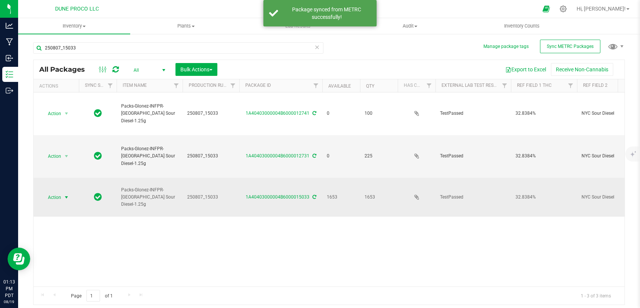
click at [57, 192] on span "Action" at bounding box center [51, 197] width 20 height 11
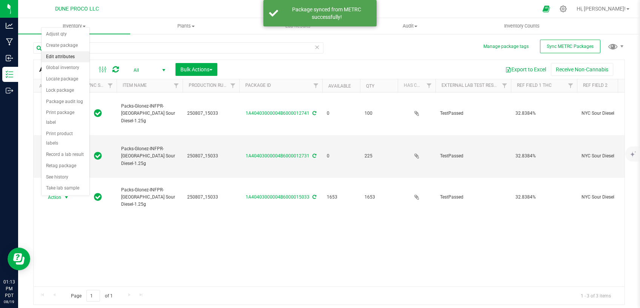
click at [66, 53] on li "Edit attributes" at bounding box center [66, 56] width 48 height 11
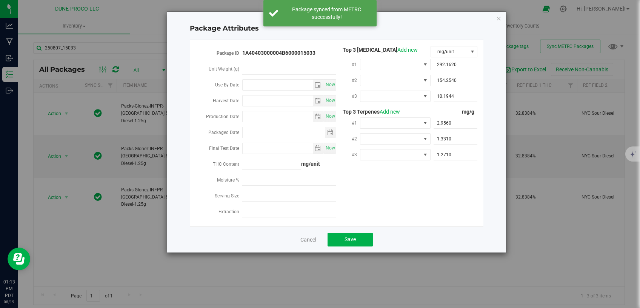
type input "[DATE]"
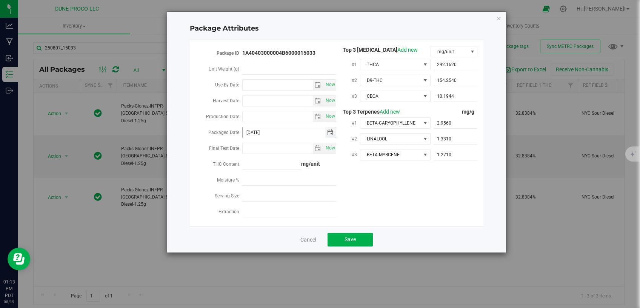
drag, startPoint x: 271, startPoint y: 131, endPoint x: 222, endPoint y: 132, distance: 48.7
click at [243, 132] on input "[DATE]" at bounding box center [284, 132] width 83 height 11
click at [253, 116] on input "Production Date" at bounding box center [278, 116] width 70 height 11
paste input "[DATE]"
type input "[DATE]"
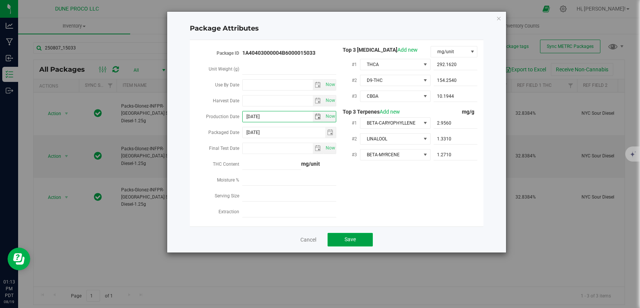
click at [346, 236] on span "Save" at bounding box center [350, 239] width 11 height 6
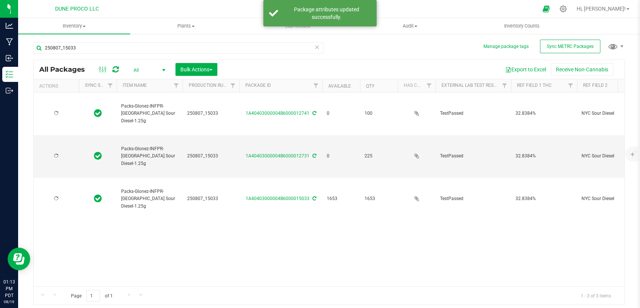
type input "[DATE]"
click at [66, 153] on span "select" at bounding box center [66, 156] width 6 height 6
click at [64, 167] on li "Edit attributes" at bounding box center [66, 163] width 48 height 11
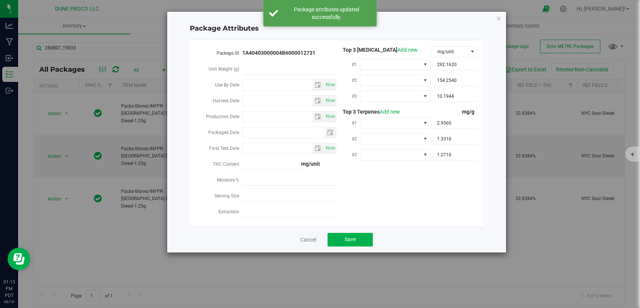
type input "[DATE]"
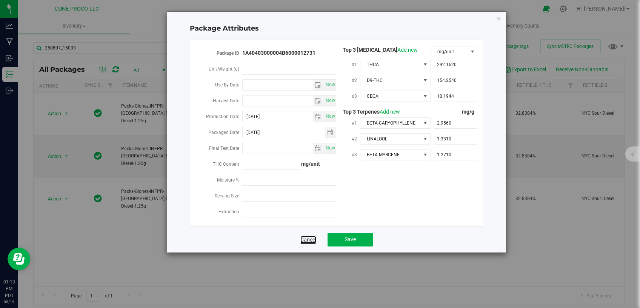
click at [305, 238] on link "Cancel" at bounding box center [308, 240] width 16 height 8
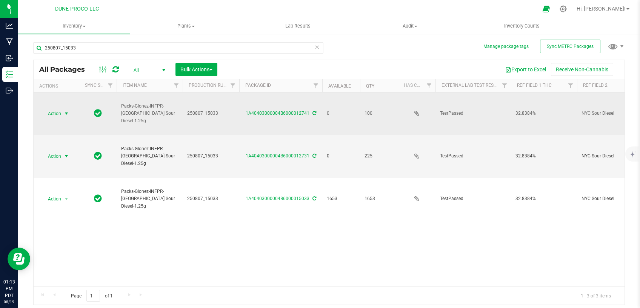
click at [68, 111] on span "select" at bounding box center [66, 114] width 6 height 6
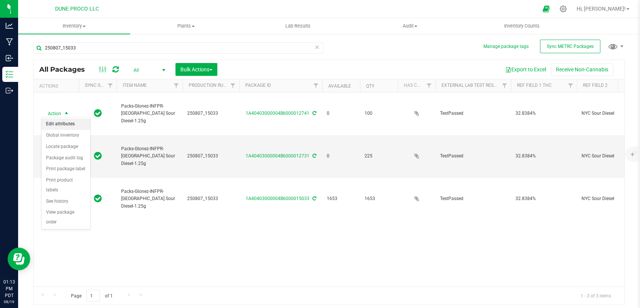
click at [60, 125] on li "Edit attributes" at bounding box center [66, 124] width 49 height 11
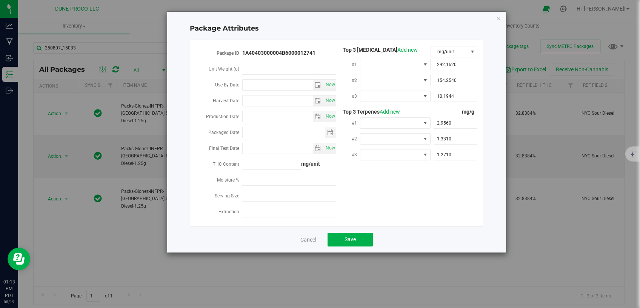
type input "[DATE]"
click at [251, 116] on input "Production Date" at bounding box center [278, 116] width 70 height 11
paste input "[DATE]"
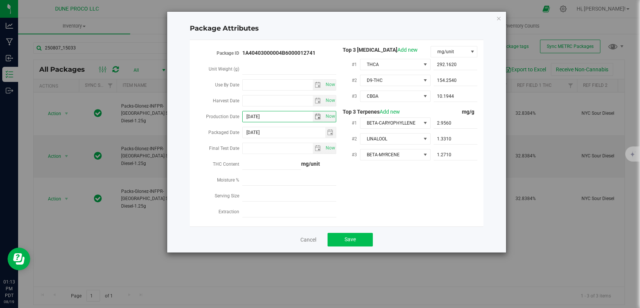
type input "[DATE]"
click at [349, 236] on span "Save" at bounding box center [350, 239] width 11 height 6
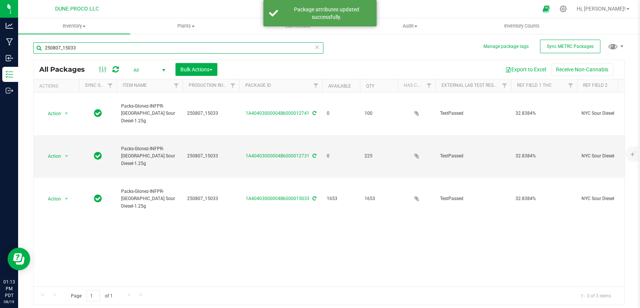
drag, startPoint x: 86, startPoint y: 50, endPoint x: 72, endPoint y: 43, distance: 16.2
click at [33, 51] on input "250807_15033" at bounding box center [178, 47] width 290 height 11
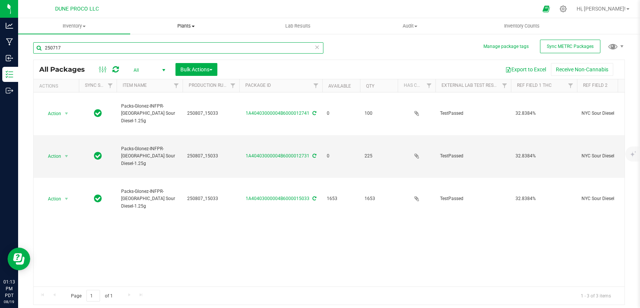
type input "250717_"
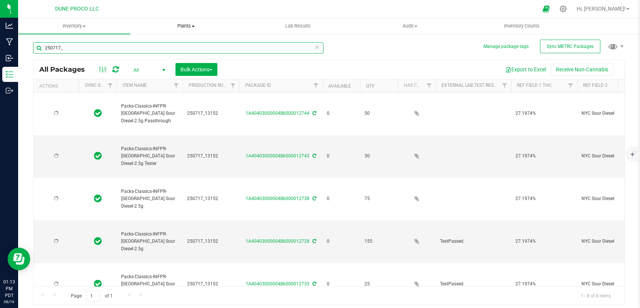
type input "[DATE]"
type input "250717_13152"
type input "[DATE]"
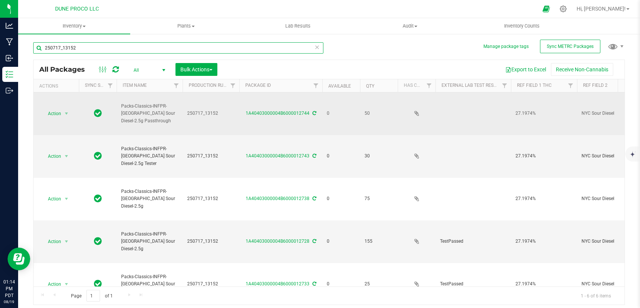
scroll to position [48, 0]
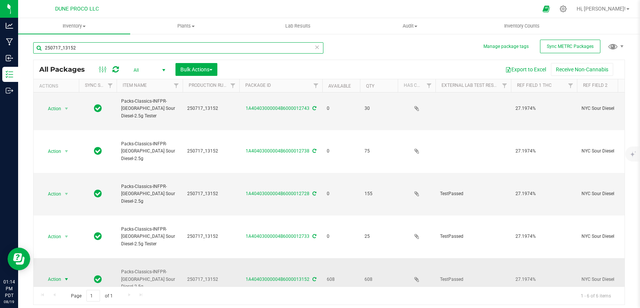
type input "250717_13152"
click at [60, 274] on span "Action" at bounding box center [51, 279] width 20 height 11
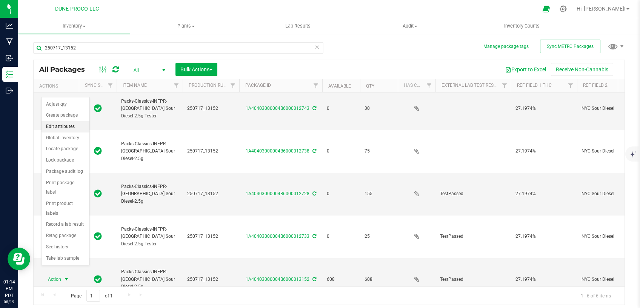
click at [60, 129] on li "Edit attributes" at bounding box center [66, 126] width 48 height 11
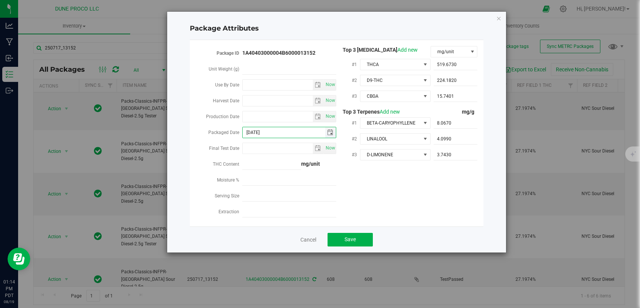
drag, startPoint x: 276, startPoint y: 132, endPoint x: 219, endPoint y: 134, distance: 57.4
click at [243, 134] on input "[DATE]" at bounding box center [284, 132] width 83 height 11
click at [267, 114] on input "Production Date" at bounding box center [278, 116] width 70 height 11
paste input "[DATE]"
type input "[DATE]"
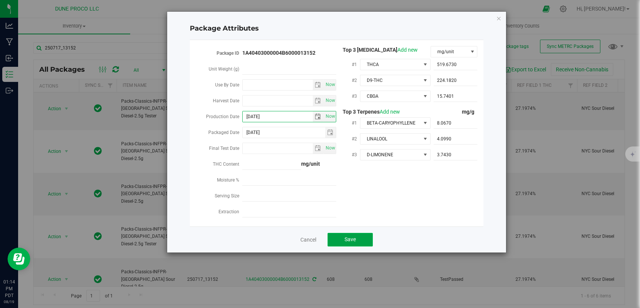
click at [347, 238] on span "Save" at bounding box center [350, 239] width 11 height 6
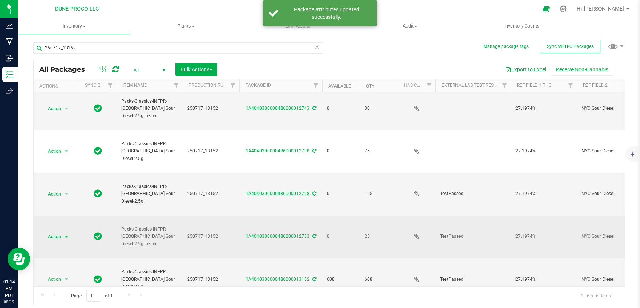
click at [68, 234] on span "select" at bounding box center [66, 237] width 6 height 6
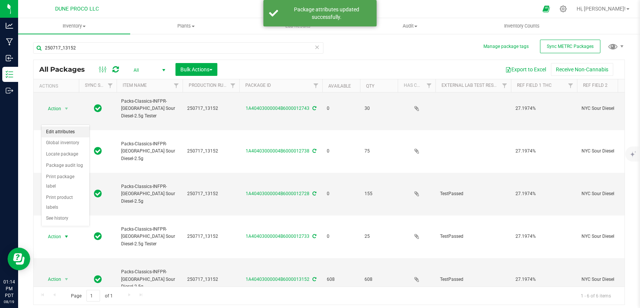
click at [66, 136] on li "Edit attributes" at bounding box center [66, 131] width 48 height 11
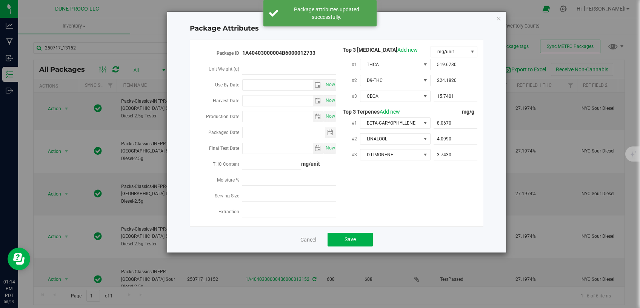
type input "[DATE]"
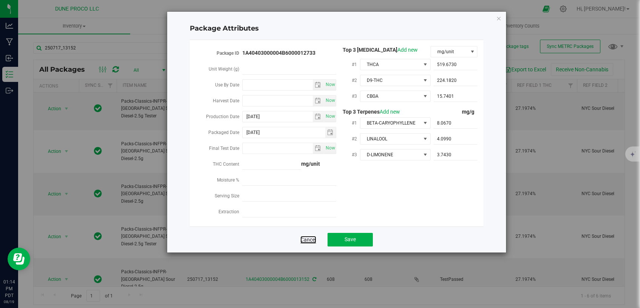
click at [313, 239] on link "Cancel" at bounding box center [308, 240] width 16 height 8
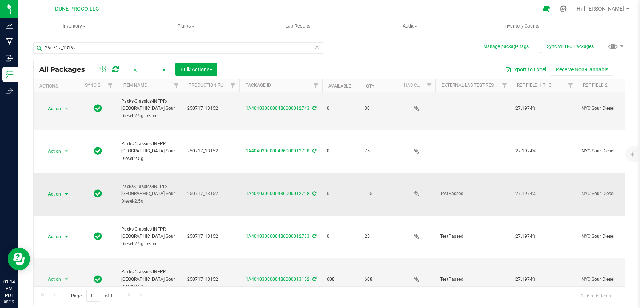
click at [67, 191] on span "select" at bounding box center [66, 194] width 6 height 6
drag, startPoint x: 62, startPoint y: 196, endPoint x: 148, endPoint y: 190, distance: 85.9
click at [62, 196] on li "Edit attributes" at bounding box center [66, 194] width 48 height 11
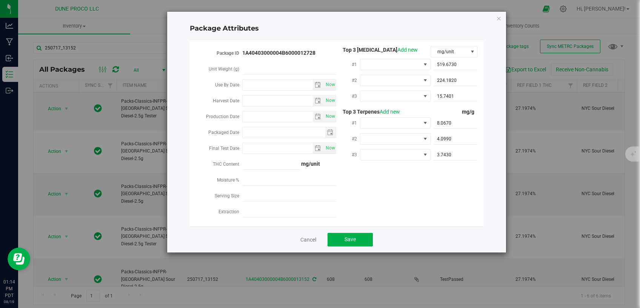
type input "[DATE]"
click at [306, 237] on link "Cancel" at bounding box center [308, 240] width 16 height 8
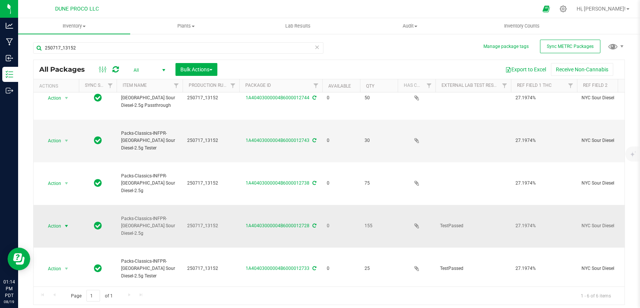
scroll to position [0, 0]
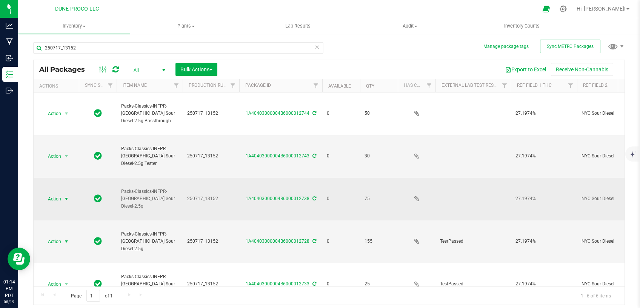
click at [69, 196] on span "select" at bounding box center [66, 199] width 6 height 6
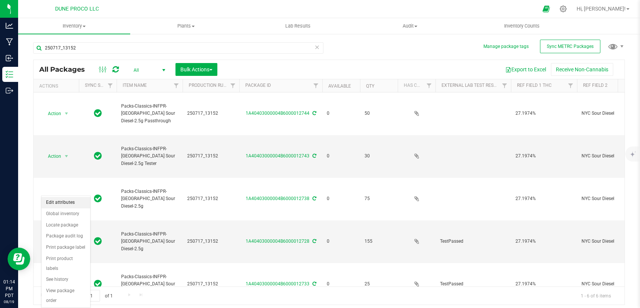
click at [71, 206] on li "Edit attributes" at bounding box center [66, 202] width 49 height 11
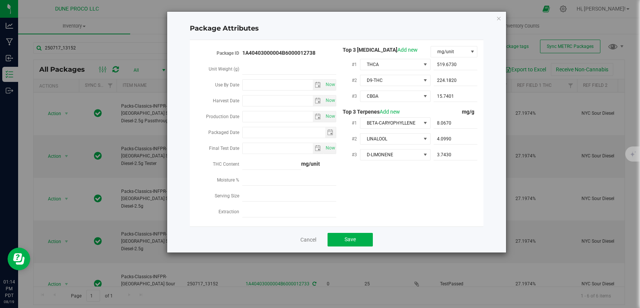
type input "[DATE]"
click at [265, 116] on input "Production Date" at bounding box center [278, 116] width 70 height 11
paste input "[DATE]"
type input "[DATE]"
click at [338, 239] on button "Save" at bounding box center [350, 240] width 45 height 14
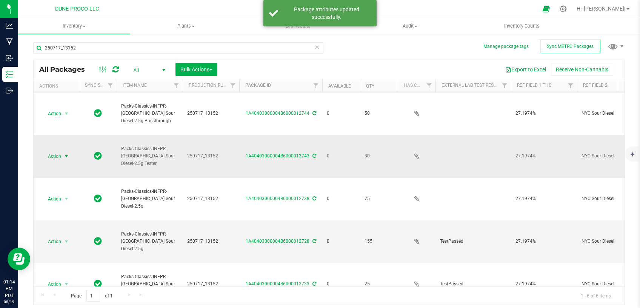
click at [67, 153] on span "select" at bounding box center [66, 156] width 6 height 6
click at [66, 164] on li "Edit attributes" at bounding box center [66, 163] width 49 height 11
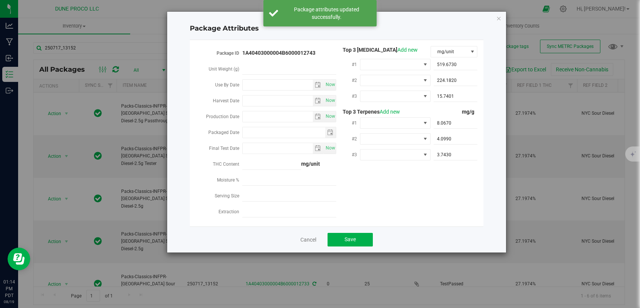
type input "[DATE]"
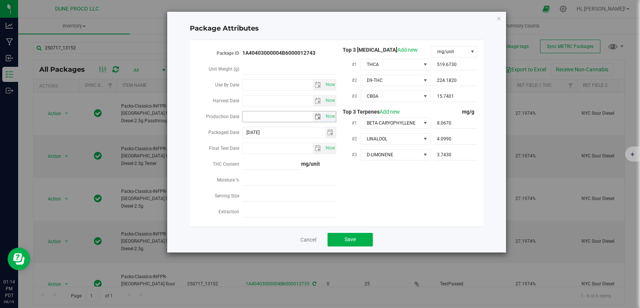
click at [264, 112] on input "Production Date" at bounding box center [278, 116] width 70 height 11
paste input "[DATE]"
type input "[DATE]"
click at [341, 235] on button "Save" at bounding box center [350, 240] width 45 height 14
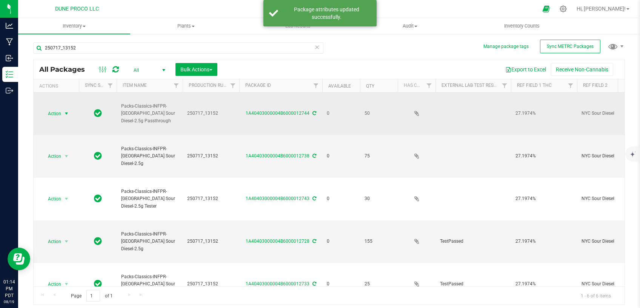
click at [66, 112] on span "select" at bounding box center [66, 114] width 6 height 6
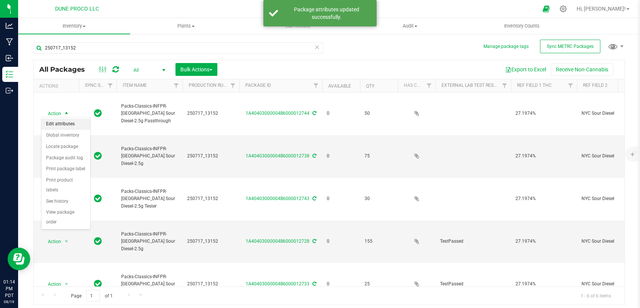
click at [64, 126] on li "Edit attributes" at bounding box center [66, 124] width 49 height 11
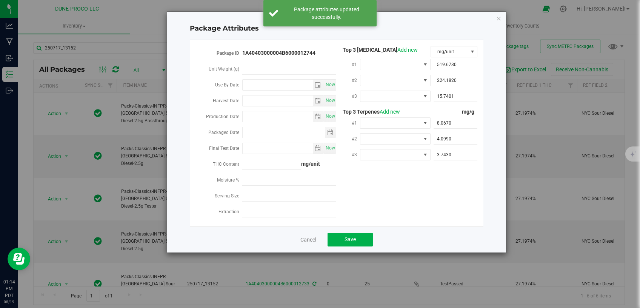
type input "[DATE]"
click at [271, 118] on input "Production Date" at bounding box center [278, 116] width 70 height 11
paste input "[DATE]"
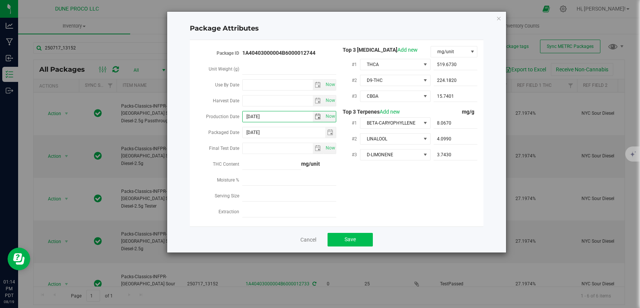
type input "[DATE]"
click at [350, 233] on button "Save" at bounding box center [350, 240] width 45 height 14
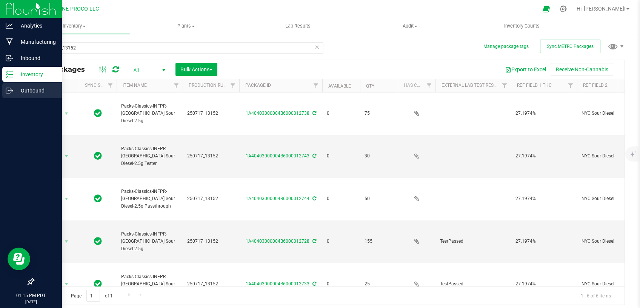
click at [25, 92] on p "Outbound" at bounding box center [35, 90] width 45 height 9
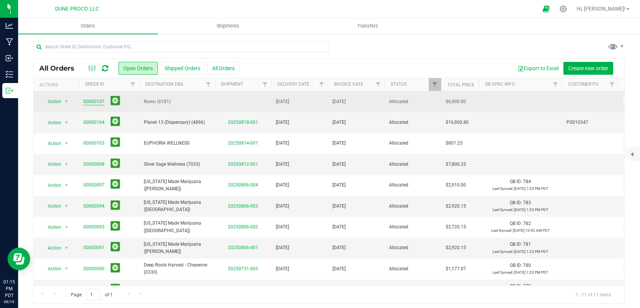
click at [88, 100] on link "00000107" at bounding box center [93, 101] width 21 height 7
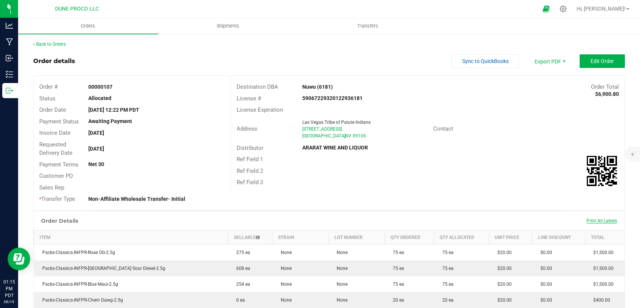
click at [599, 219] on span "Print All Labels" at bounding box center [602, 220] width 31 height 5
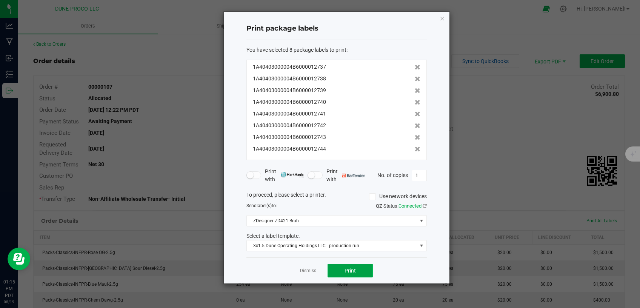
click at [354, 270] on span "Print" at bounding box center [350, 271] width 11 height 6
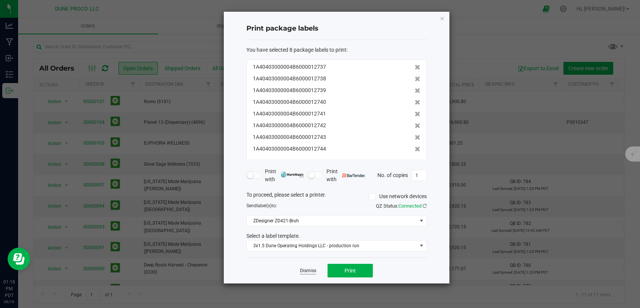
click at [311, 271] on link "Dismiss" at bounding box center [308, 271] width 16 height 6
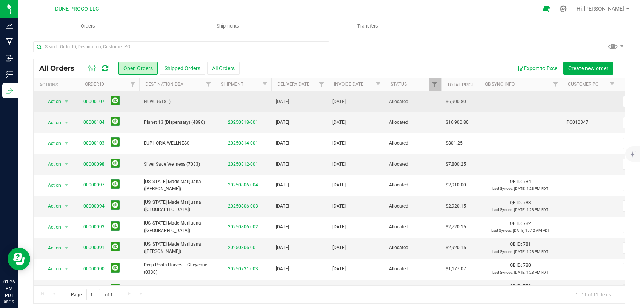
click at [99, 103] on link "00000107" at bounding box center [93, 101] width 21 height 7
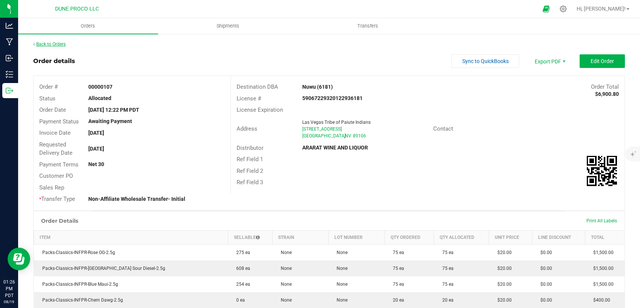
click at [60, 46] on link "Back to Orders" at bounding box center [49, 44] width 32 height 5
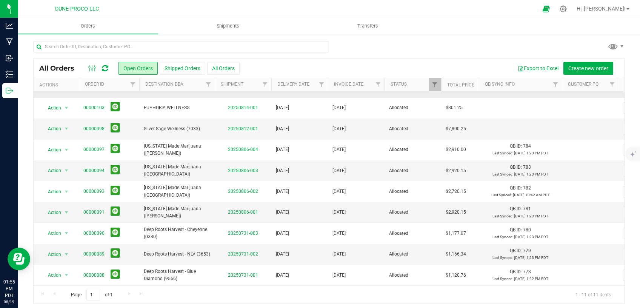
scroll to position [42, 0]
click at [297, 85] on link "Delivery Date" at bounding box center [293, 84] width 32 height 5
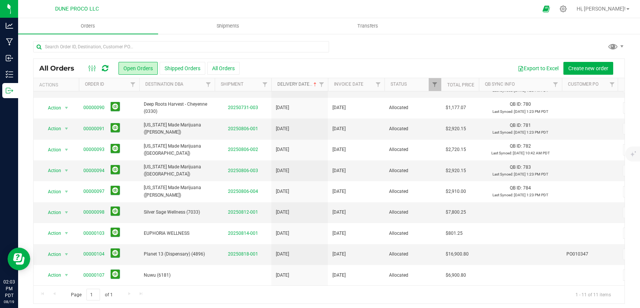
click at [301, 84] on link "Delivery Date" at bounding box center [297, 84] width 41 height 5
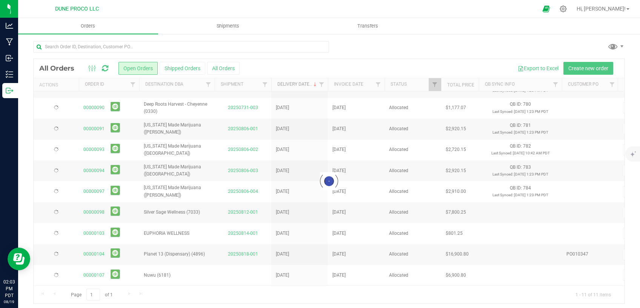
scroll to position [0, 0]
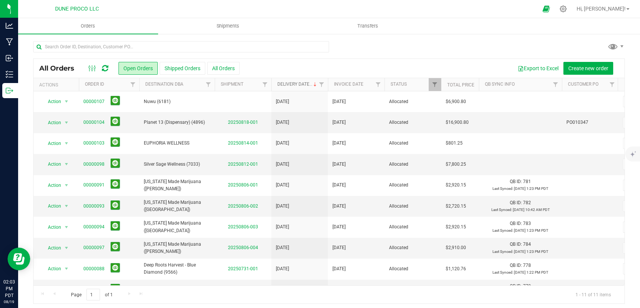
click at [300, 84] on link "Delivery Date" at bounding box center [297, 84] width 41 height 5
click at [288, 85] on link "Delivery Date" at bounding box center [293, 84] width 32 height 5
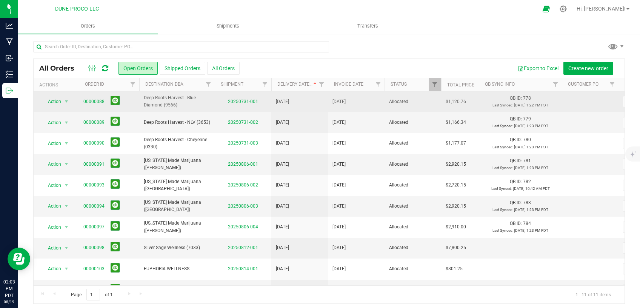
click at [243, 102] on link "20250731-001" at bounding box center [243, 101] width 30 height 5
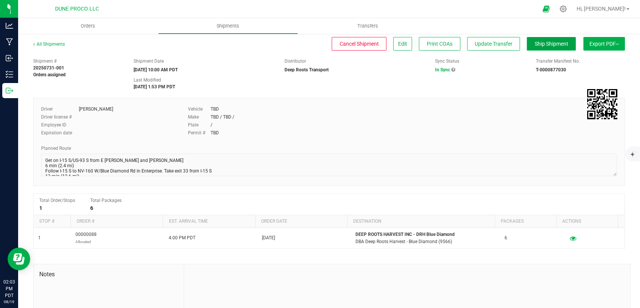
click at [555, 40] on button "Ship Shipment" at bounding box center [551, 44] width 49 height 14
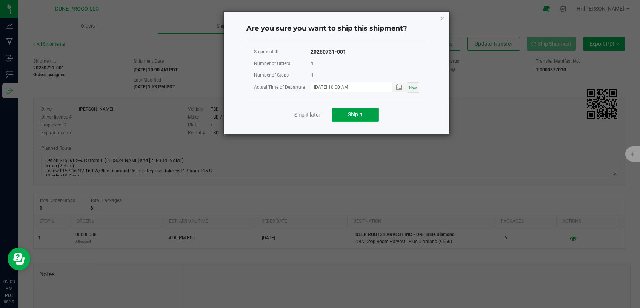
click at [371, 113] on button "Ship it" at bounding box center [355, 115] width 47 height 14
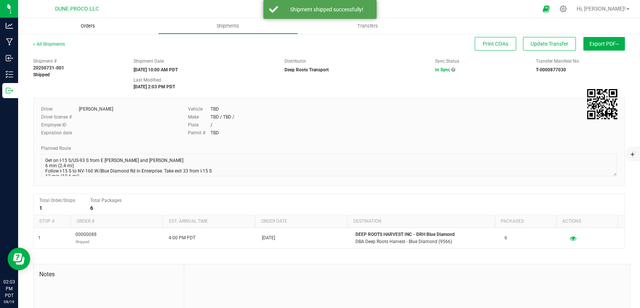
click at [88, 23] on span "Orders" at bounding box center [88, 26] width 35 height 7
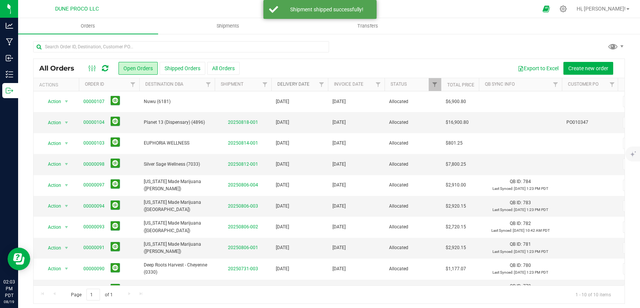
click at [287, 84] on link "Delivery Date" at bounding box center [293, 84] width 32 height 5
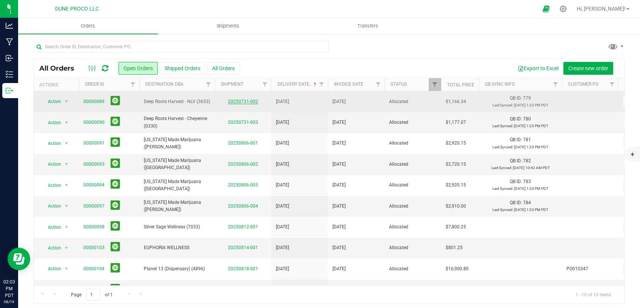
click at [247, 100] on link "20250731-002" at bounding box center [243, 101] width 30 height 5
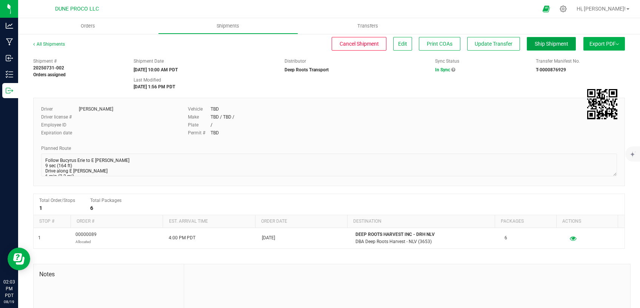
click at [538, 46] on span "Ship Shipment" at bounding box center [552, 44] width 34 height 6
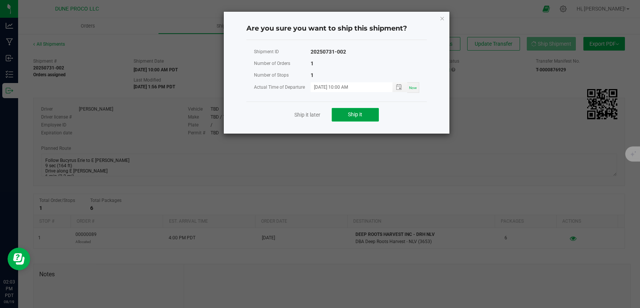
click at [361, 113] on span "Ship it" at bounding box center [355, 114] width 14 height 6
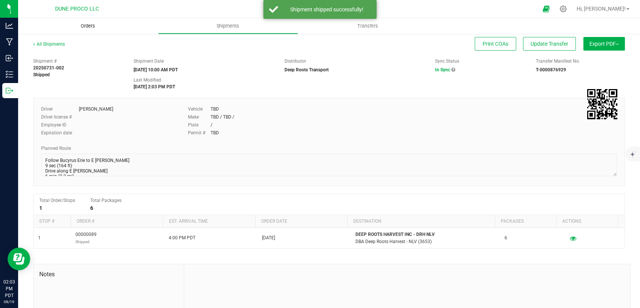
click at [86, 25] on span "Orders" at bounding box center [88, 26] width 35 height 7
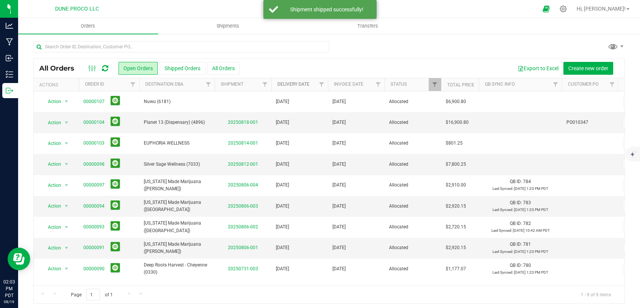
click at [299, 85] on link "Delivery Date" at bounding box center [293, 84] width 32 height 5
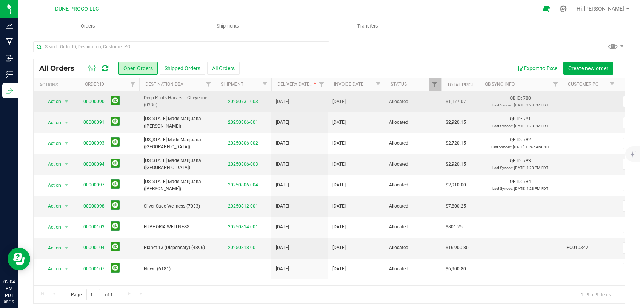
click at [240, 102] on link "20250731-003" at bounding box center [243, 101] width 30 height 5
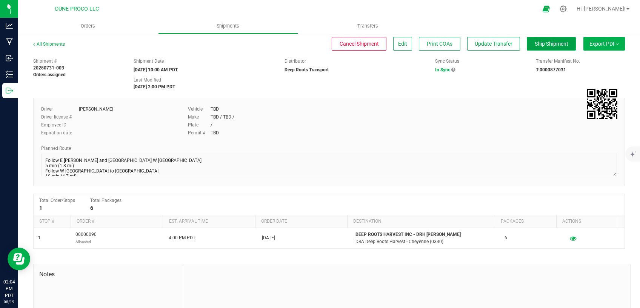
click at [535, 42] on span "Ship Shipment" at bounding box center [552, 44] width 34 height 6
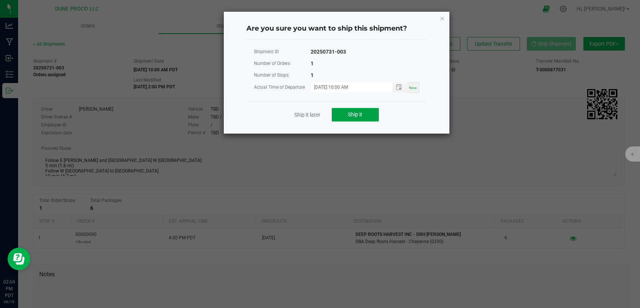
click at [344, 116] on button "Ship it" at bounding box center [355, 115] width 47 height 14
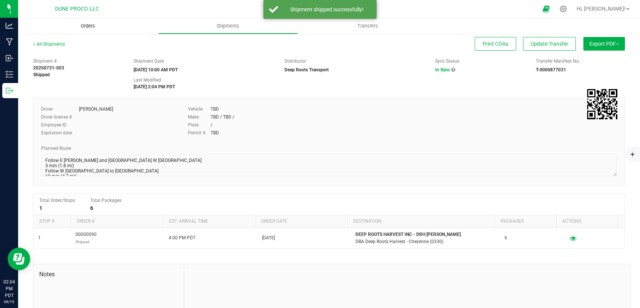
click at [92, 28] on span "Orders" at bounding box center [88, 26] width 35 height 7
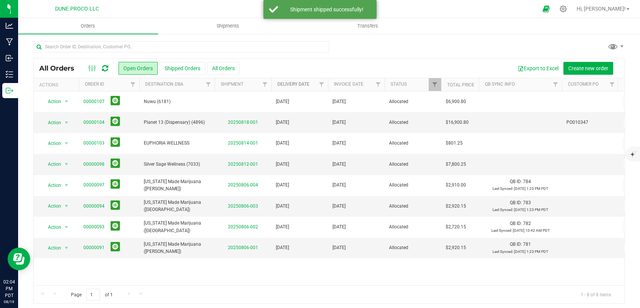
click at [290, 86] on link "Delivery Date" at bounding box center [293, 84] width 32 height 5
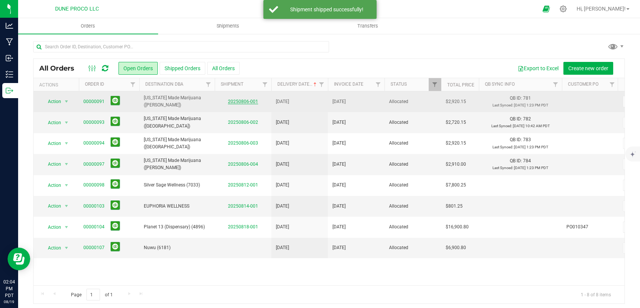
click at [236, 100] on link "20250806-001" at bounding box center [243, 101] width 30 height 5
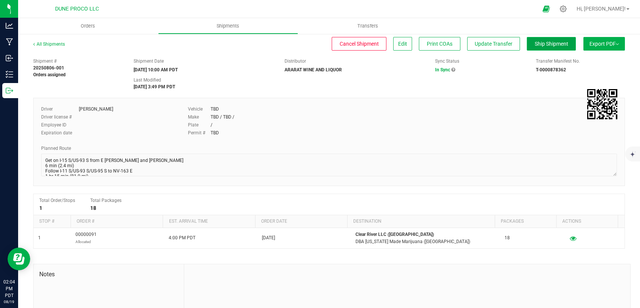
click at [534, 40] on button "Ship Shipment" at bounding box center [551, 44] width 49 height 14
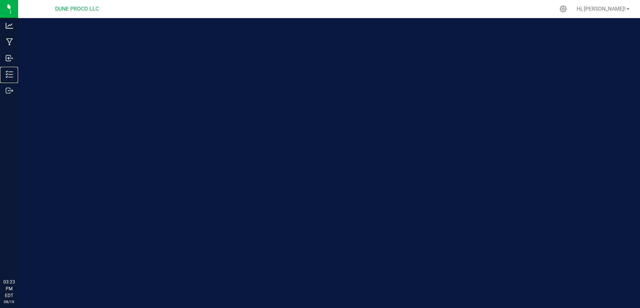
click at [18, 80] on div "Inventory" at bounding box center [10, 74] width 16 height 15
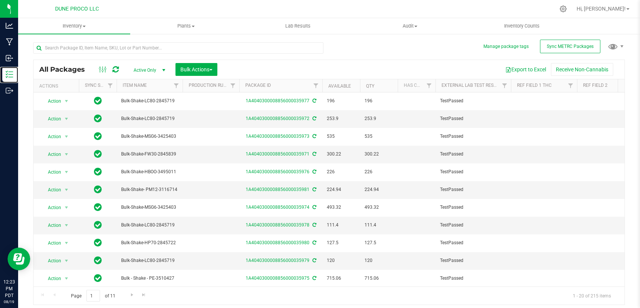
type input "[DATE]"
click at [80, 48] on input "text" at bounding box center [178, 47] width 290 height 11
paste input "13154"
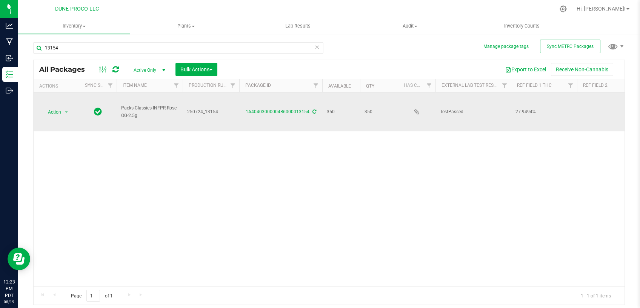
drag, startPoint x: 137, startPoint y: 116, endPoint x: 118, endPoint y: 109, distance: 20.7
click at [118, 109] on td "Packs-Classics-INFPR-Rose OG-2.5g" at bounding box center [150, 111] width 66 height 39
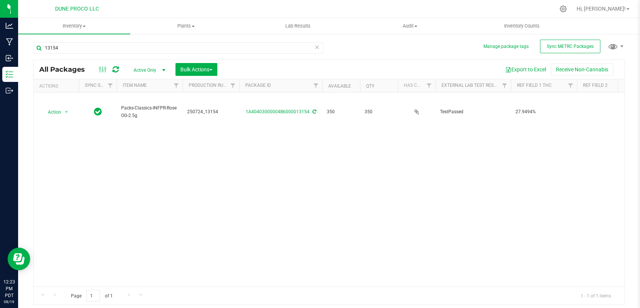
copy span "Packs-Classics-INFPR-Rose OG-2.5g"
drag, startPoint x: 41, startPoint y: 50, endPoint x: 20, endPoint y: 55, distance: 22.0
click at [33, 54] on input "13154" at bounding box center [178, 47] width 290 height 11
paste input "2"
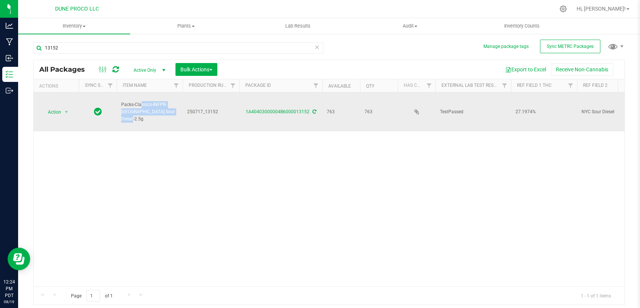
drag, startPoint x: 153, startPoint y: 116, endPoint x: 119, endPoint y: 109, distance: 34.6
click at [119, 109] on td "Packs-Classics-INFPR-[GEOGRAPHIC_DATA] Sour Diesel-2.5g" at bounding box center [150, 111] width 66 height 39
copy span "Packs-Classics-INFPR-[GEOGRAPHIC_DATA] Sour Diesel-2.5g"
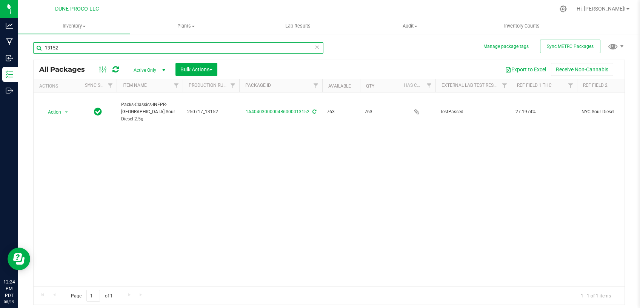
drag, startPoint x: 58, startPoint y: 49, endPoint x: 26, endPoint y: 48, distance: 31.4
click at [33, 50] on input "13152" at bounding box center [178, 47] width 290 height 11
paste input "06"
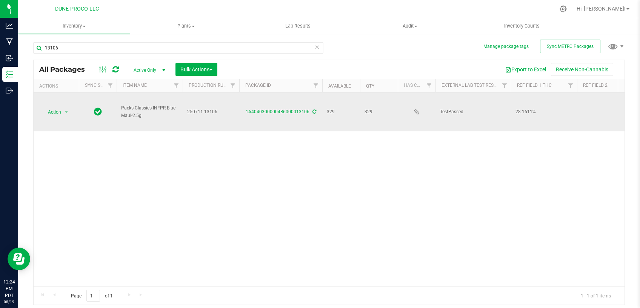
drag, startPoint x: 143, startPoint y: 116, endPoint x: 121, endPoint y: 110, distance: 23.1
click at [121, 110] on td "Packs-Classics-INFPR-Blue Maui-2.5g" at bounding box center [150, 111] width 66 height 39
copy span "Packs-Classics-INFPR-Blue Maui-2.5g"
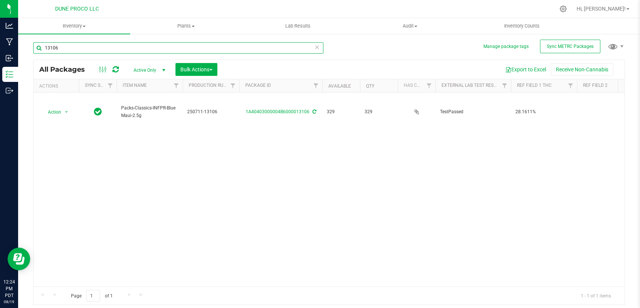
drag, startPoint x: 60, startPoint y: 47, endPoint x: 38, endPoint y: 43, distance: 22.3
click at [33, 48] on input "13106" at bounding box center [178, 47] width 290 height 11
paste input "349"
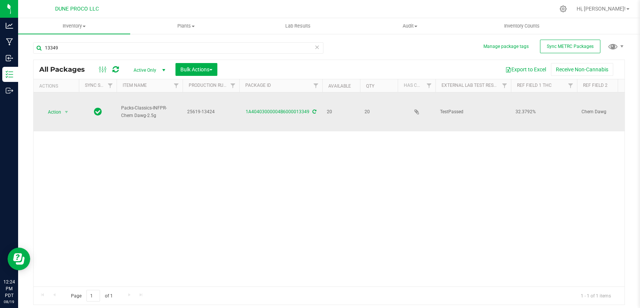
drag, startPoint x: 156, startPoint y: 115, endPoint x: 119, endPoint y: 111, distance: 37.2
click at [119, 111] on td "Packs-Classics-INFPR-Chem Dawg-2.5g" at bounding box center [150, 111] width 66 height 39
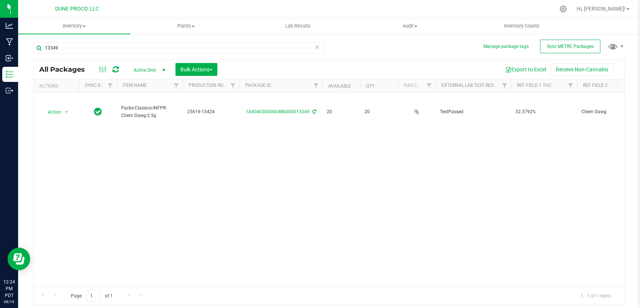
copy span "Packs-Classics-INFPR-Chem Dawg-2.5g"
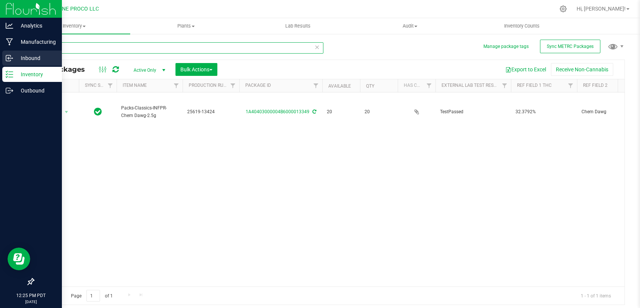
click at [33, 52] on input "13349" at bounding box center [178, 47] width 290 height 11
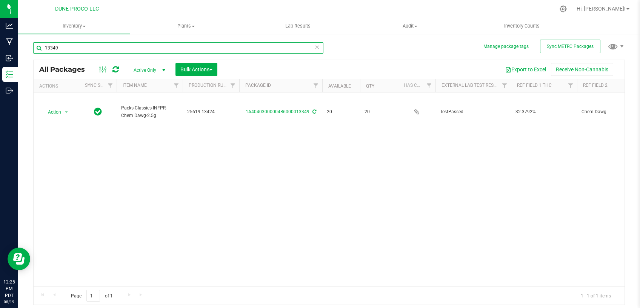
paste input "5033"
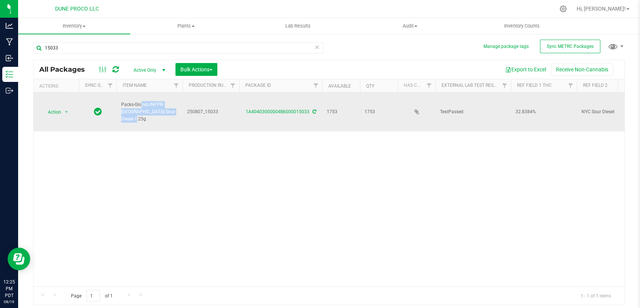
drag, startPoint x: 157, startPoint y: 115, endPoint x: 121, endPoint y: 107, distance: 37.5
click at [121, 107] on td "Packs-Glonez-INFPR-[GEOGRAPHIC_DATA] Sour Diesel-1.25g" at bounding box center [150, 111] width 66 height 39
copy span "Packs-Glonez-INFPR-[GEOGRAPHIC_DATA] Sour Diesel-1.25g"
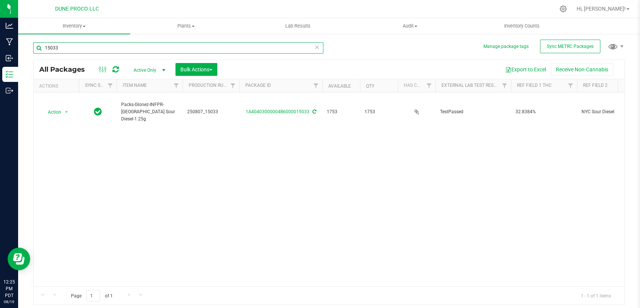
drag, startPoint x: 73, startPoint y: 48, endPoint x: 120, endPoint y: 42, distance: 46.8
click at [33, 47] on input "15033" at bounding box center [178, 47] width 290 height 11
paste input "3085"
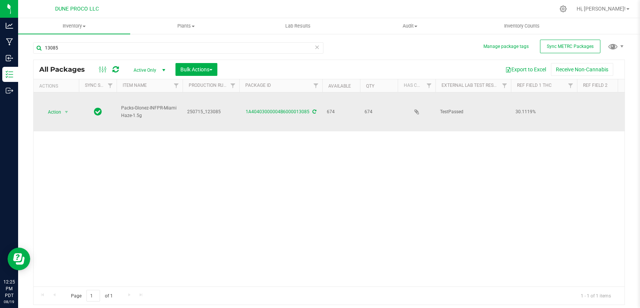
drag, startPoint x: 142, startPoint y: 116, endPoint x: 120, endPoint y: 109, distance: 22.8
click at [120, 109] on td "Packs-Glonez-INFPR-Miami Haze-1.5g" at bounding box center [150, 111] width 66 height 39
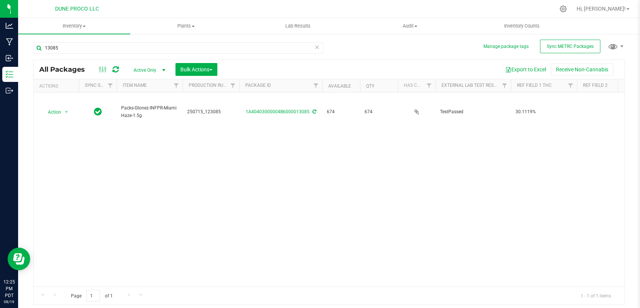
copy span "Packs-Glonez-INFPR-Miami Haze-1.5g"
drag, startPoint x: 75, startPoint y: 46, endPoint x: 34, endPoint y: 49, distance: 40.9
click at [35, 49] on input "13085" at bounding box center [178, 47] width 290 height 11
paste input "152"
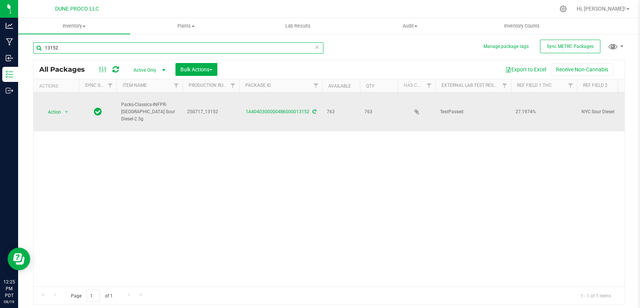
type input "13152"
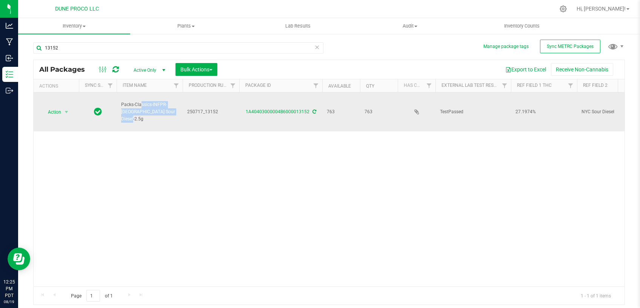
drag, startPoint x: 154, startPoint y: 115, endPoint x: 120, endPoint y: 109, distance: 34.0
click at [120, 109] on td "Packs-Classics-INFPR-[GEOGRAPHIC_DATA] Sour Diesel-2.5g" at bounding box center [150, 111] width 66 height 39
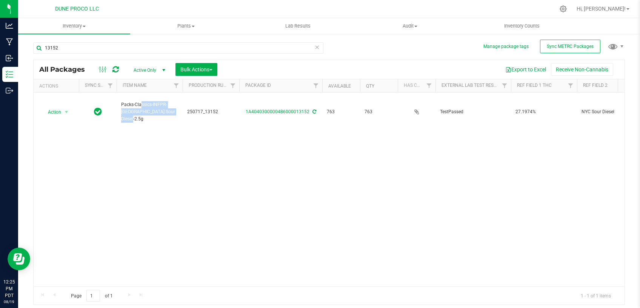
copy span "Packs-Classics-INFPR-[GEOGRAPHIC_DATA] Sour Diesel-2.5g"
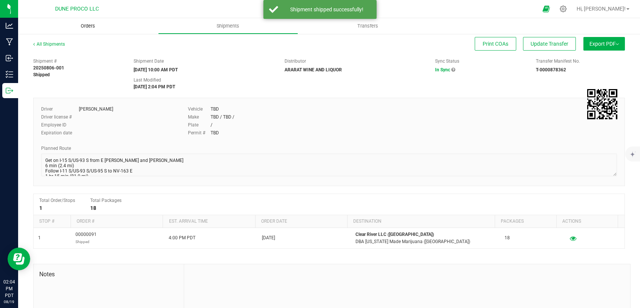
click at [80, 27] on span "Orders" at bounding box center [88, 26] width 35 height 7
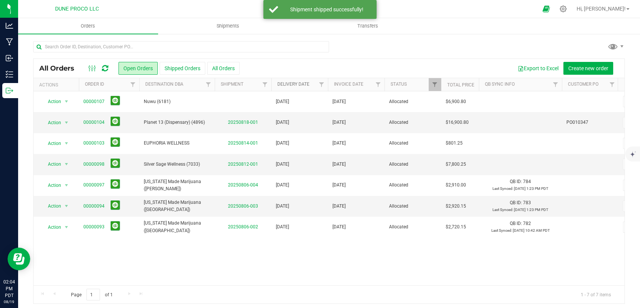
click at [290, 83] on link "Delivery Date" at bounding box center [293, 84] width 32 height 5
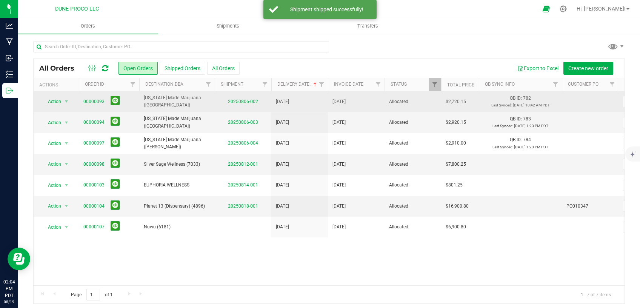
click at [246, 102] on link "20250806-002" at bounding box center [243, 101] width 30 height 5
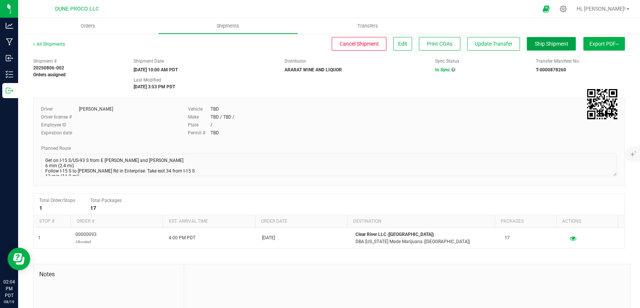
click at [535, 44] on span "Ship Shipment" at bounding box center [552, 44] width 34 height 6
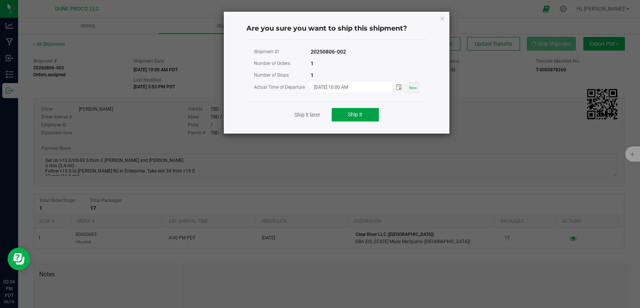
click at [371, 113] on button "Ship it" at bounding box center [355, 115] width 47 height 14
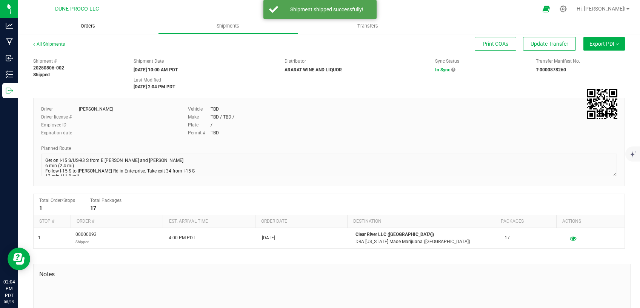
click at [98, 25] on span "Orders" at bounding box center [88, 26] width 35 height 7
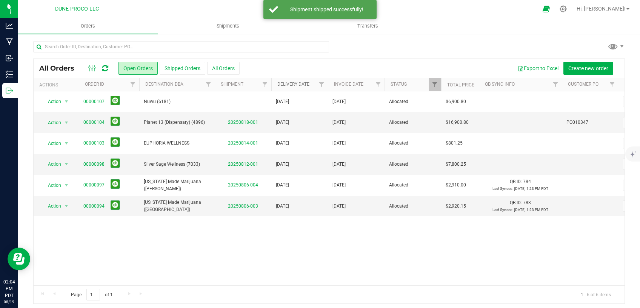
click at [291, 84] on link "Delivery Date" at bounding box center [293, 84] width 32 height 5
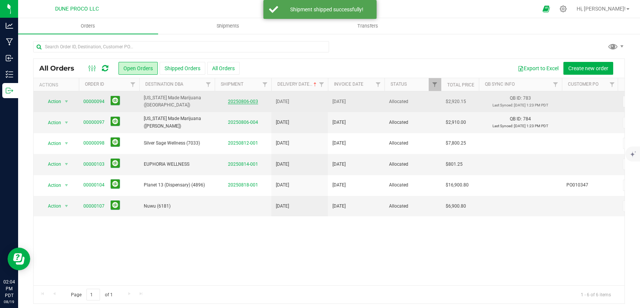
click at [247, 100] on link "20250806-003" at bounding box center [243, 101] width 30 height 5
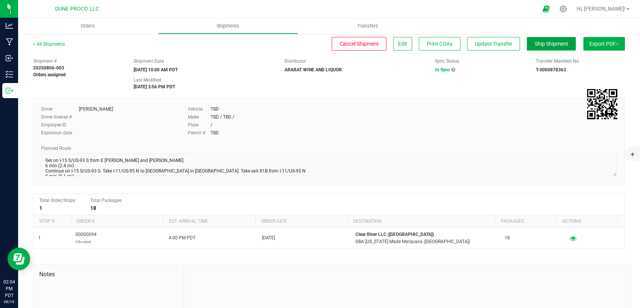
click at [538, 45] on span "Ship Shipment" at bounding box center [552, 44] width 34 height 6
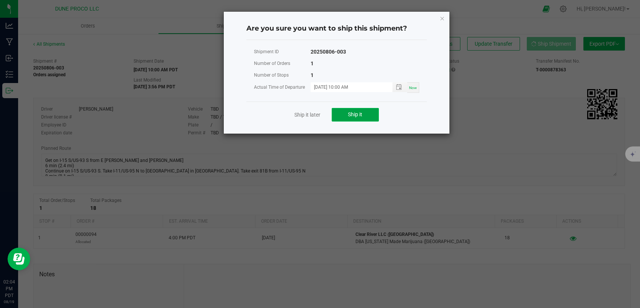
click at [354, 116] on span "Ship it" at bounding box center [355, 114] width 14 height 6
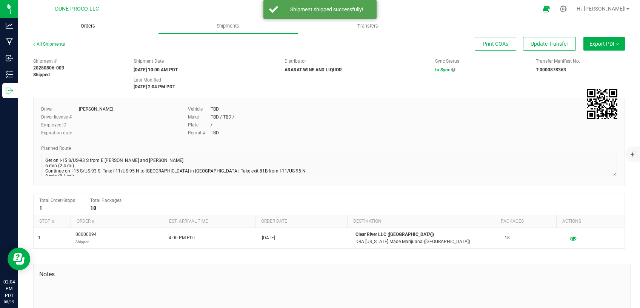
click at [86, 29] on span "Orders" at bounding box center [88, 26] width 35 height 7
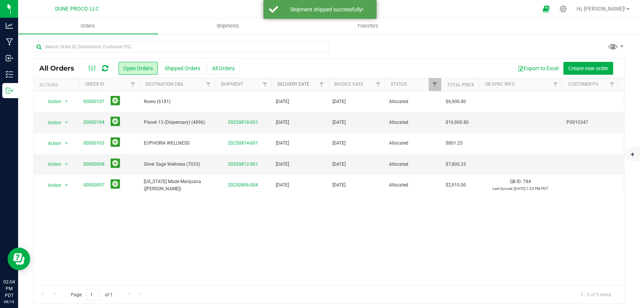
click at [291, 82] on link "Delivery Date" at bounding box center [293, 84] width 32 height 5
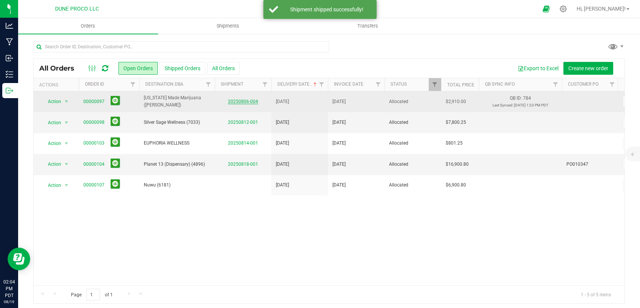
click at [247, 100] on link "20250806-004" at bounding box center [243, 101] width 30 height 5
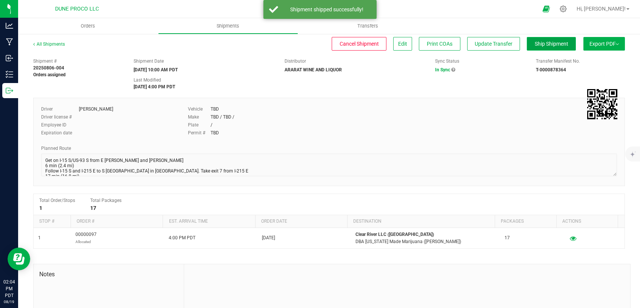
click at [531, 47] on button "Ship Shipment" at bounding box center [551, 44] width 49 height 14
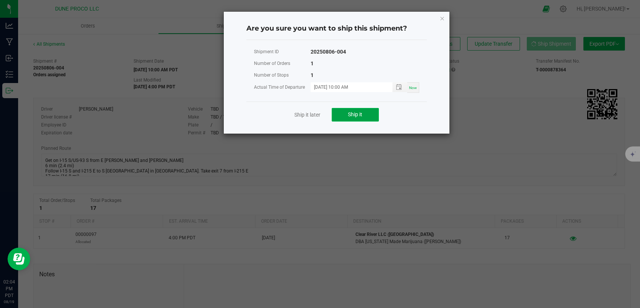
click at [371, 113] on button "Ship it" at bounding box center [355, 115] width 47 height 14
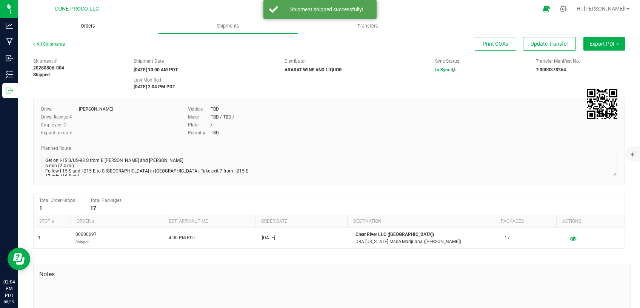
click at [96, 23] on span "Orders" at bounding box center [88, 26] width 35 height 7
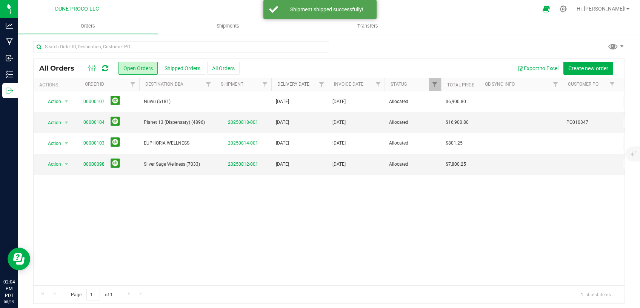
click at [291, 86] on link "Delivery Date" at bounding box center [293, 84] width 32 height 5
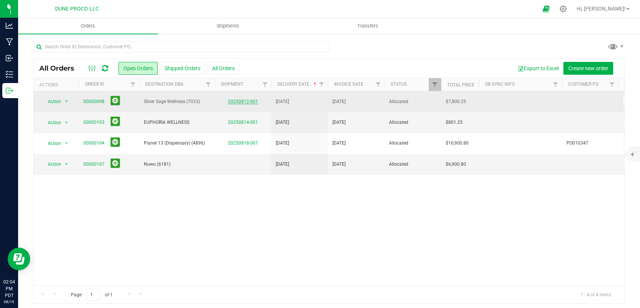
click at [234, 102] on link "20250812-001" at bounding box center [243, 101] width 30 height 5
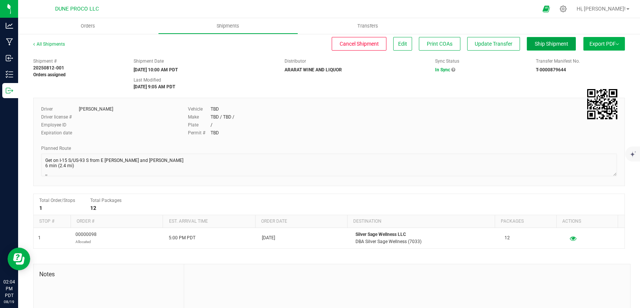
click at [547, 41] on span "Ship Shipment" at bounding box center [552, 44] width 34 height 6
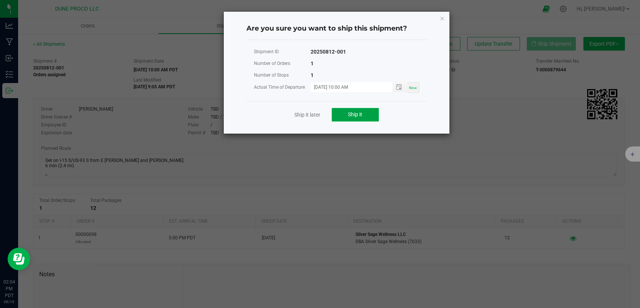
click at [368, 112] on button "Ship it" at bounding box center [355, 115] width 47 height 14
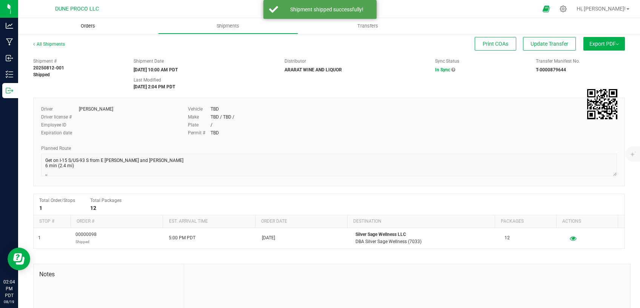
click at [93, 29] on span "Orders" at bounding box center [88, 26] width 35 height 7
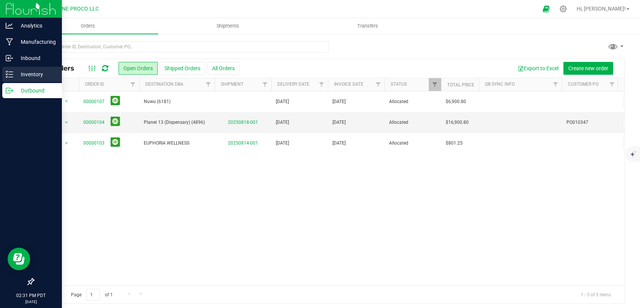
click at [10, 73] on icon at bounding box center [10, 75] width 8 height 8
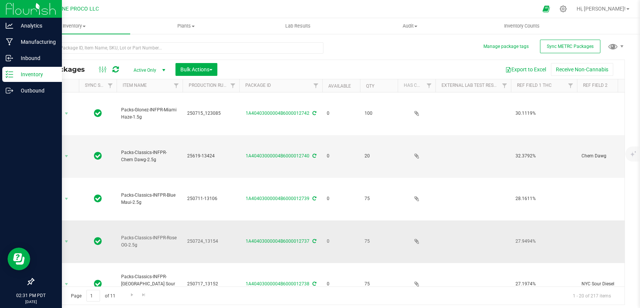
type input "[DATE]"
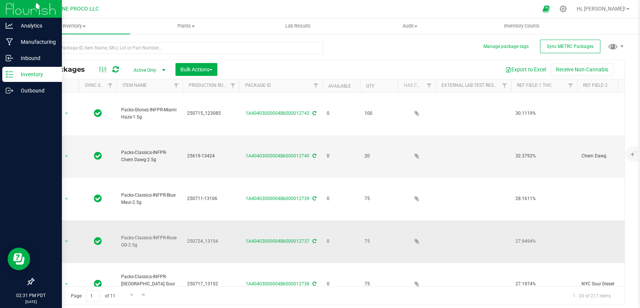
type input "[DATE]"
